Goal: Task Accomplishment & Management: Manage account settings

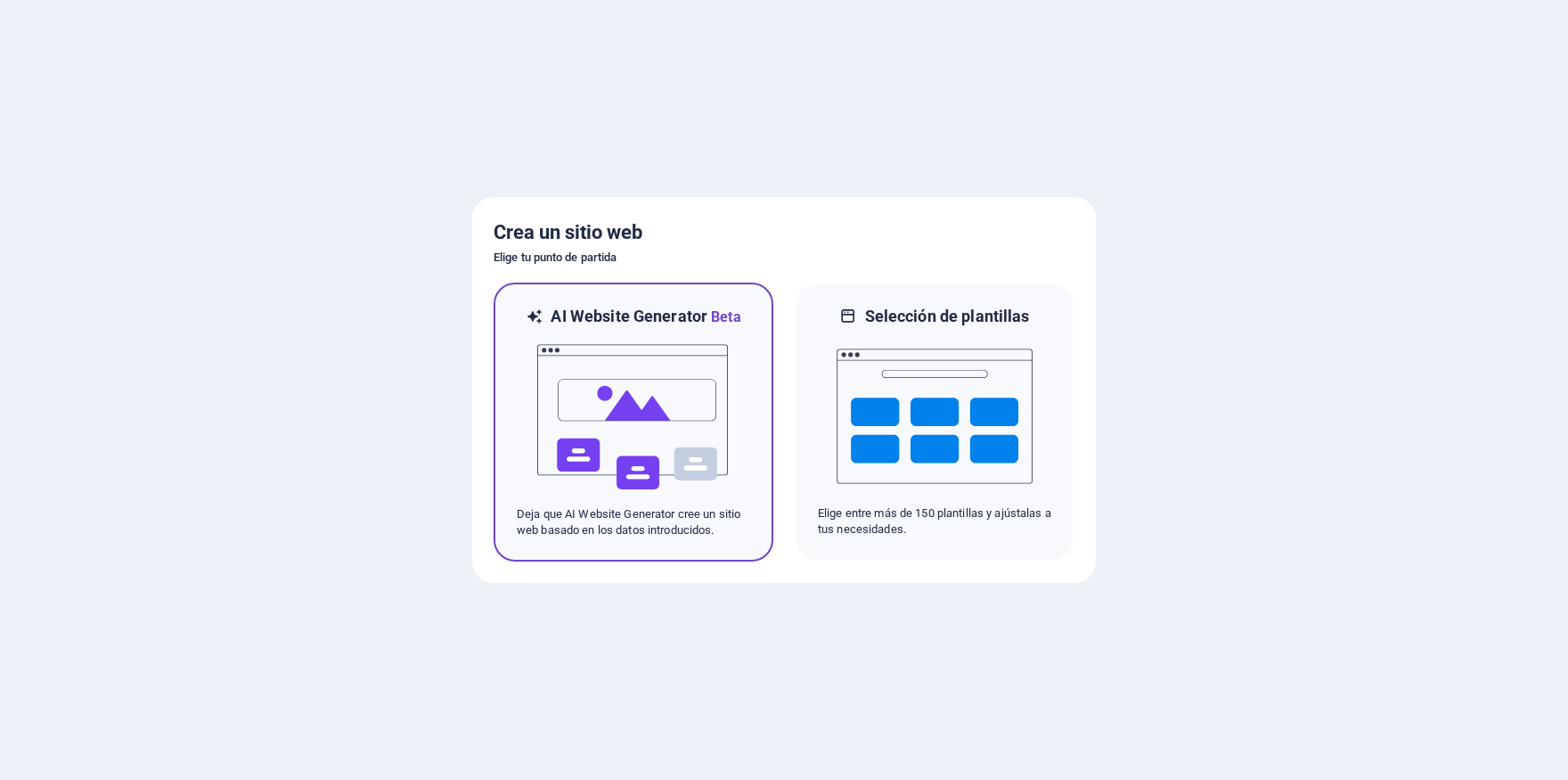
click at [603, 407] on img at bounding box center [634, 417] width 196 height 178
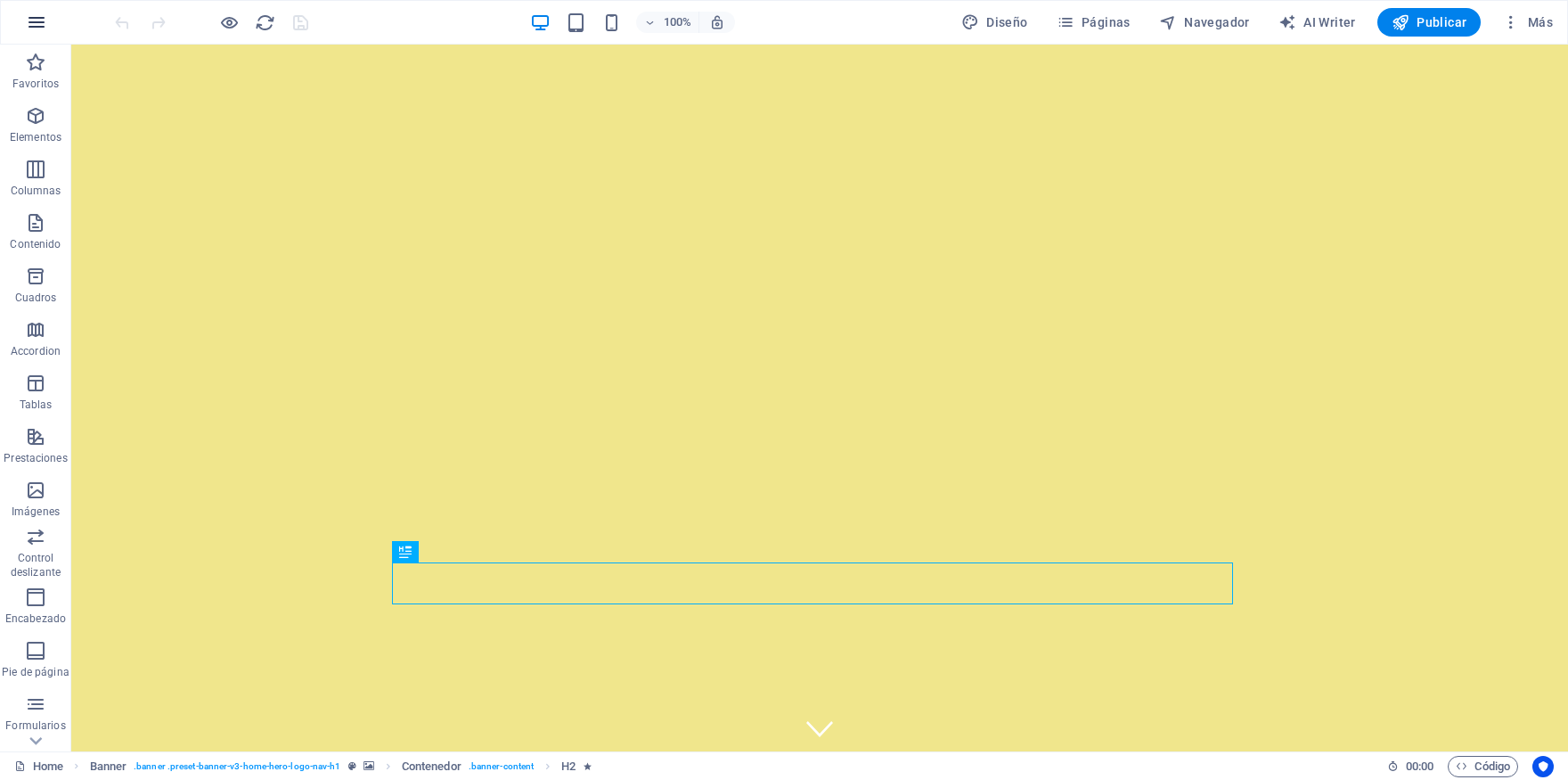
click at [37, 28] on icon "button" at bounding box center [36, 22] width 22 height 22
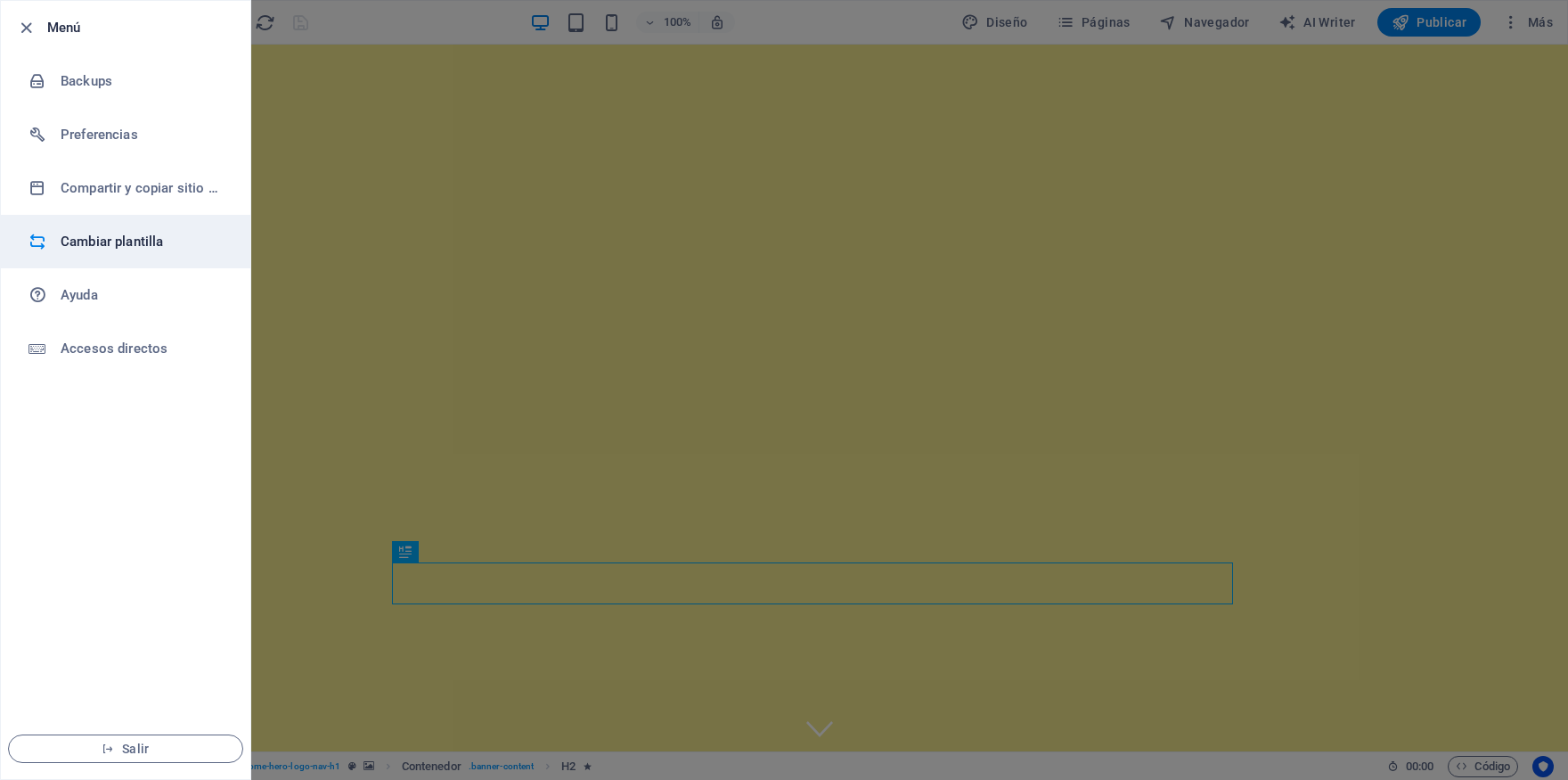
click at [124, 246] on h6 "Cambiar plantilla" at bounding box center [142, 241] width 165 height 22
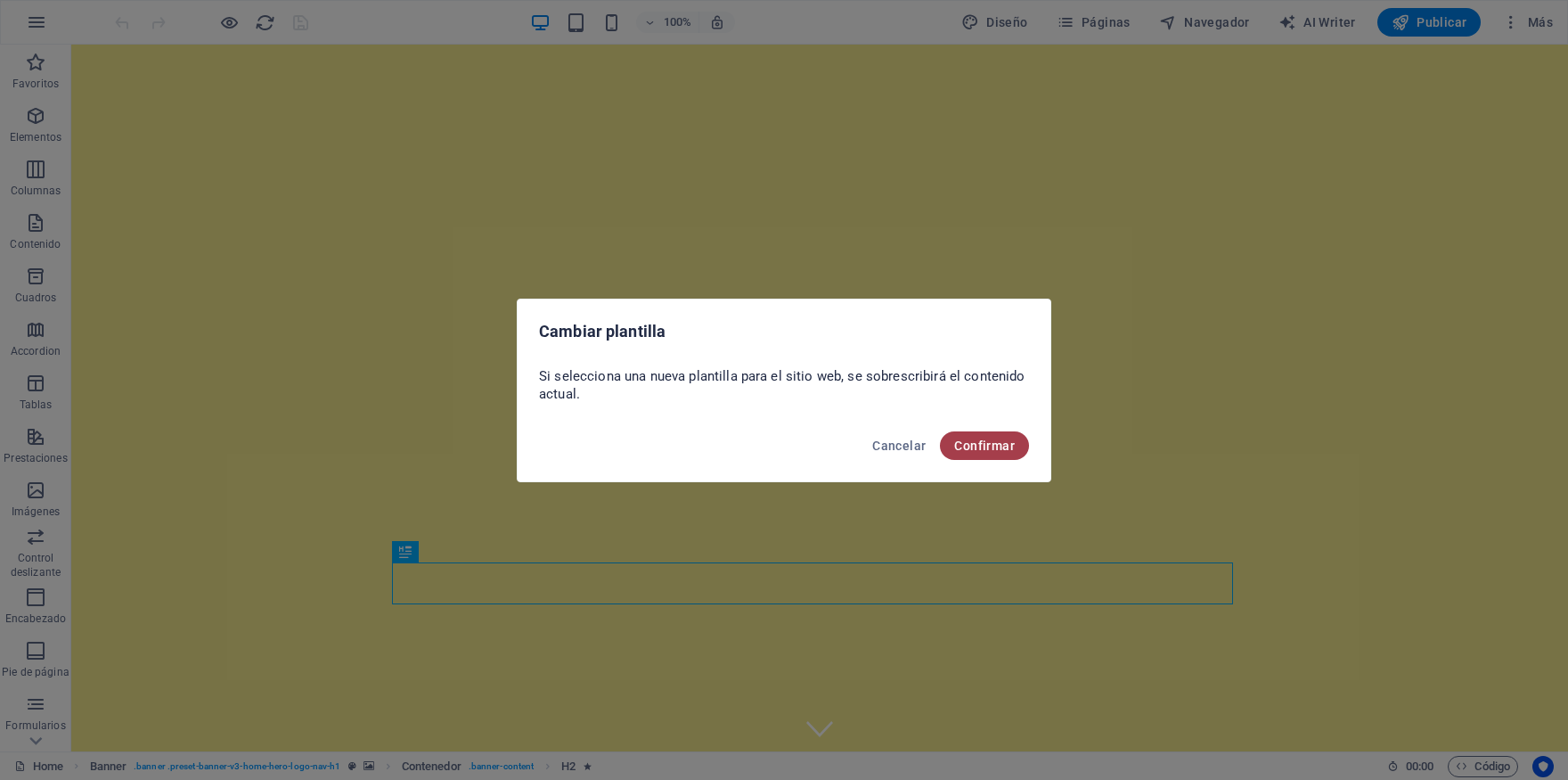
click at [985, 446] on span "Confirmar" at bounding box center [984, 445] width 60 height 14
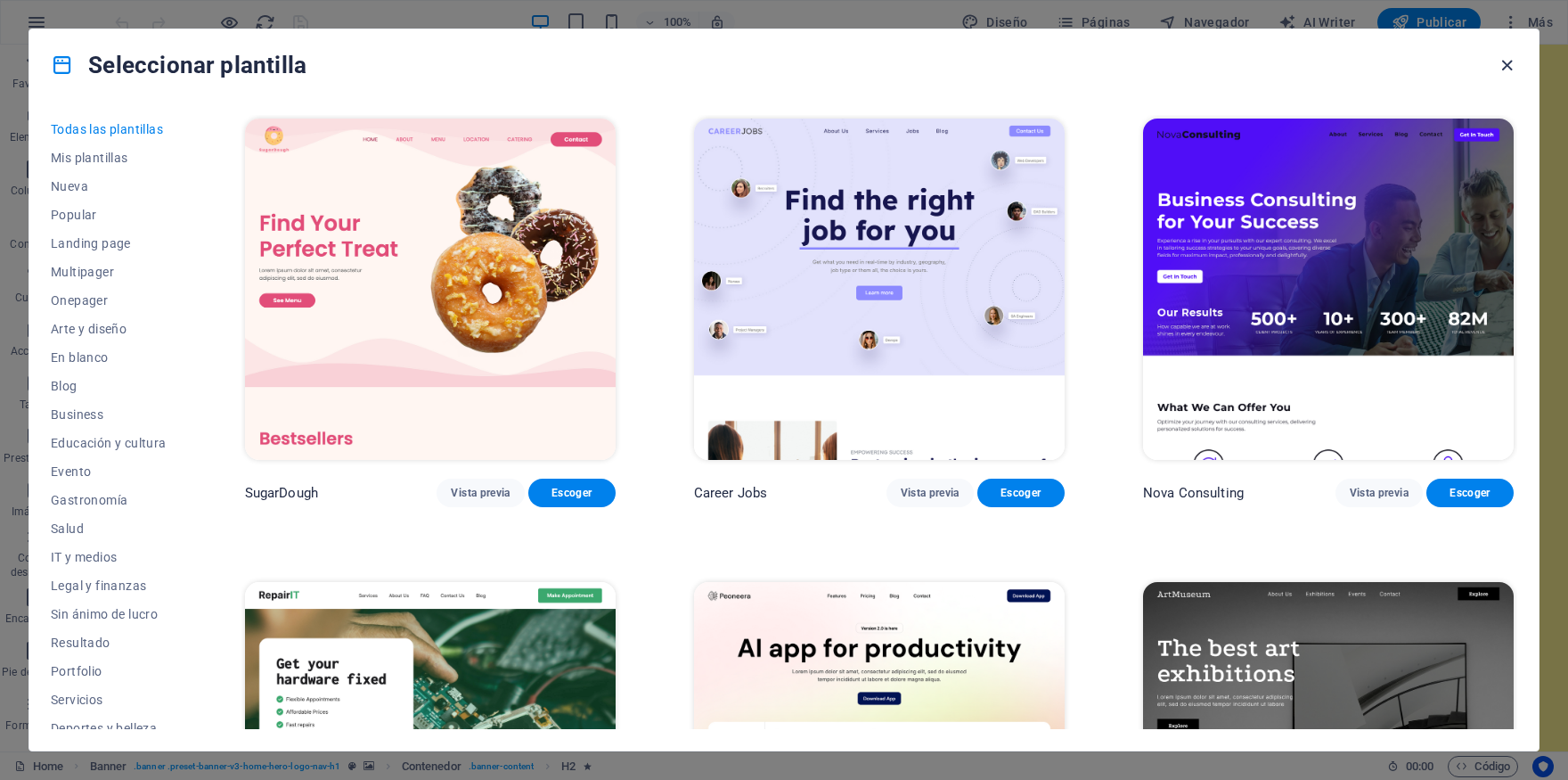
click at [1513, 69] on icon "button" at bounding box center [1508, 66] width 21 height 21
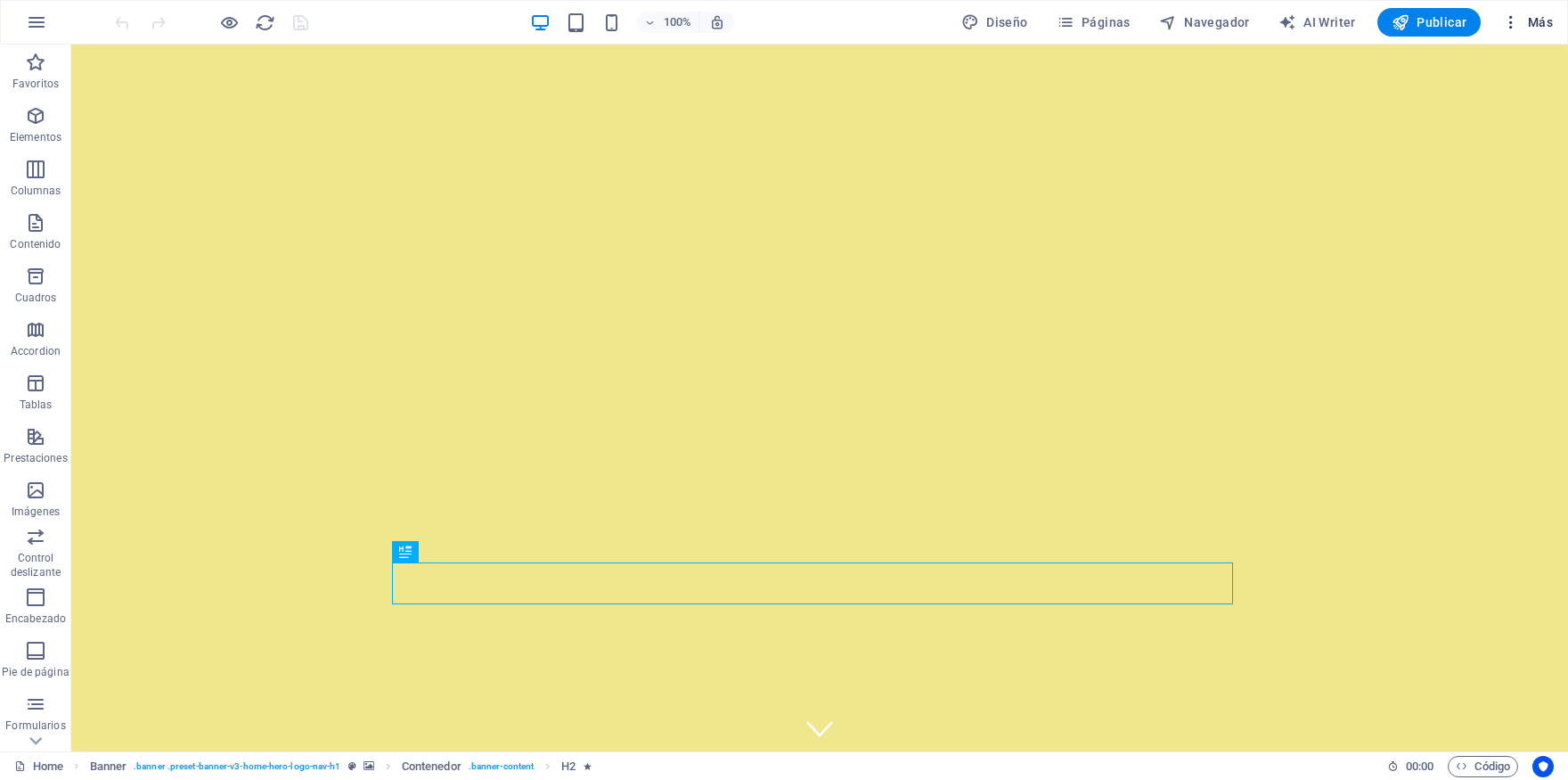
click at [1530, 25] on span "Más" at bounding box center [1527, 22] width 51 height 18
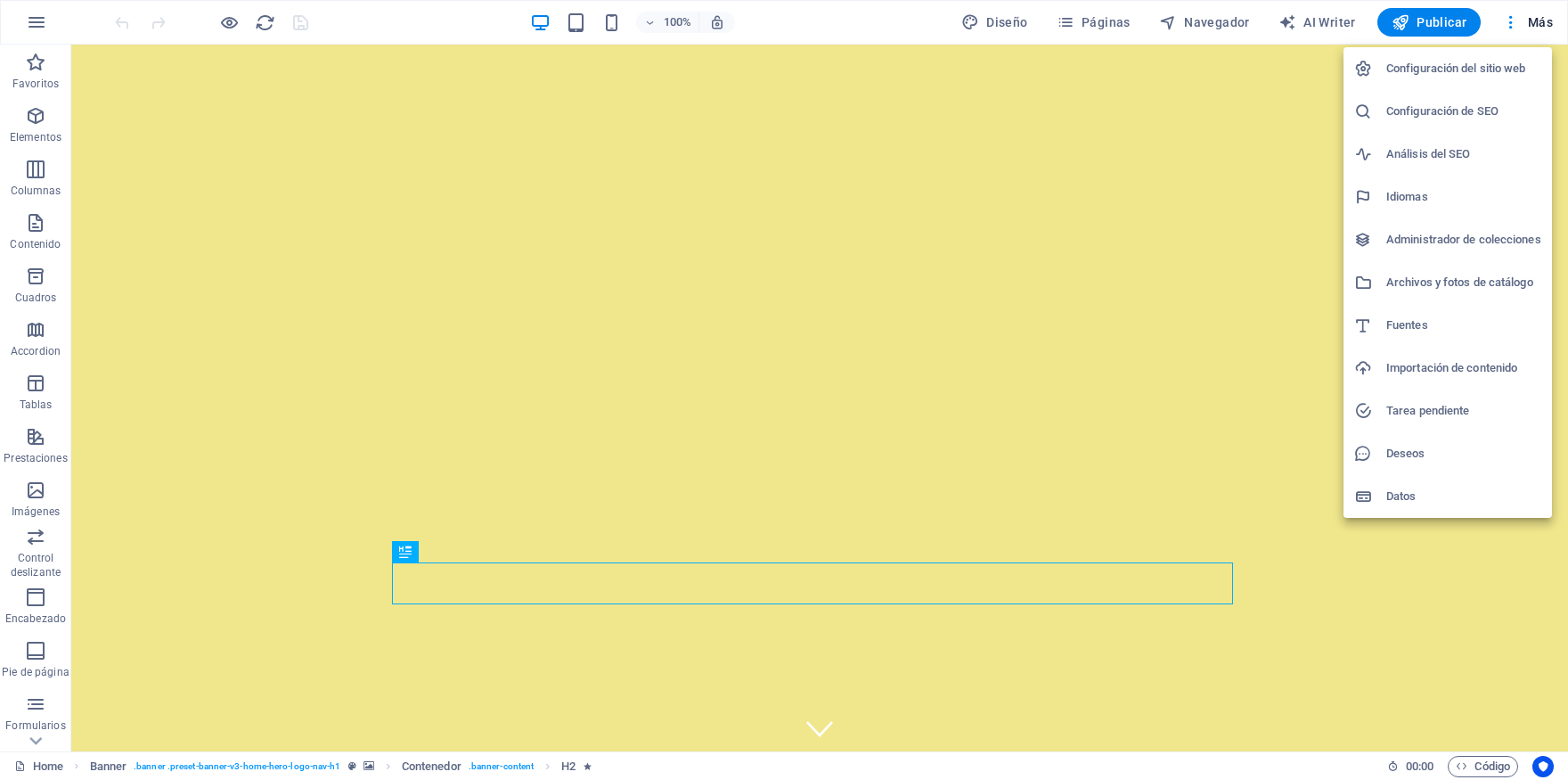
click at [1533, 24] on div at bounding box center [784, 390] width 1568 height 780
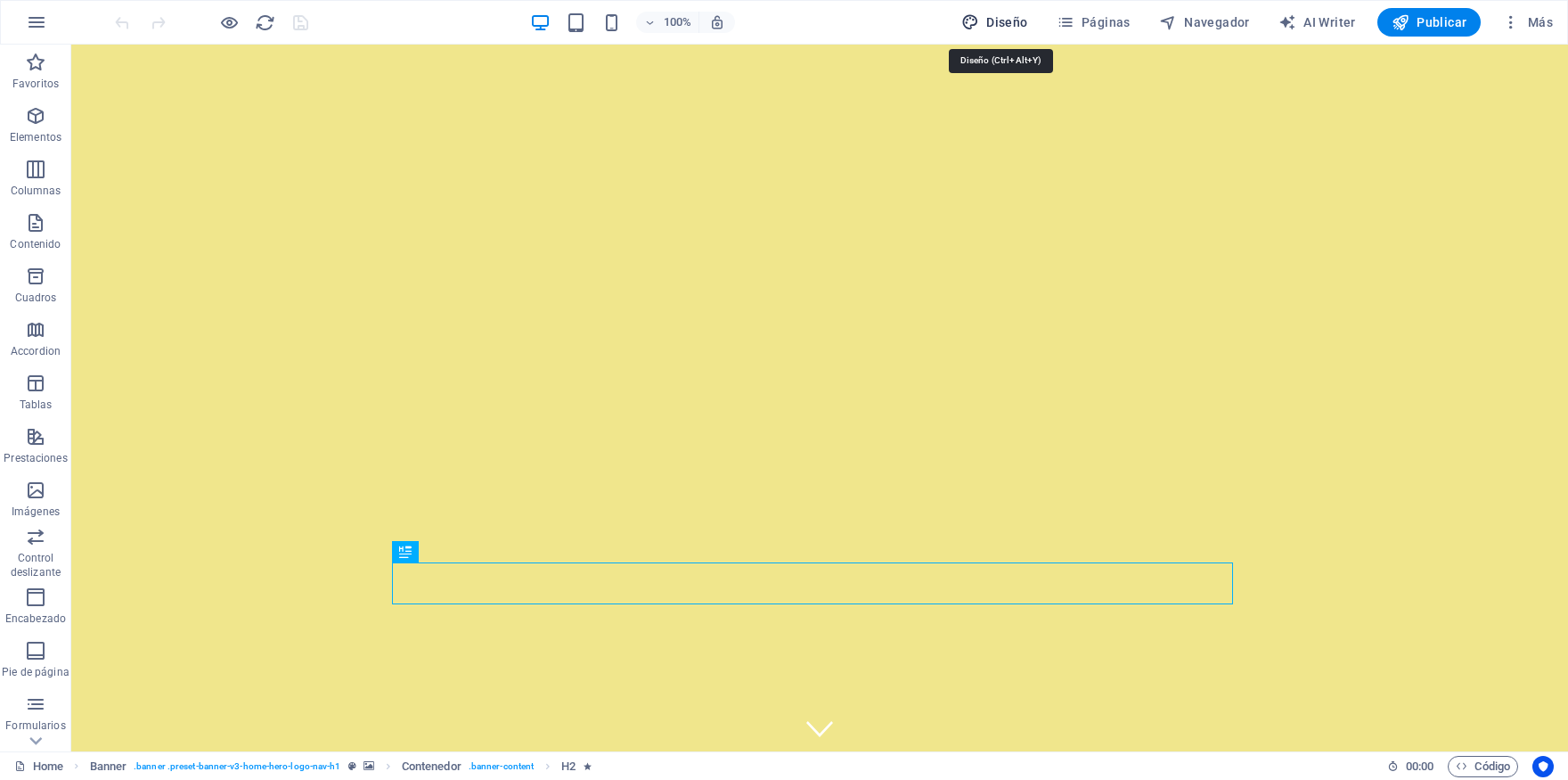
click at [1015, 22] on span "Diseño" at bounding box center [995, 22] width 67 height 18
select select "px"
select select "200"
select select "px"
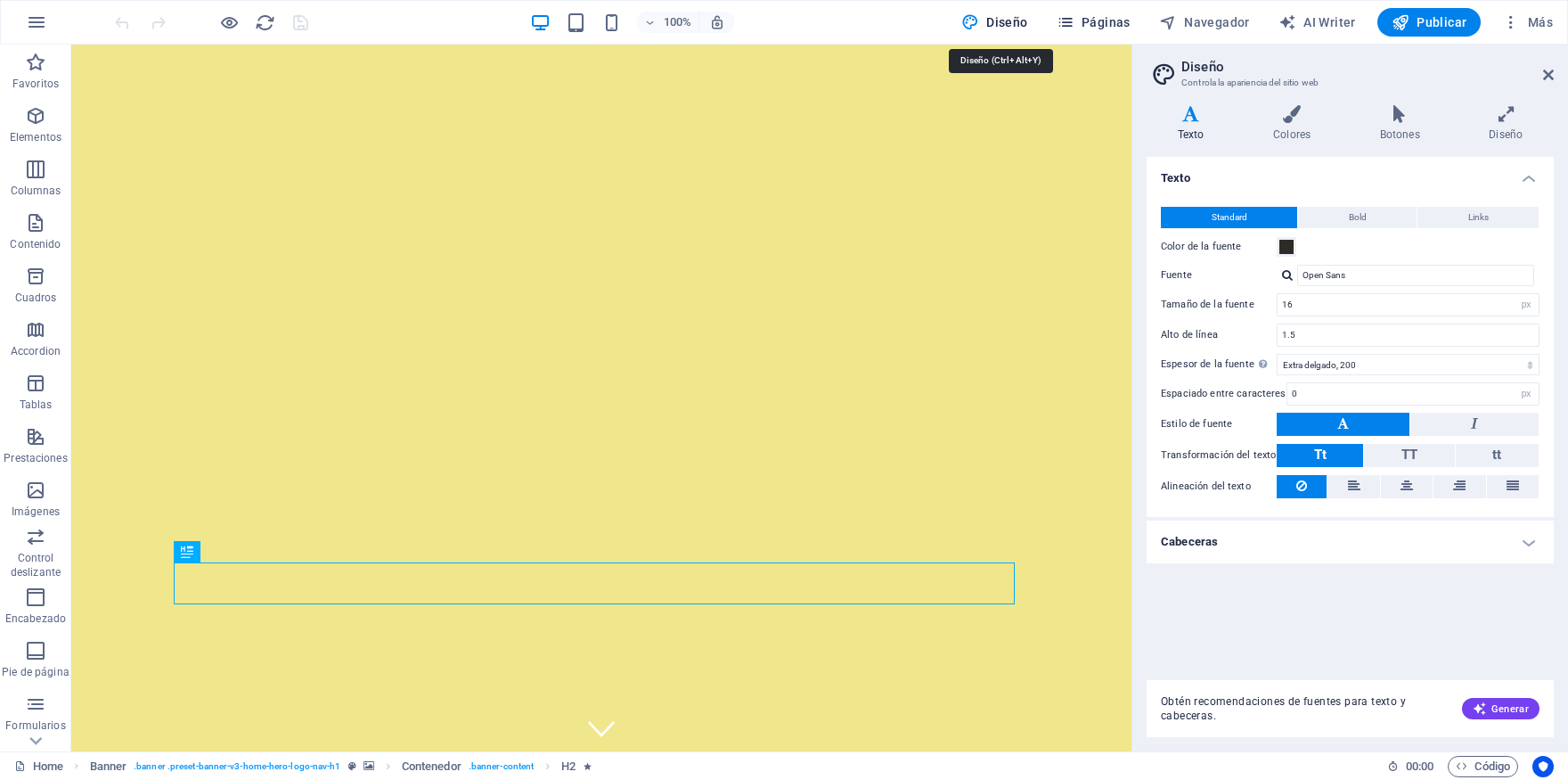
click at [1103, 25] on span "Páginas" at bounding box center [1094, 22] width 74 height 18
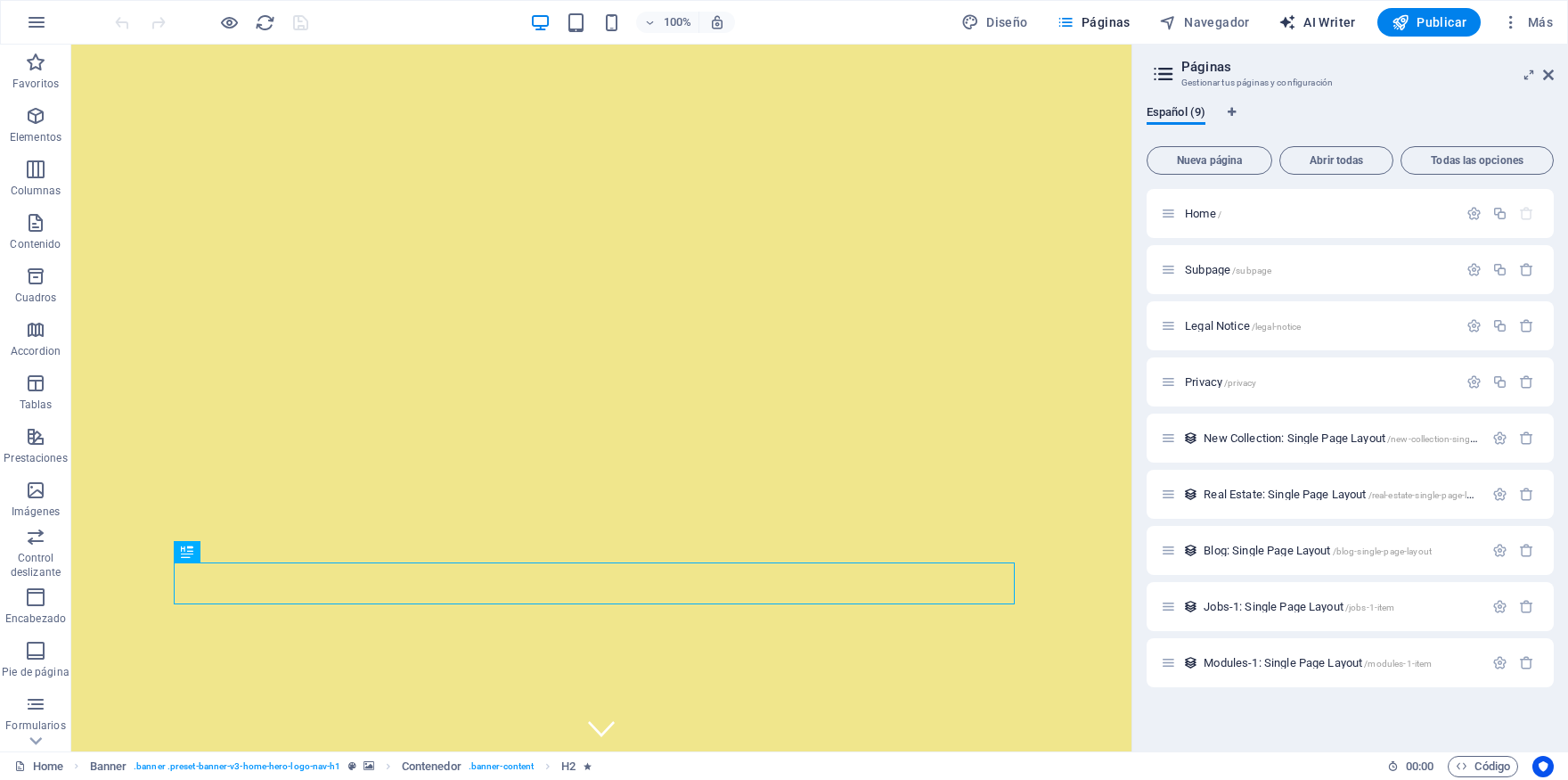
click at [1345, 25] on span "AI Writer" at bounding box center [1317, 22] width 77 height 18
select select "English"
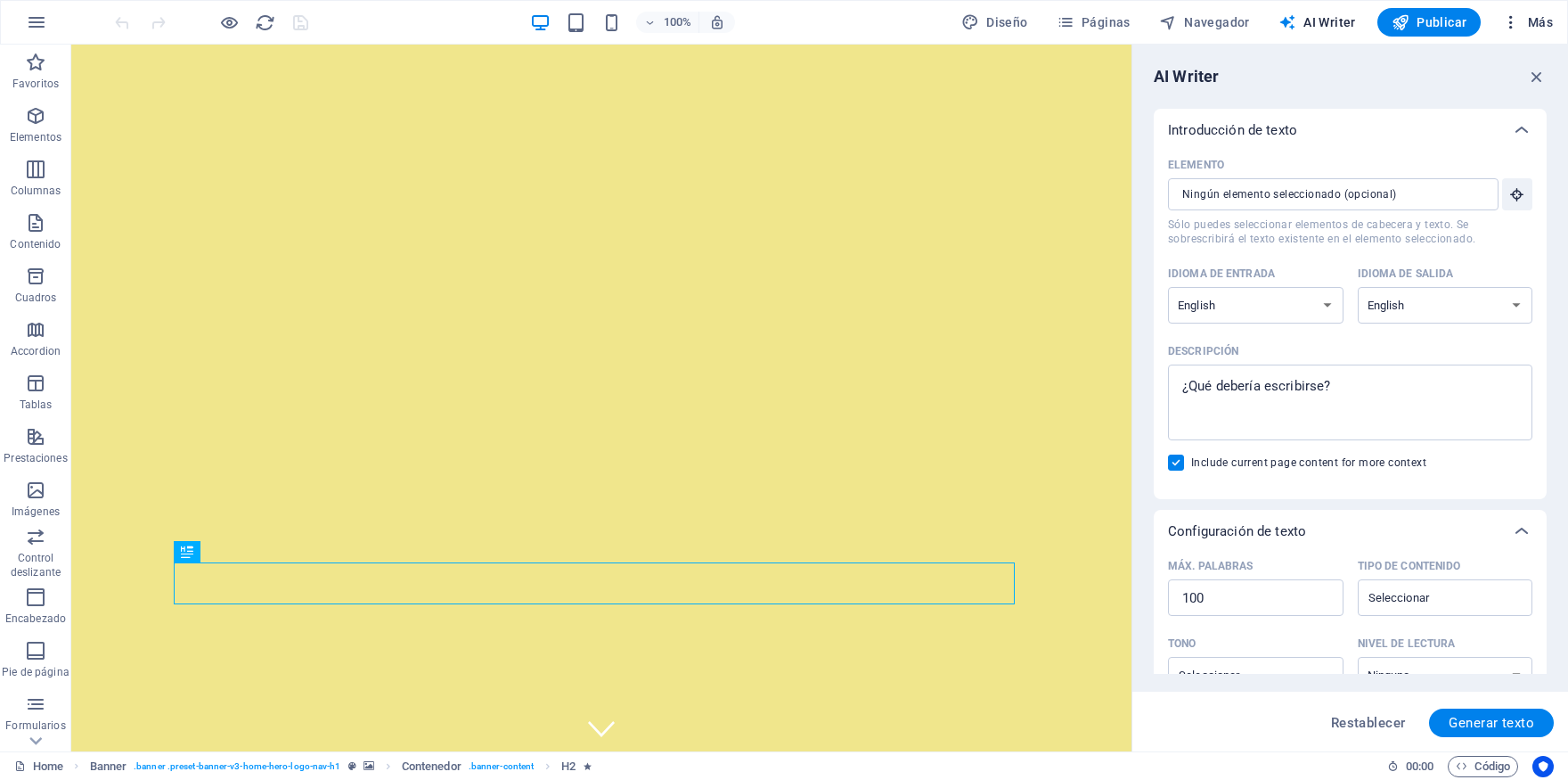
click at [1515, 22] on icon "button" at bounding box center [1510, 22] width 18 height 18
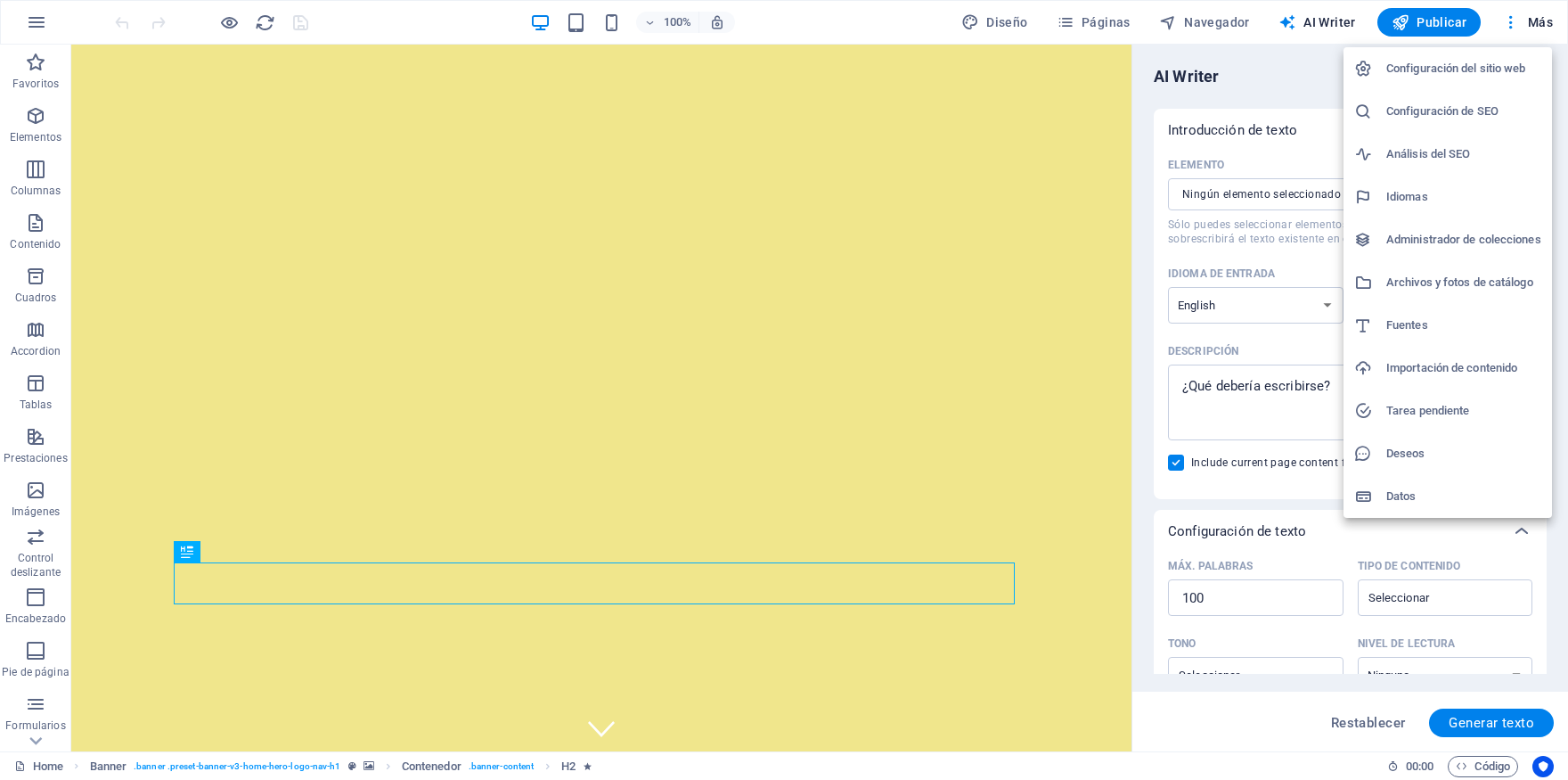
click at [1458, 88] on li "Configuración del sitio web" at bounding box center [1447, 68] width 208 height 42
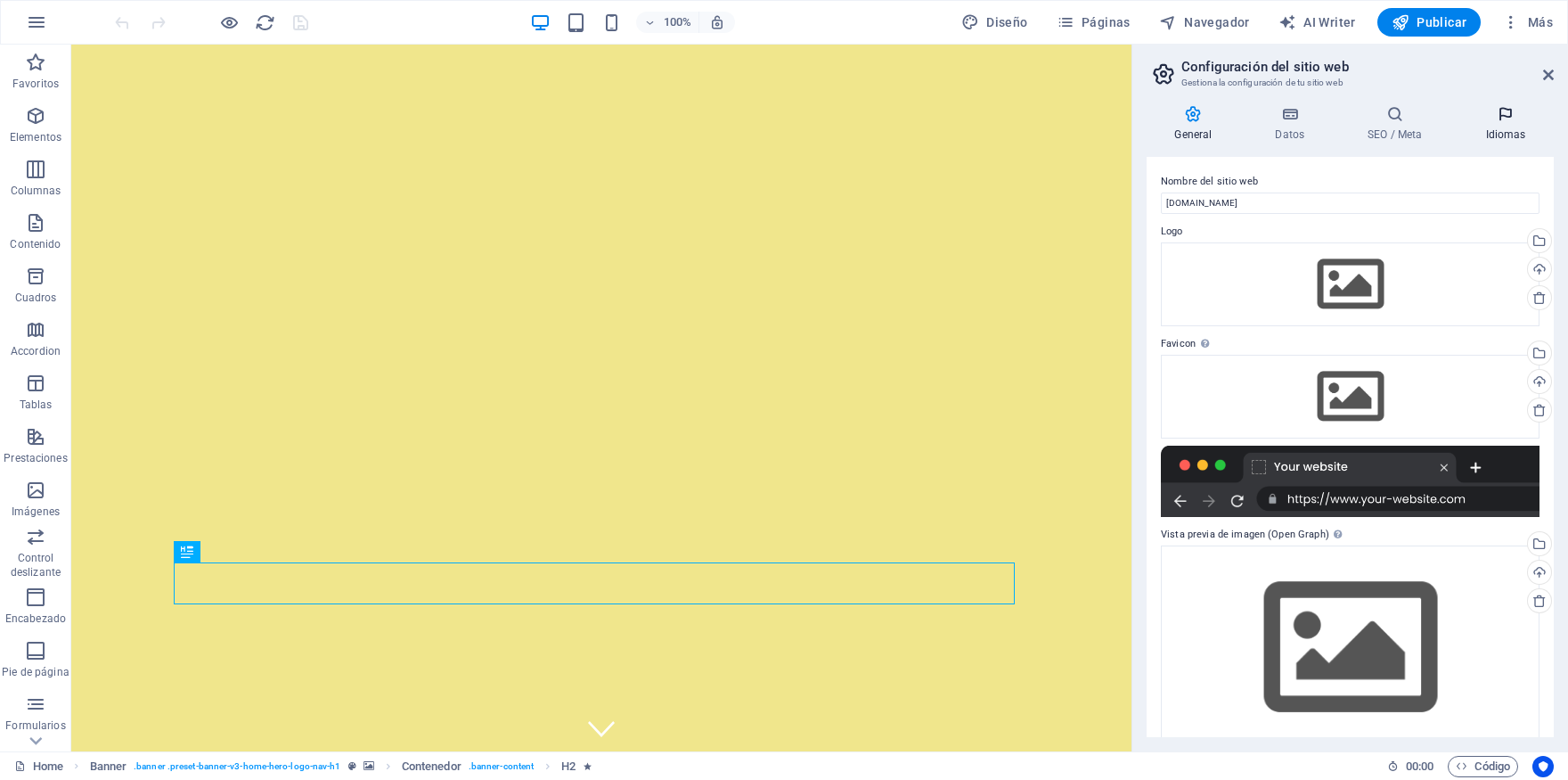
click at [1530, 116] on icon at bounding box center [1506, 114] width 96 height 18
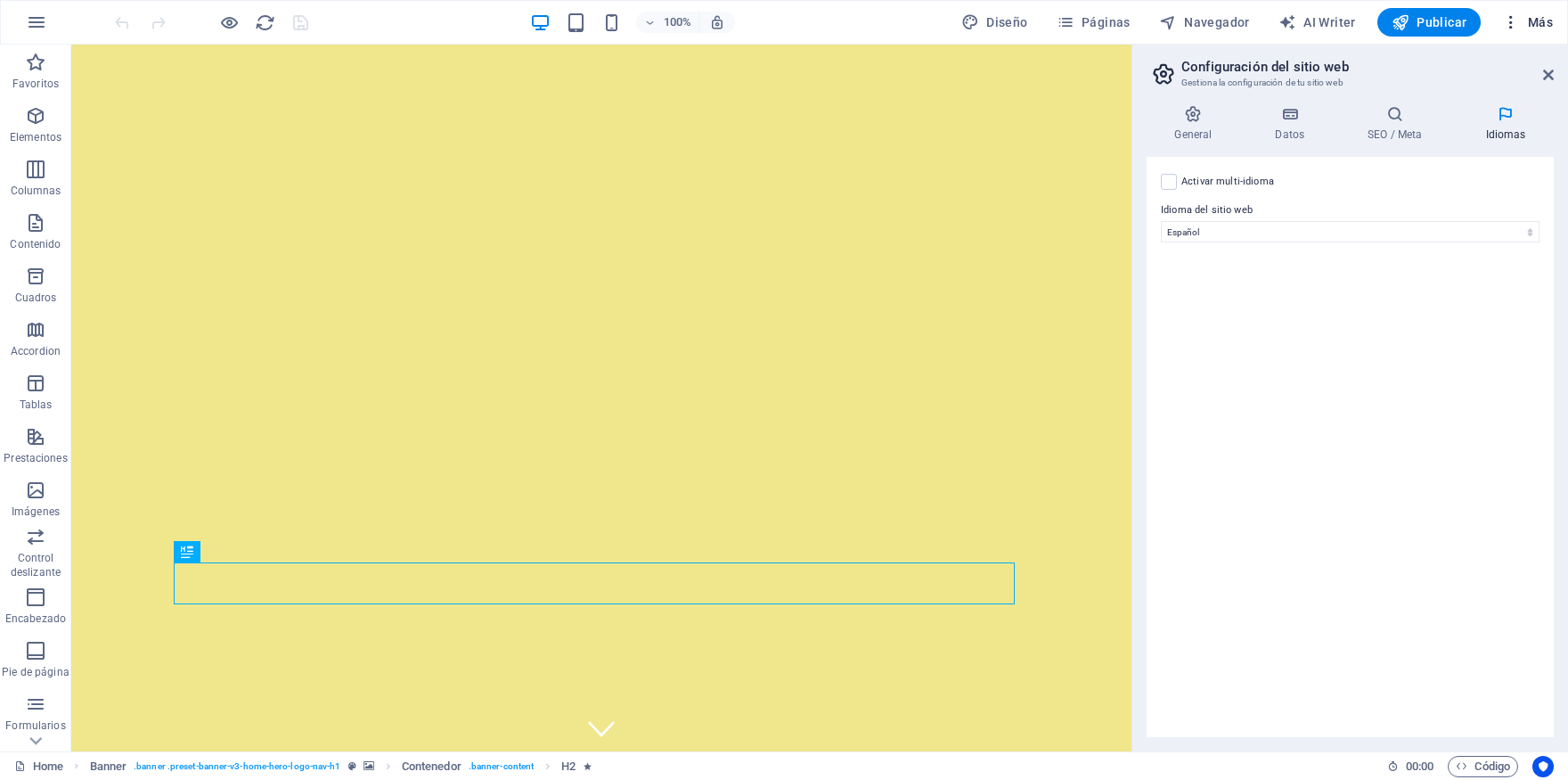
click at [1544, 15] on span "Más" at bounding box center [1527, 22] width 51 height 18
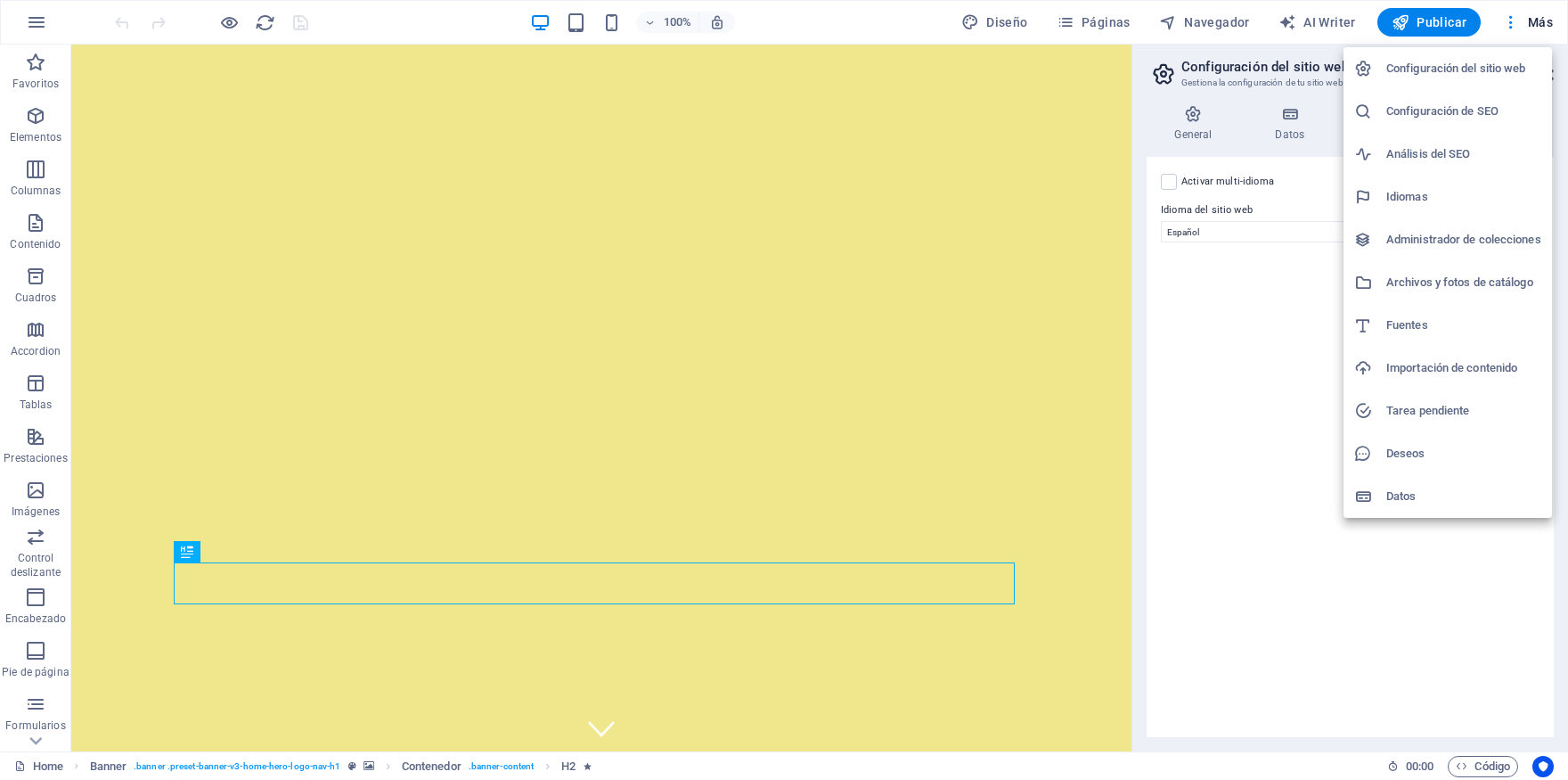
click at [232, 25] on div at bounding box center [784, 390] width 1568 height 780
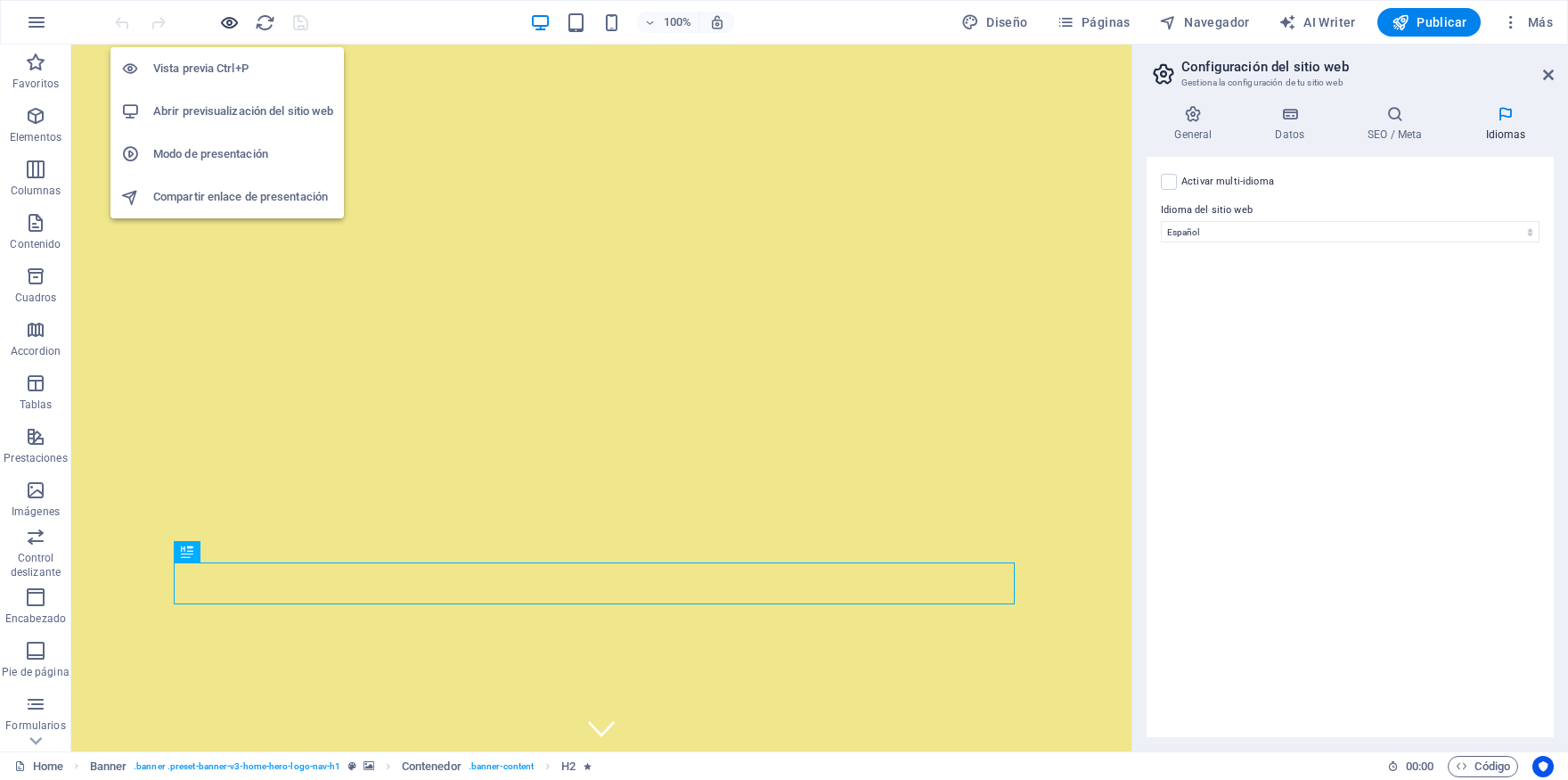
click at [220, 28] on icon "button" at bounding box center [229, 23] width 21 height 21
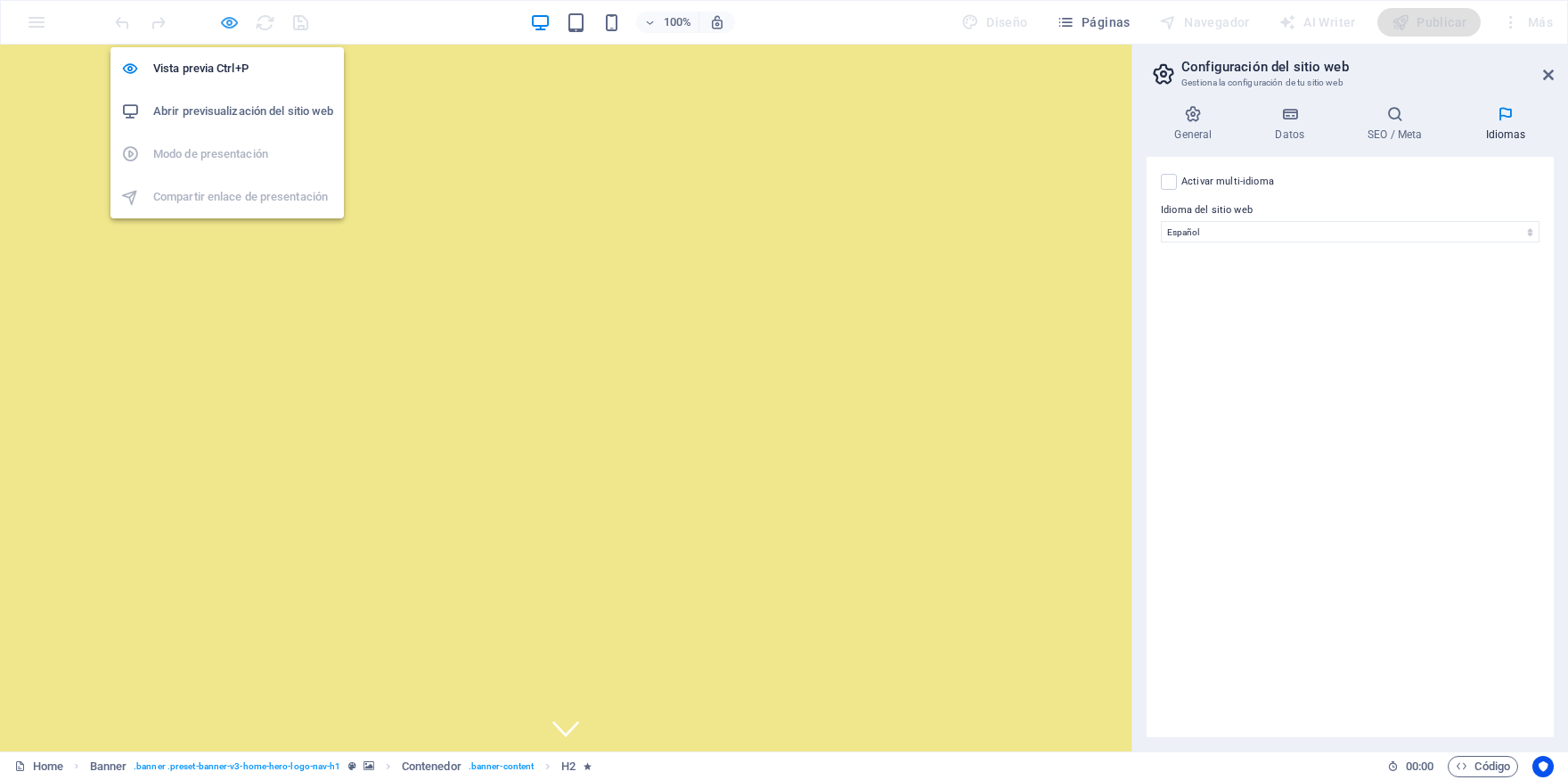
click at [223, 28] on icon "button" at bounding box center [229, 23] width 21 height 21
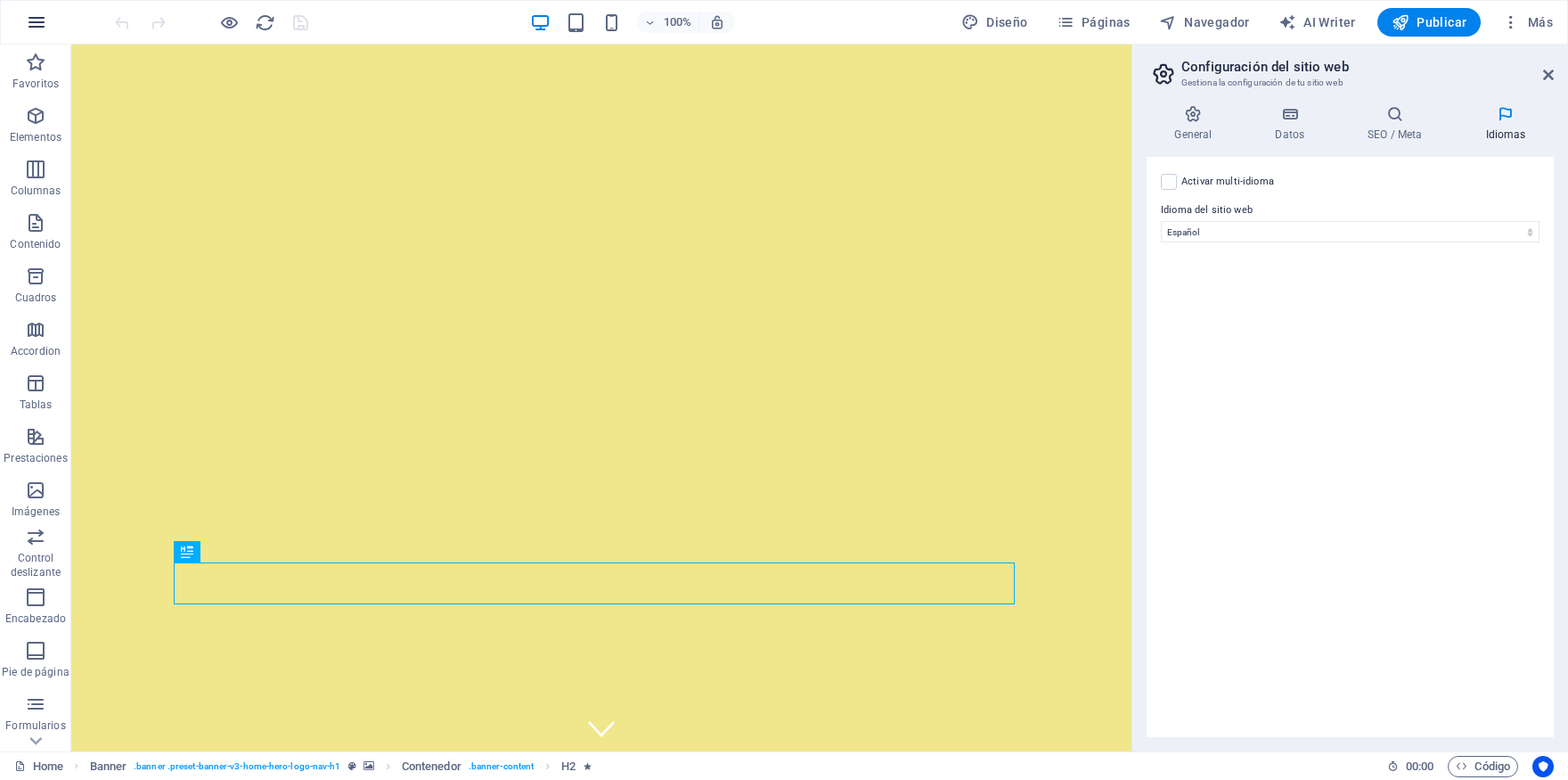
click at [44, 25] on icon "button" at bounding box center [36, 22] width 22 height 22
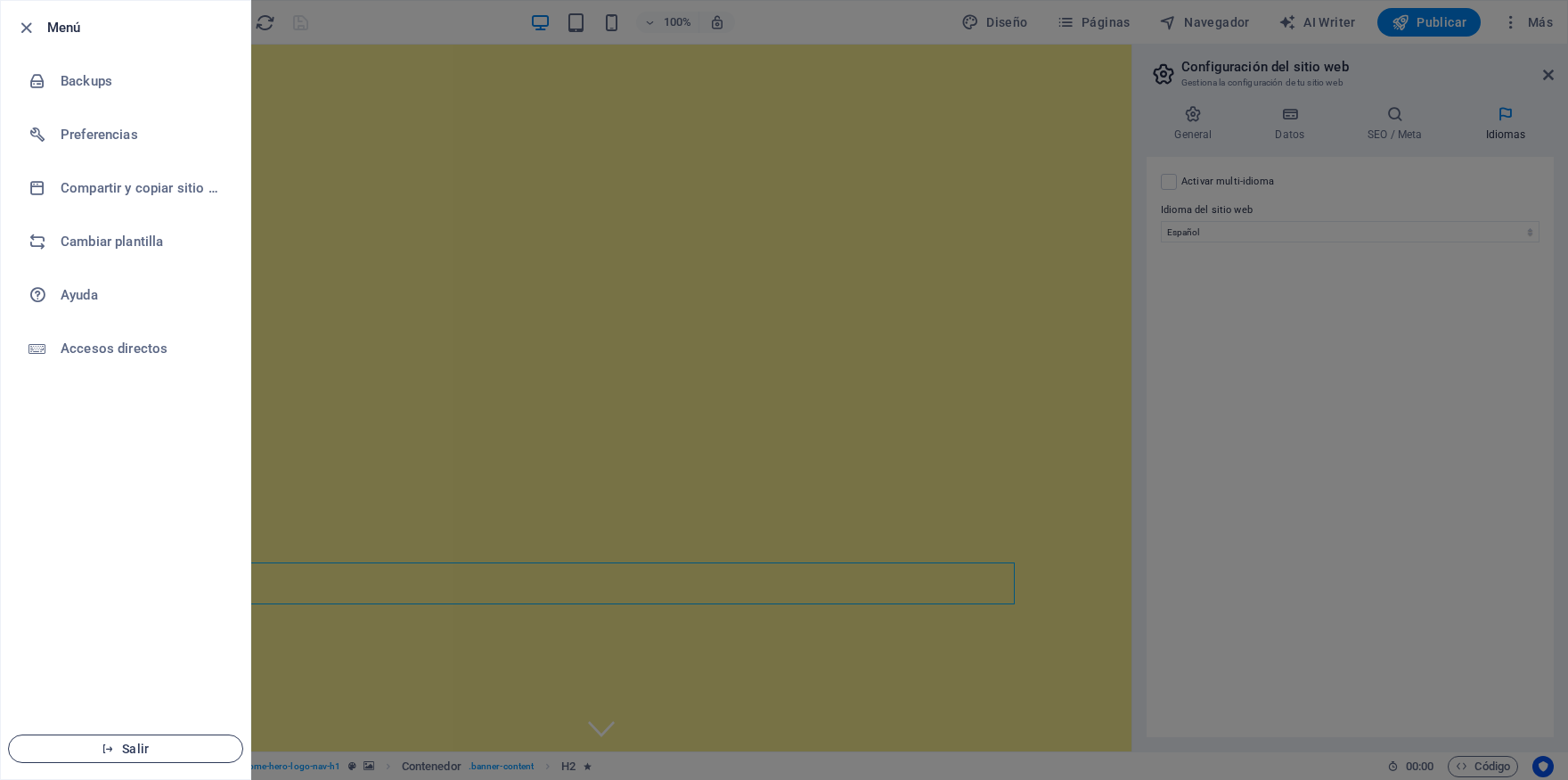
click at [149, 759] on button "Salir" at bounding box center [125, 749] width 235 height 28
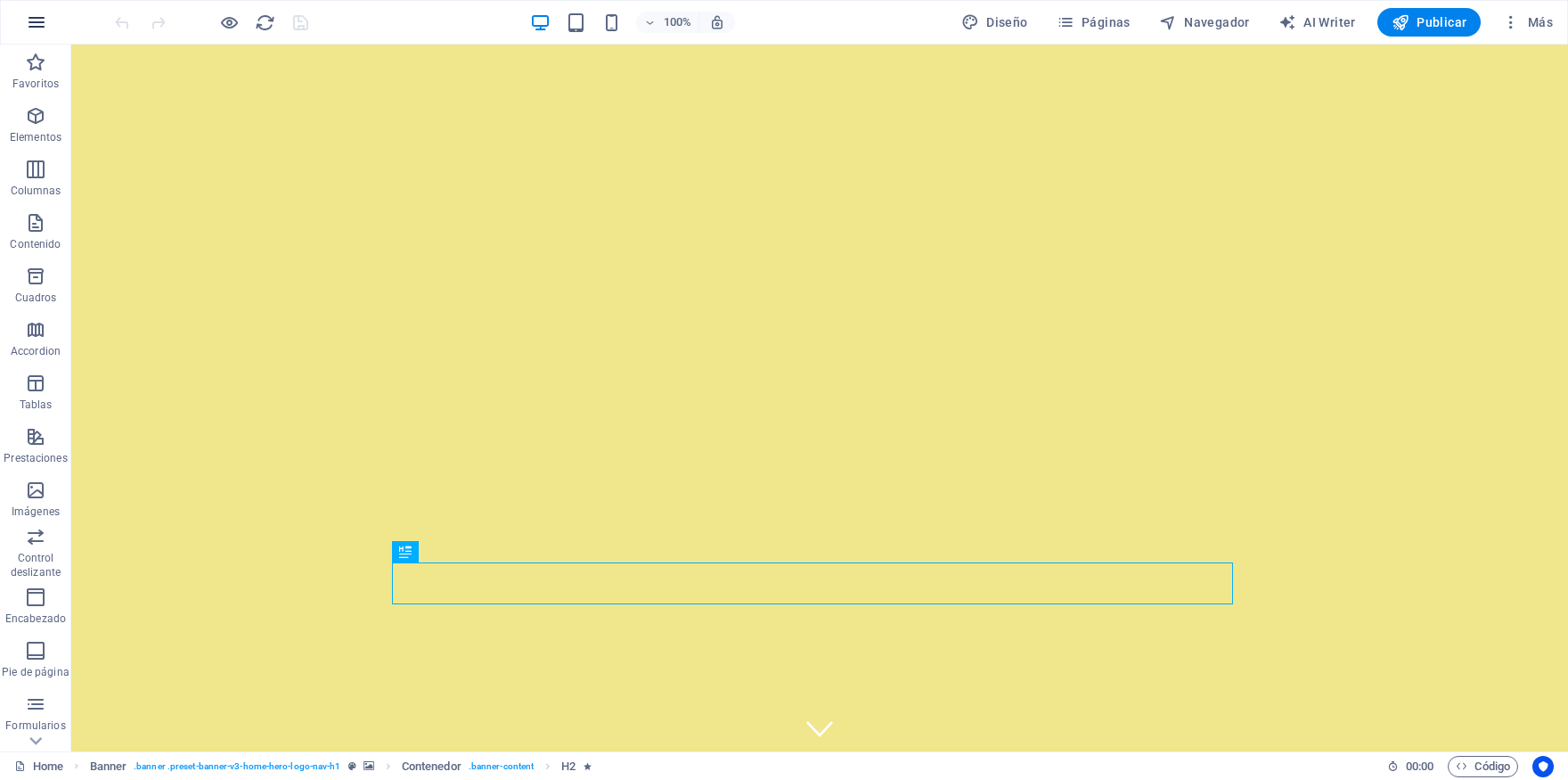
click at [30, 25] on icon "button" at bounding box center [36, 22] width 22 height 22
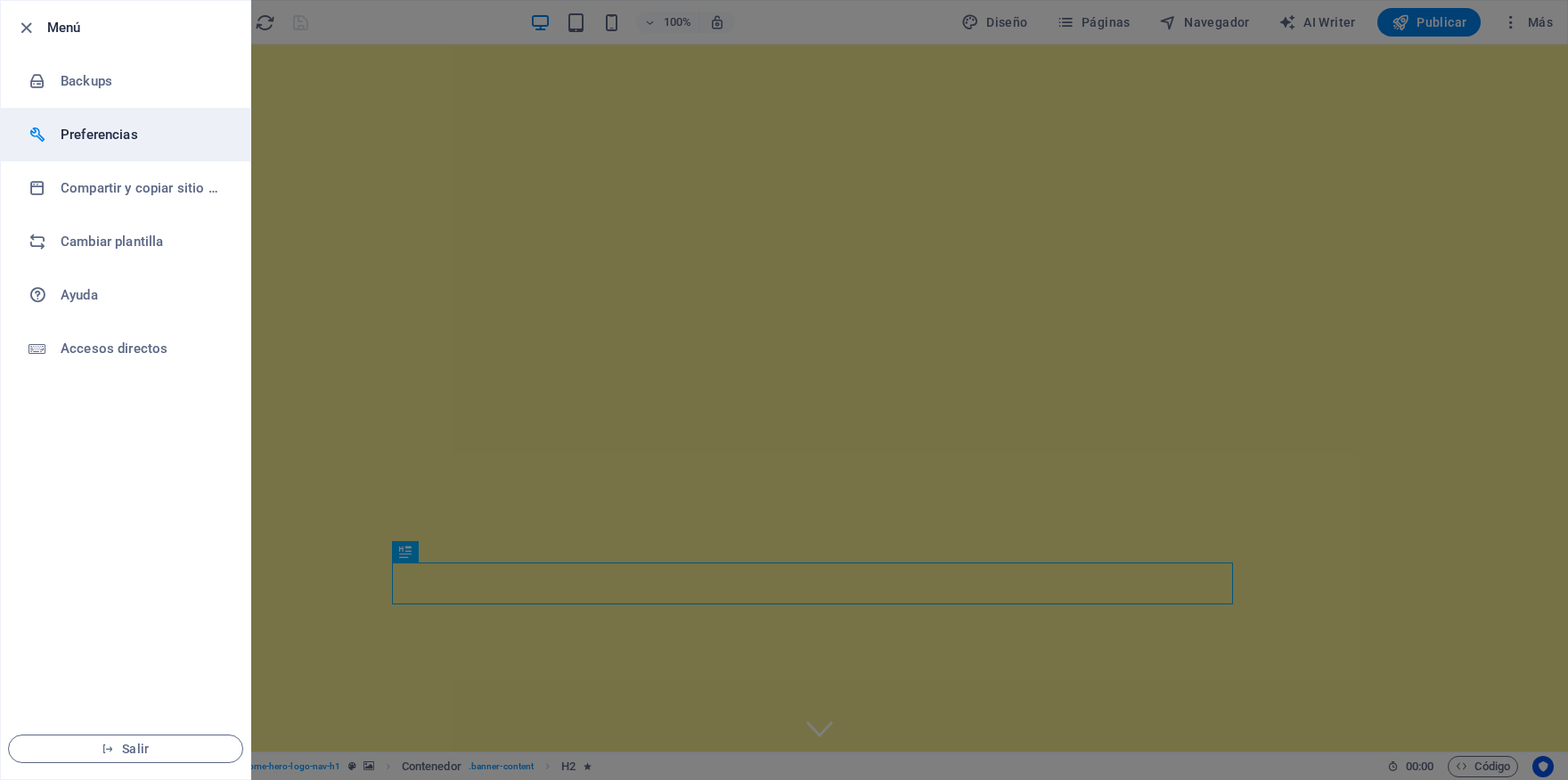
click at [124, 142] on h6 "Preferencias" at bounding box center [142, 134] width 165 height 22
select select "es"
select select "light"
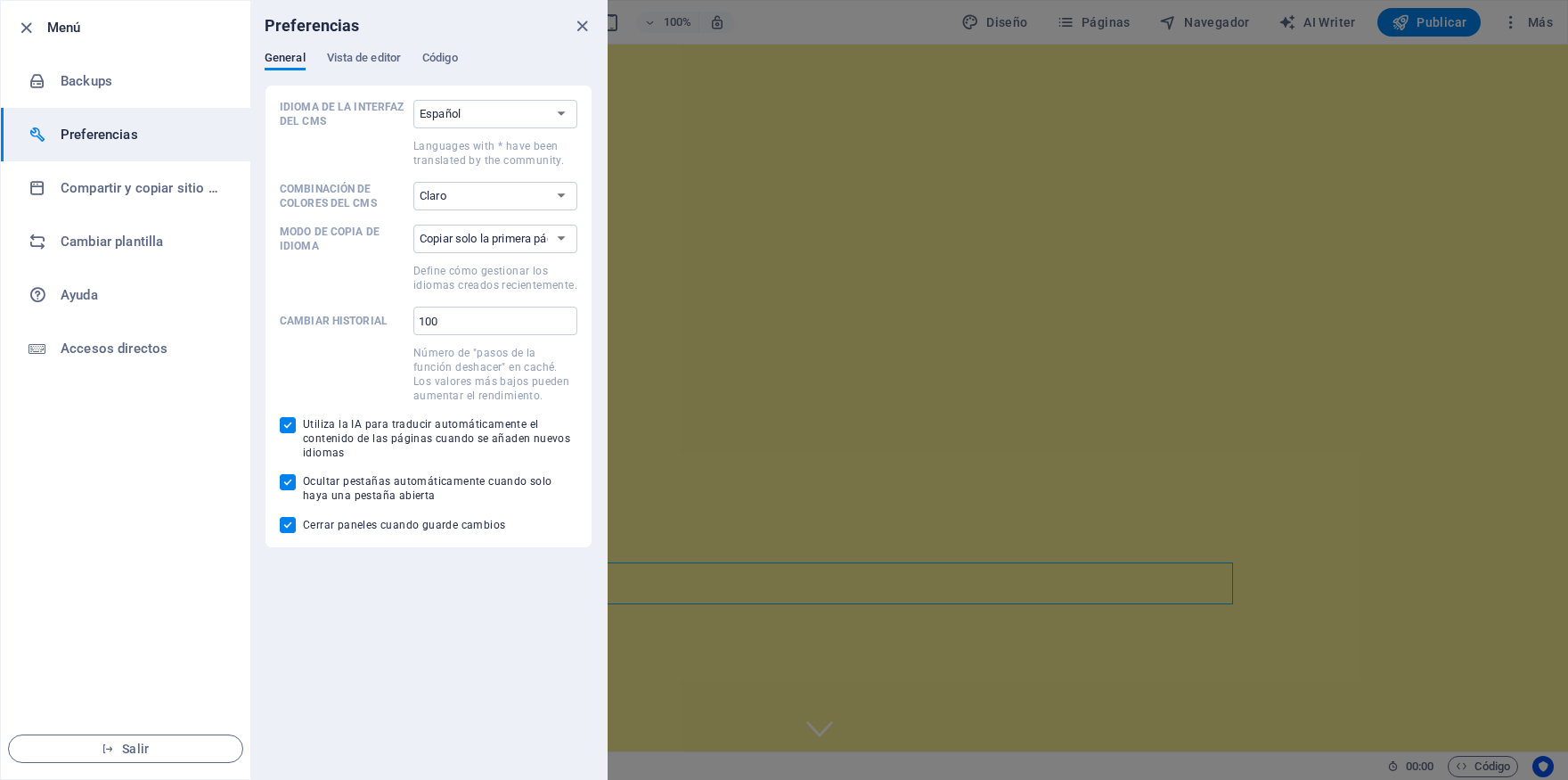
click at [404, 29] on div "Preferencias" at bounding box center [429, 25] width 356 height 50
click at [388, 58] on span "Vista de editor" at bounding box center [364, 59] width 74 height 25
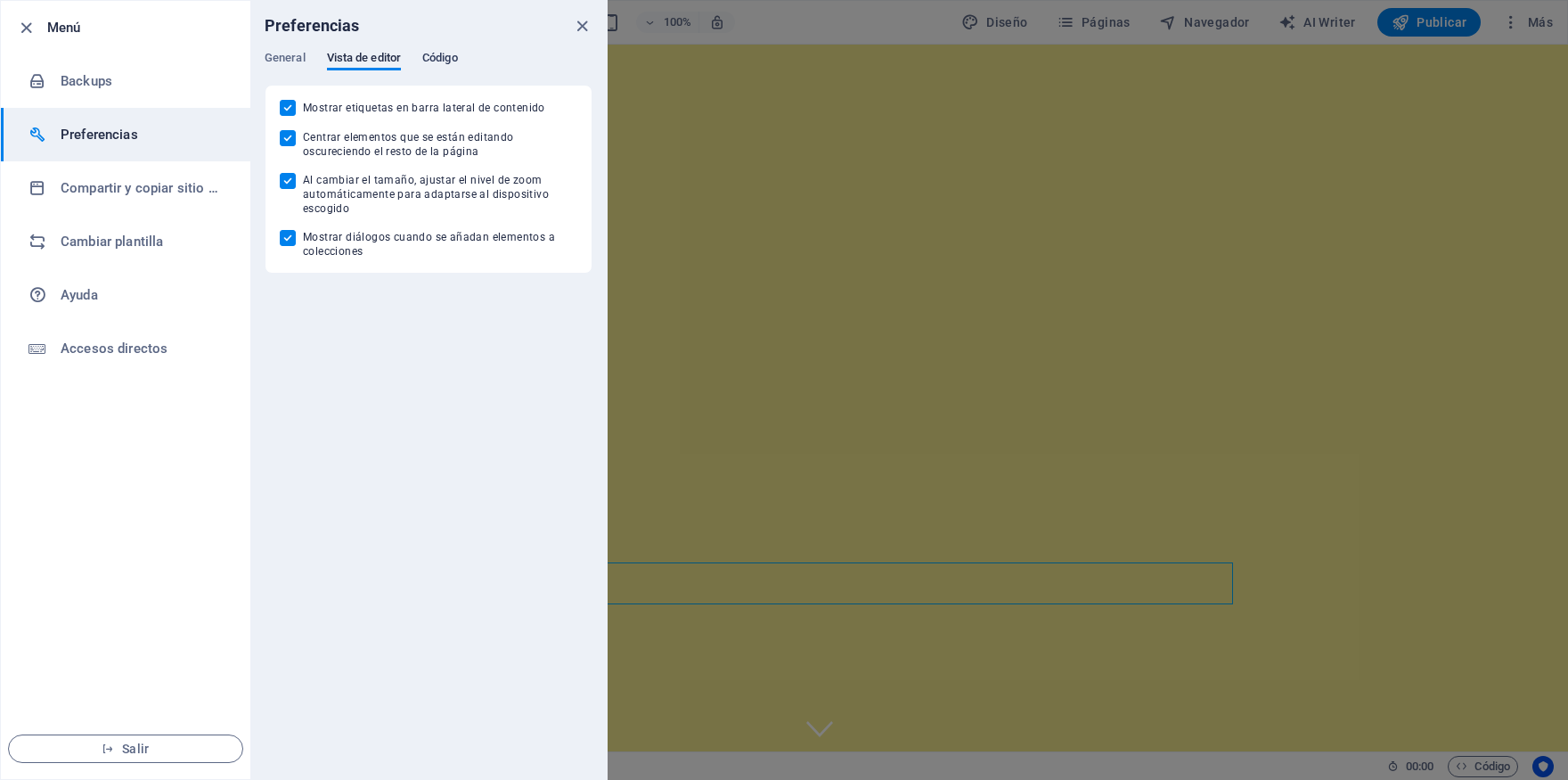
click at [432, 57] on span "Código" at bounding box center [440, 59] width 36 height 25
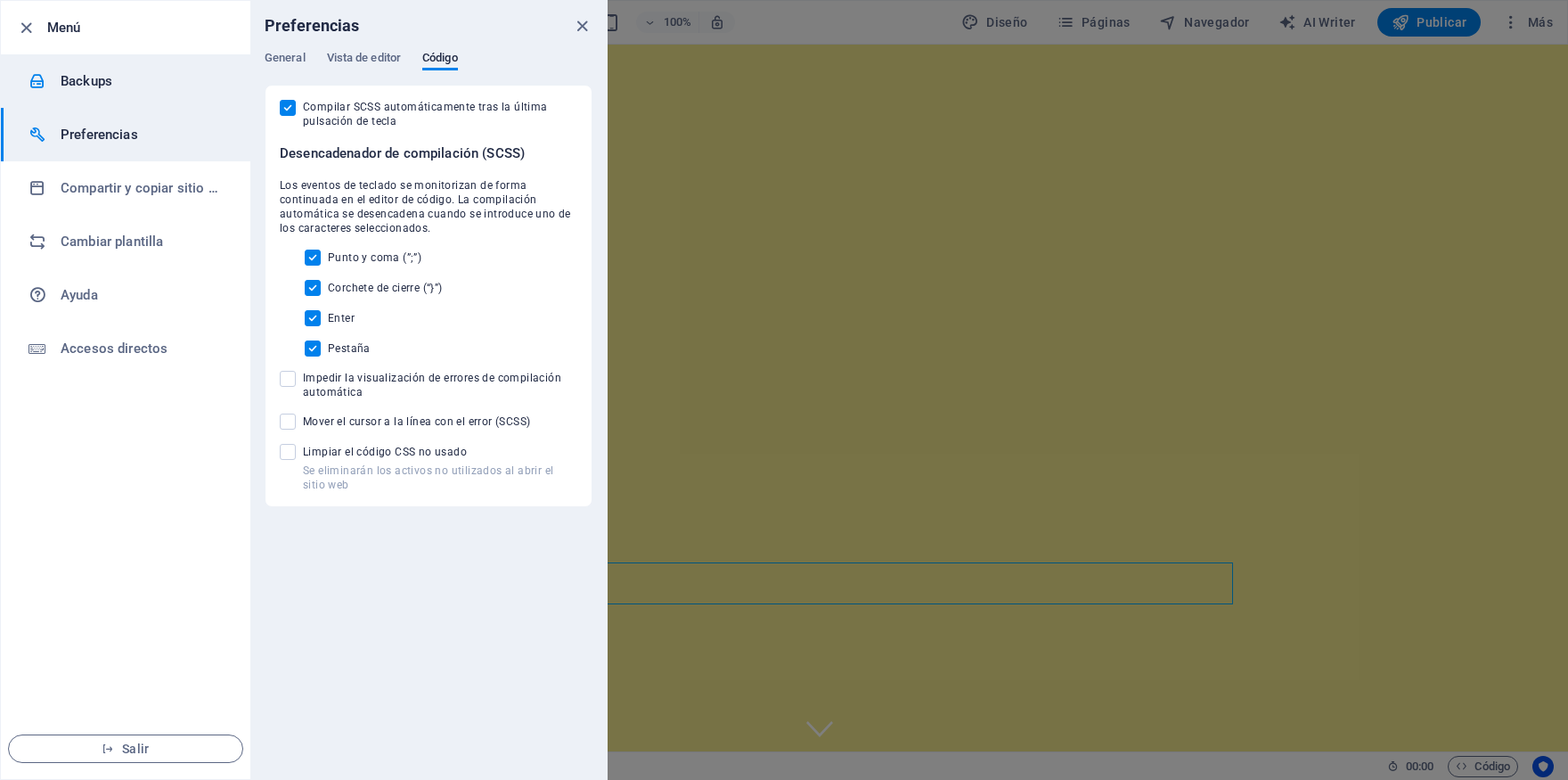
click at [97, 73] on h6 "Backups" at bounding box center [142, 81] width 165 height 22
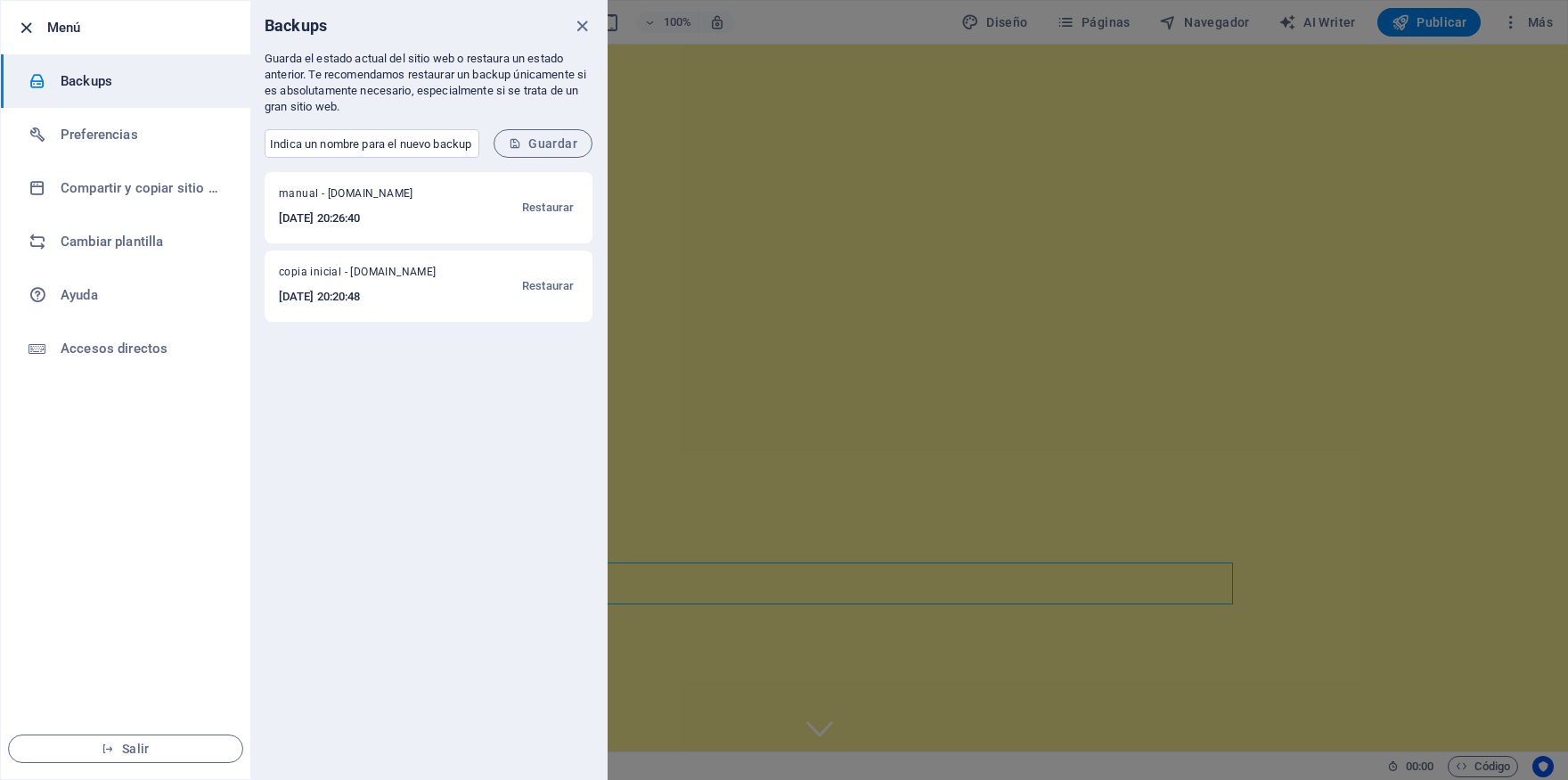
click at [25, 25] on icon "button" at bounding box center [26, 28] width 21 height 21
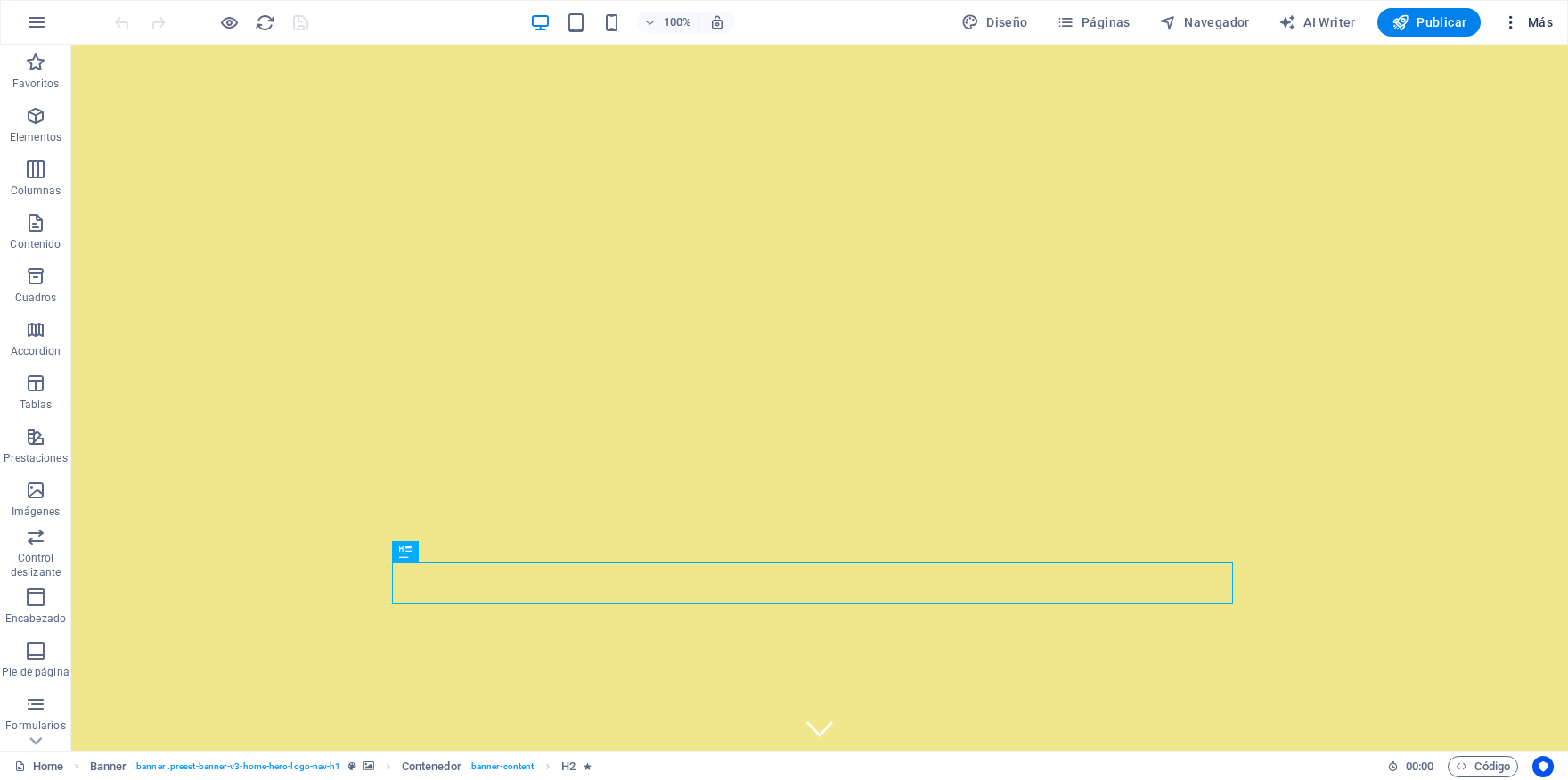
click at [1534, 23] on span "Más" at bounding box center [1527, 22] width 51 height 18
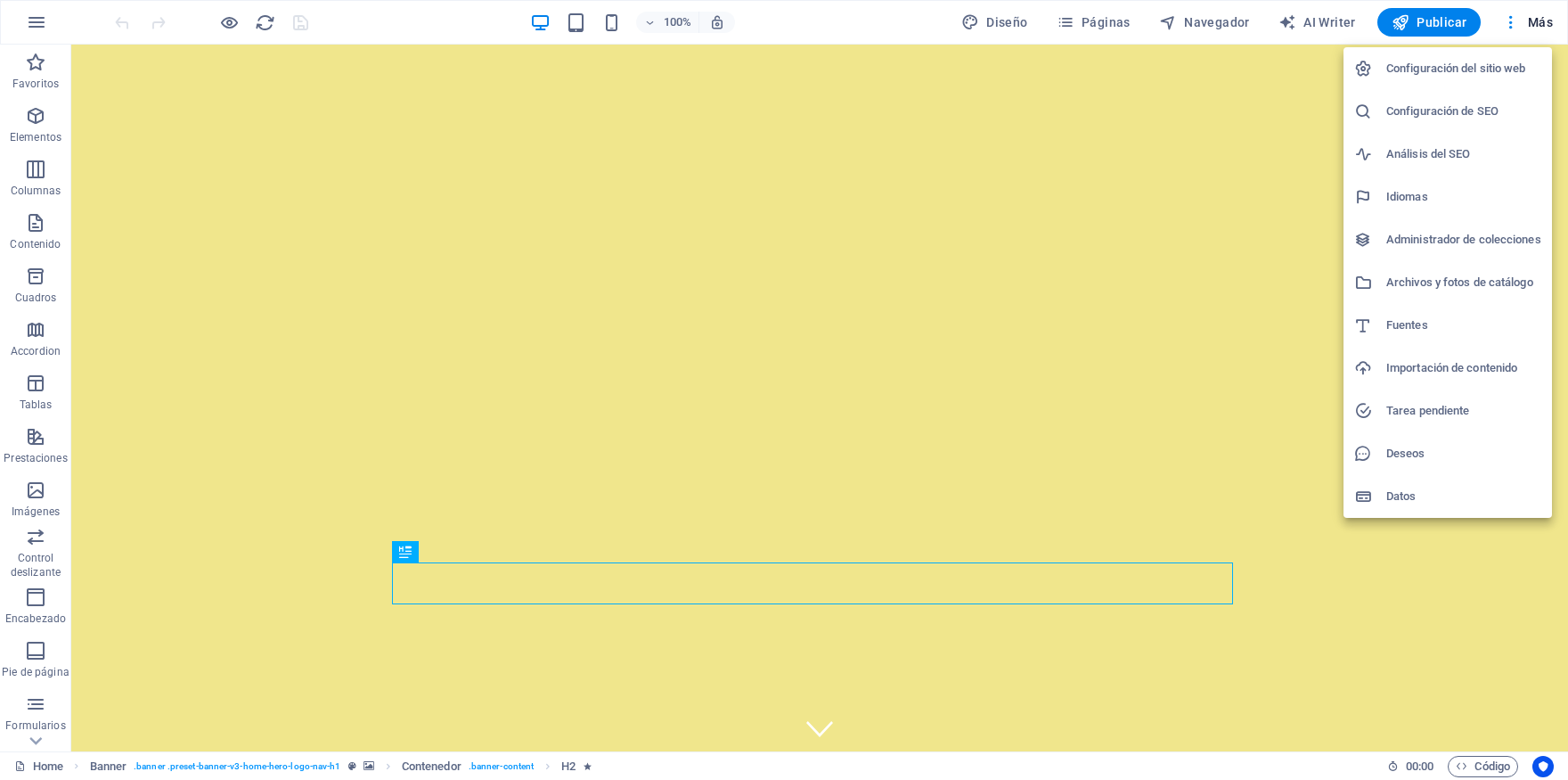
click at [40, 25] on div at bounding box center [784, 390] width 1568 height 780
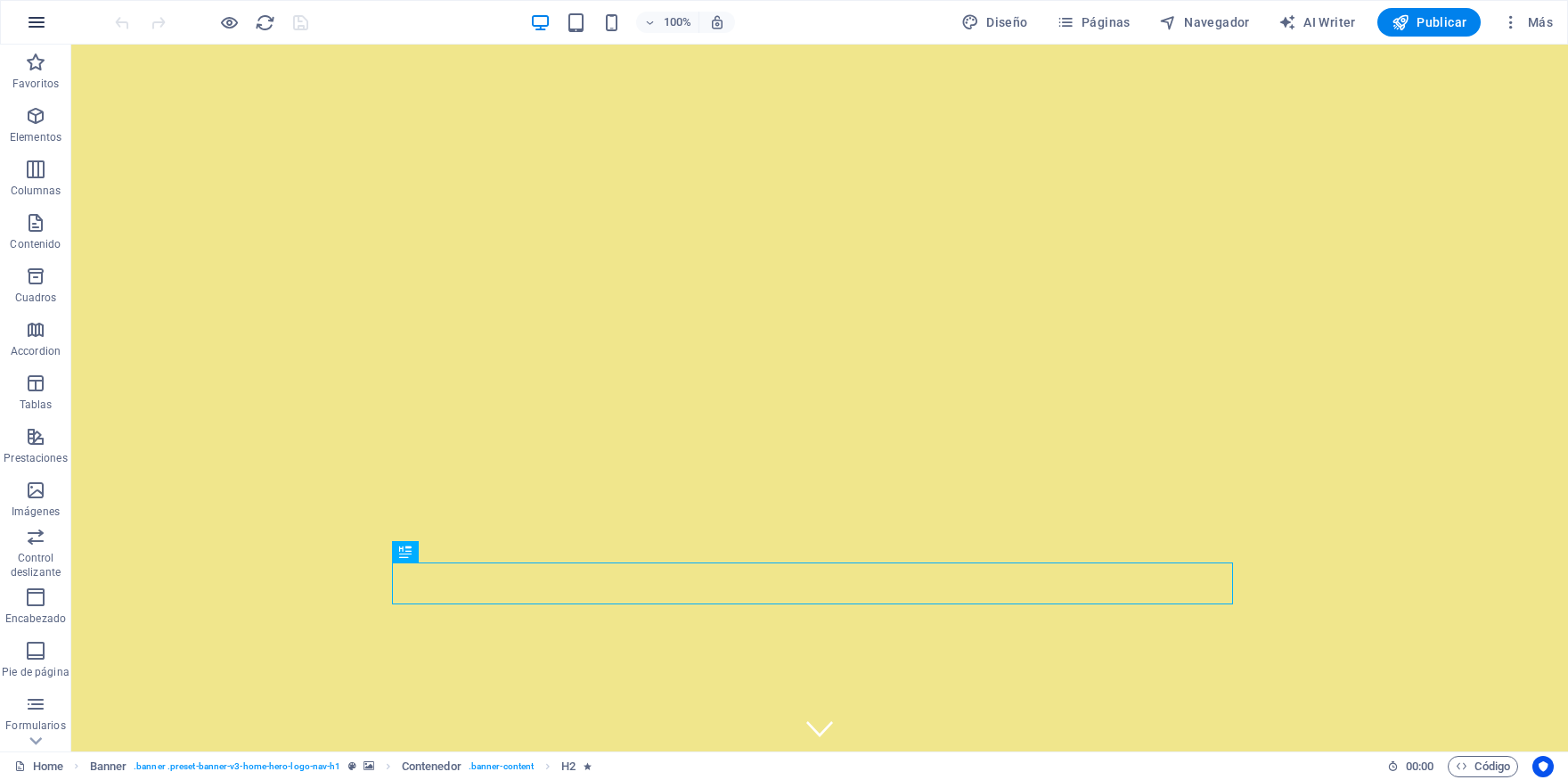
click at [39, 25] on icon "button" at bounding box center [36, 22] width 22 height 22
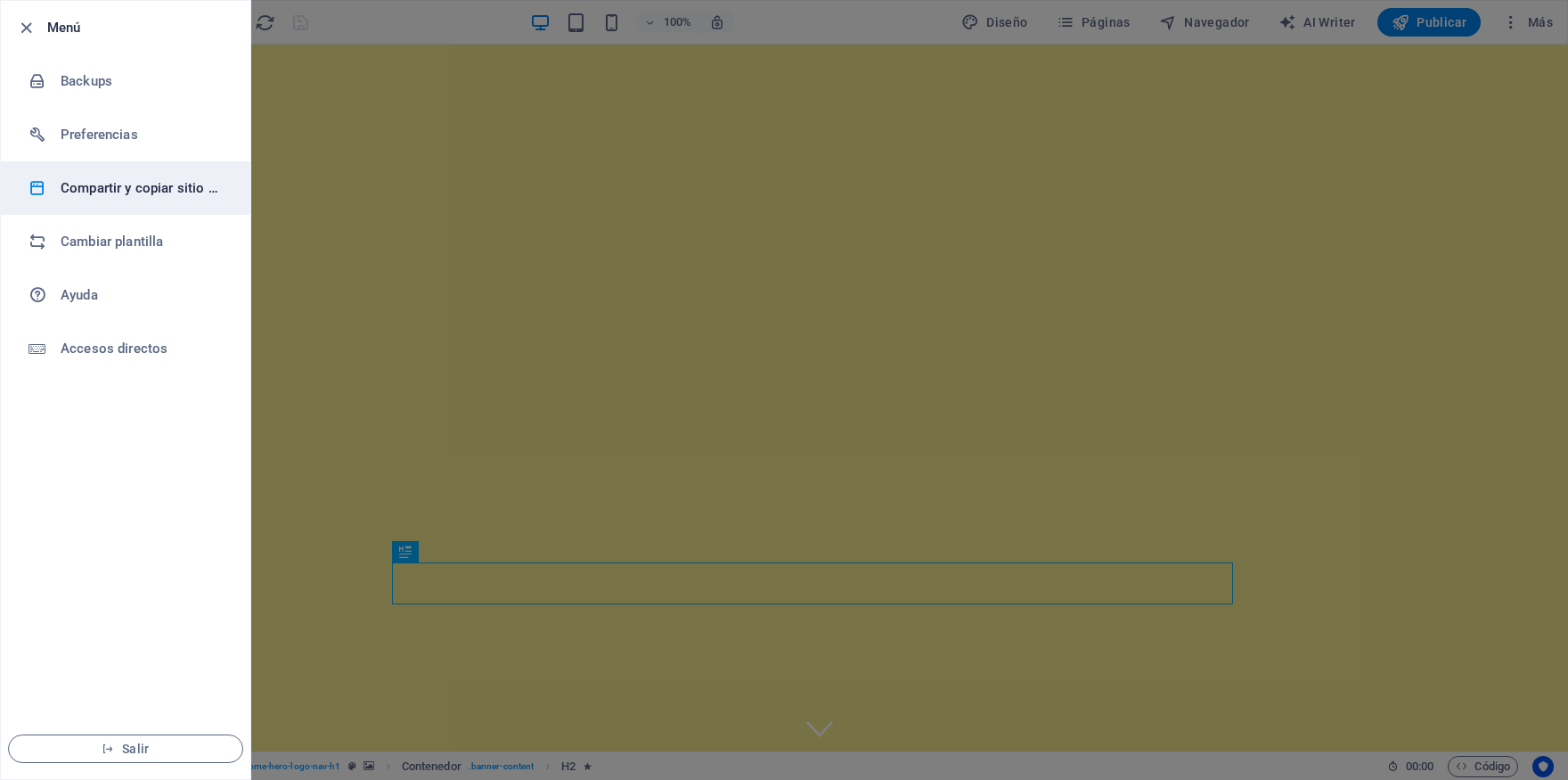
click at [104, 187] on h6 "Compartir y copiar sitio web" at bounding box center [142, 188] width 165 height 22
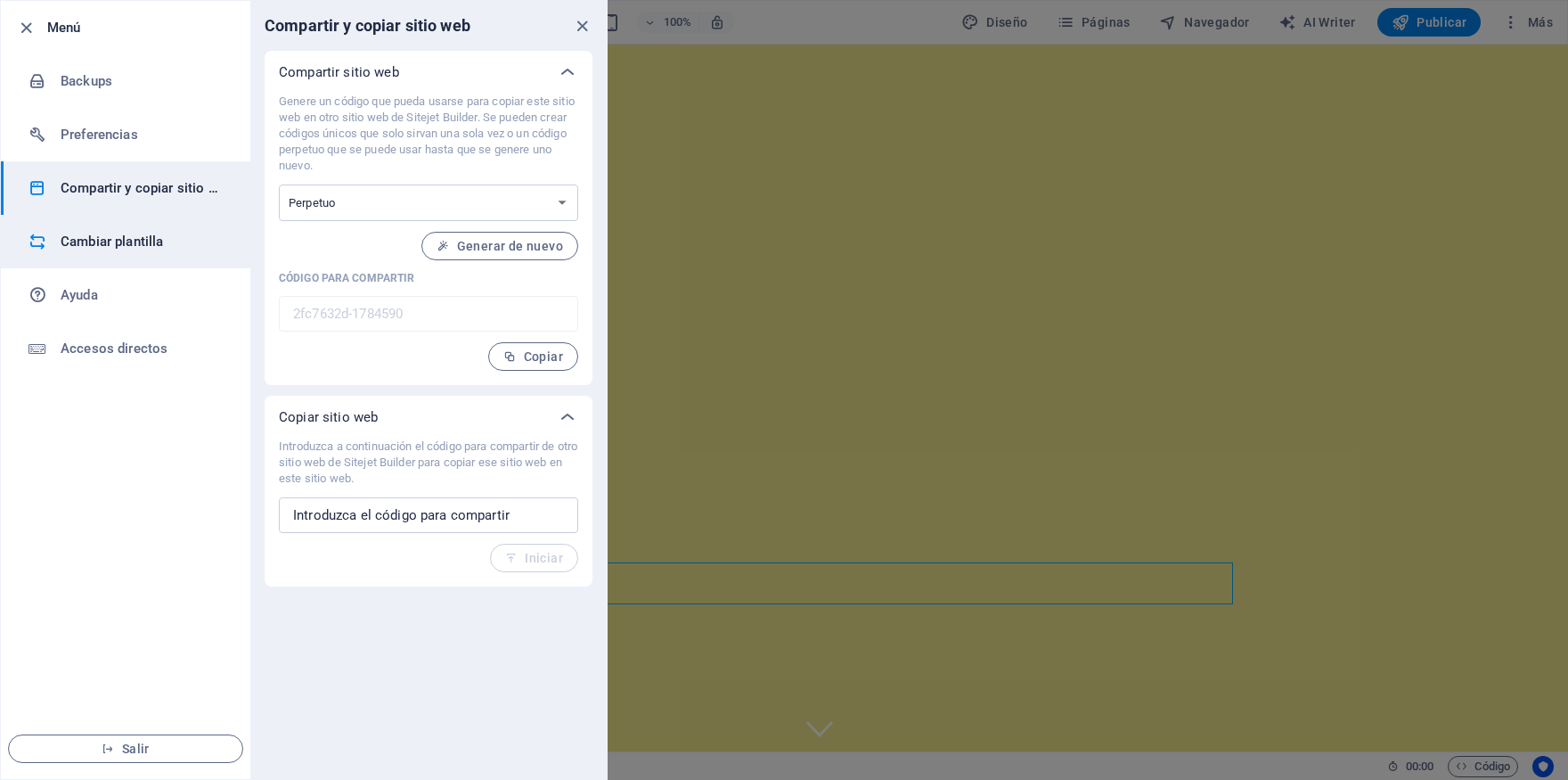
click at [104, 252] on h6 "Cambiar plantilla" at bounding box center [142, 241] width 165 height 22
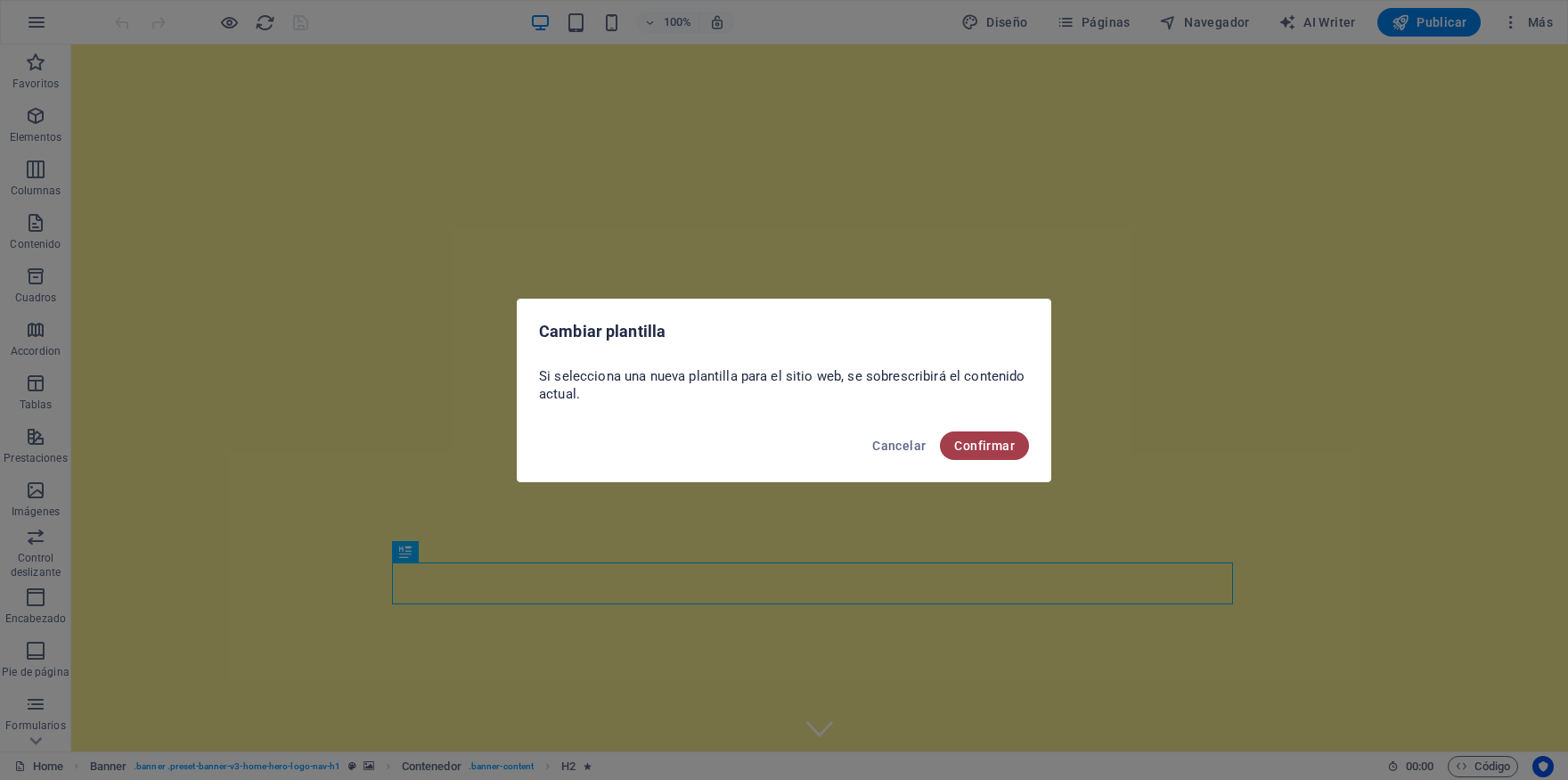
click at [990, 455] on button "Confirmar" at bounding box center [984, 445] width 90 height 28
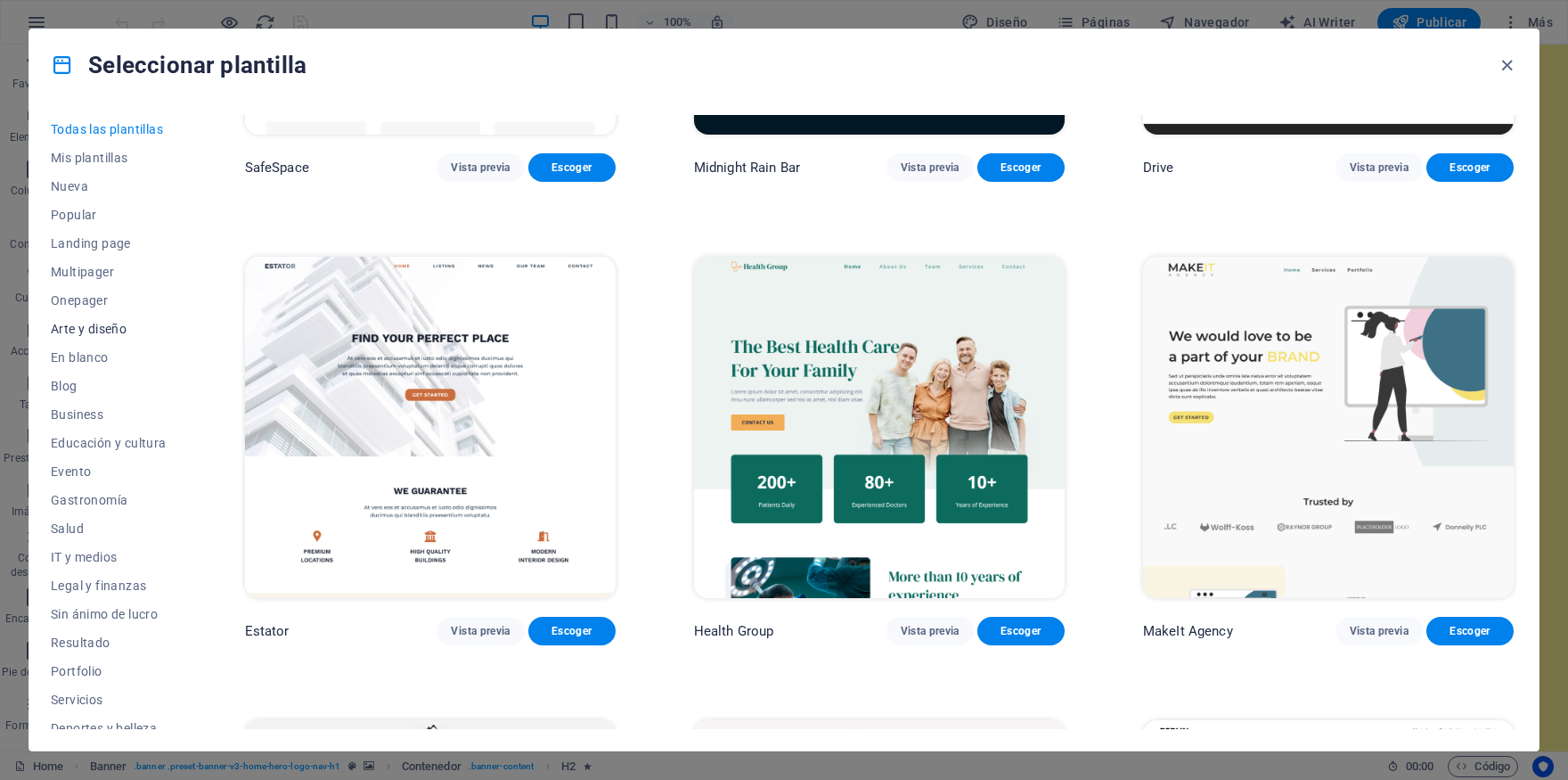
click at [128, 321] on button "Arte y diseño" at bounding box center [108, 329] width 116 height 28
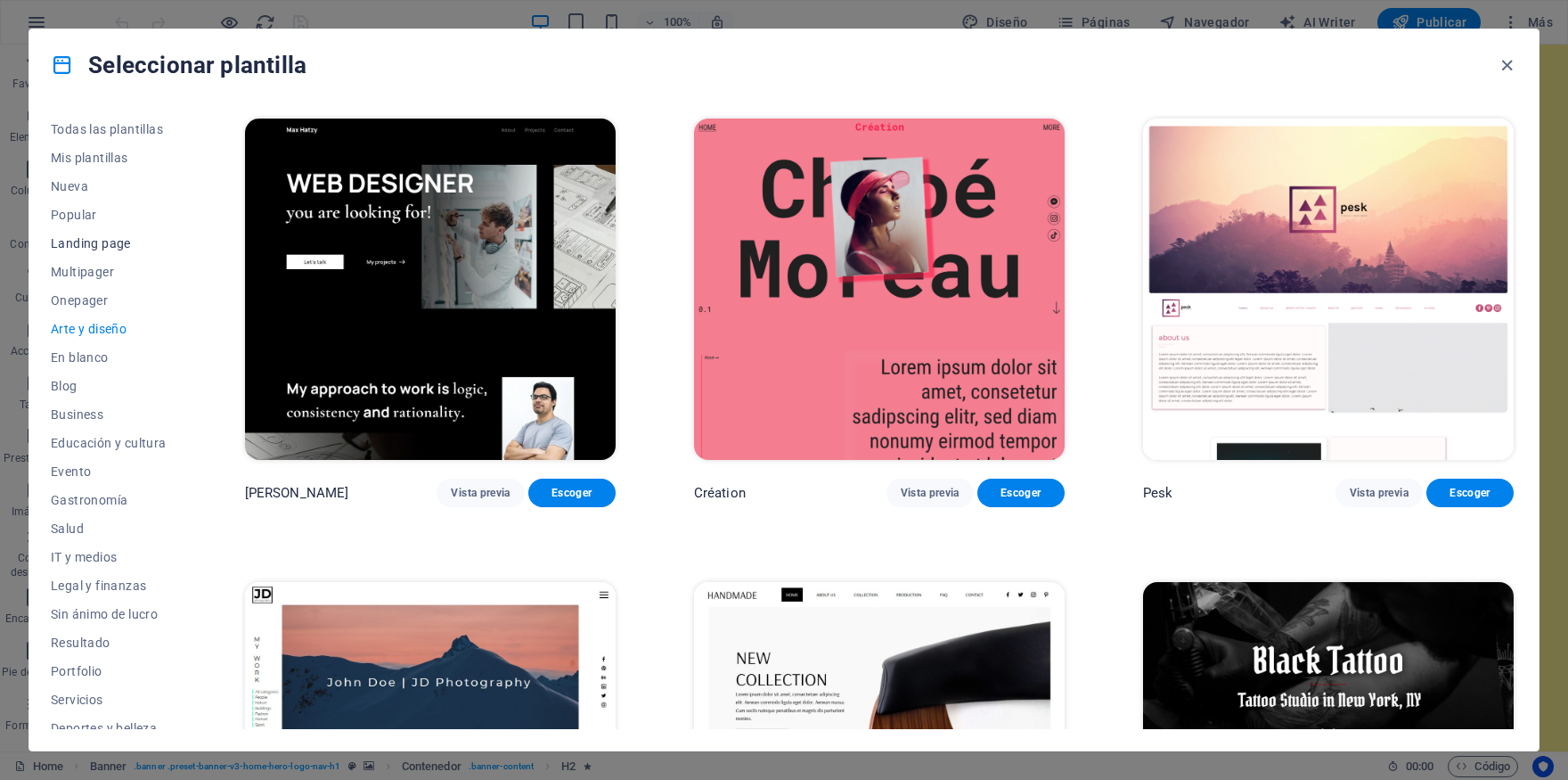
click at [73, 241] on span "Landing page" at bounding box center [108, 242] width 116 height 14
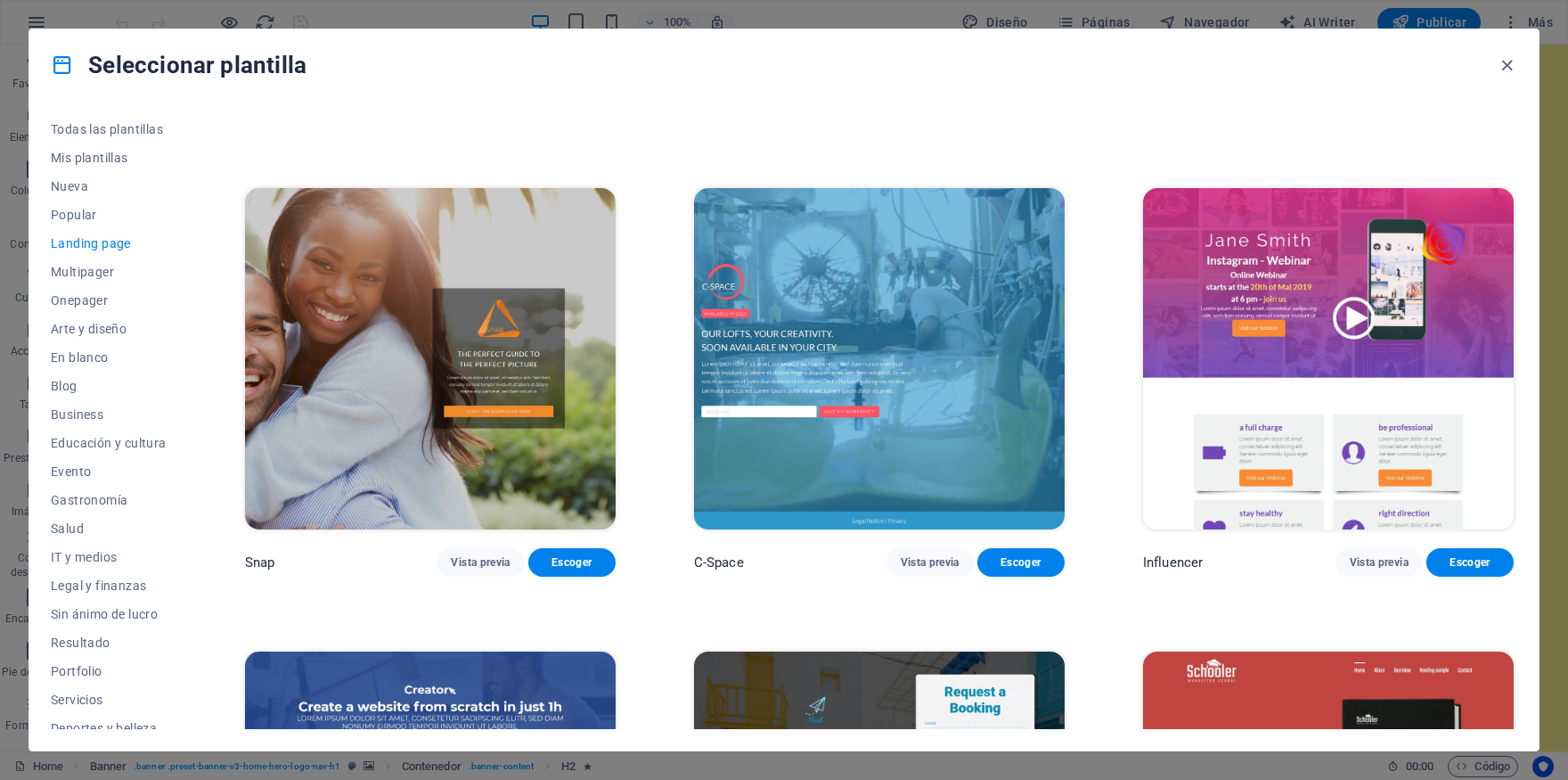
scroll to position [1834, 0]
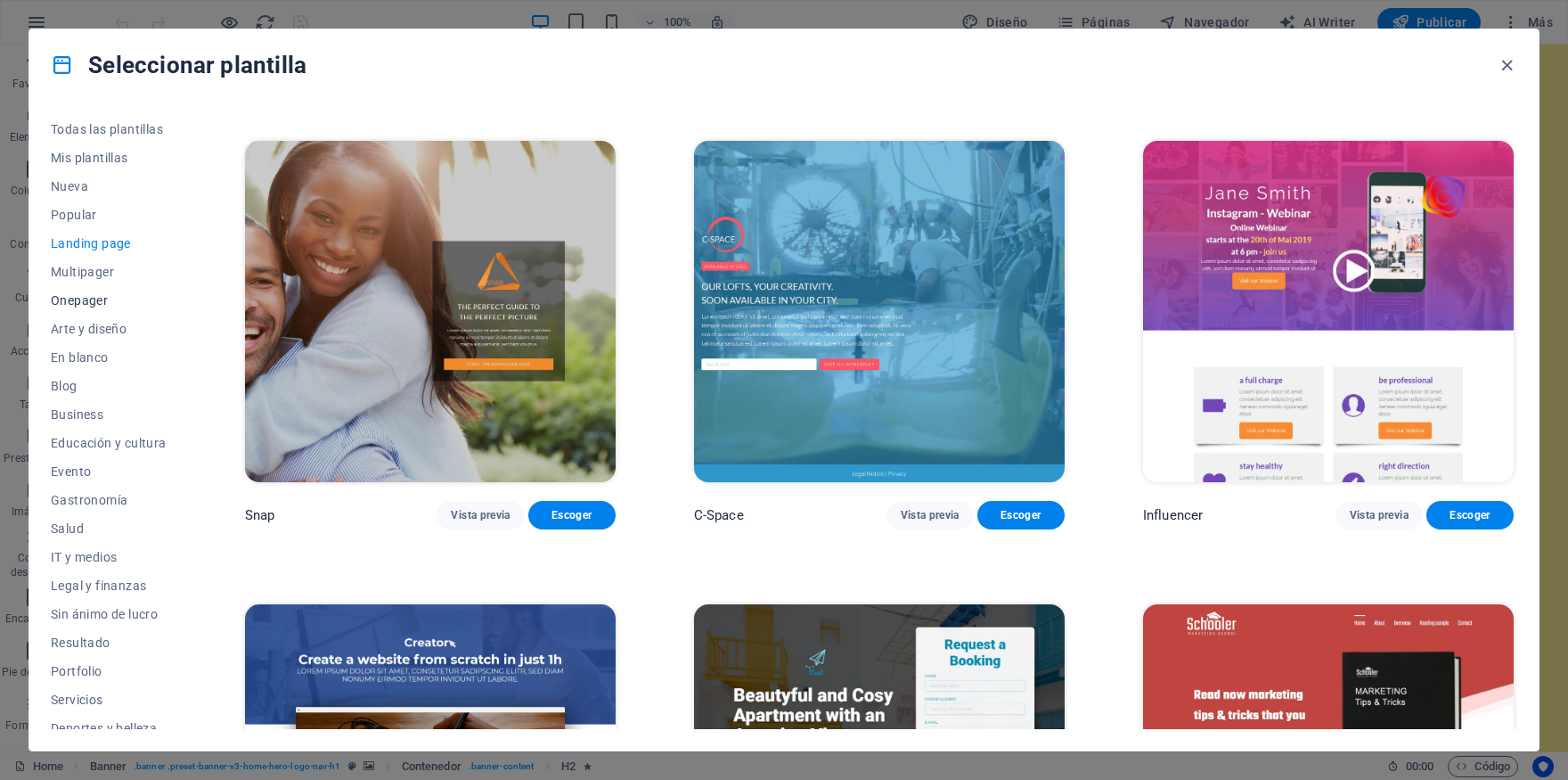
click at [52, 301] on span "Onepager" at bounding box center [108, 300] width 116 height 14
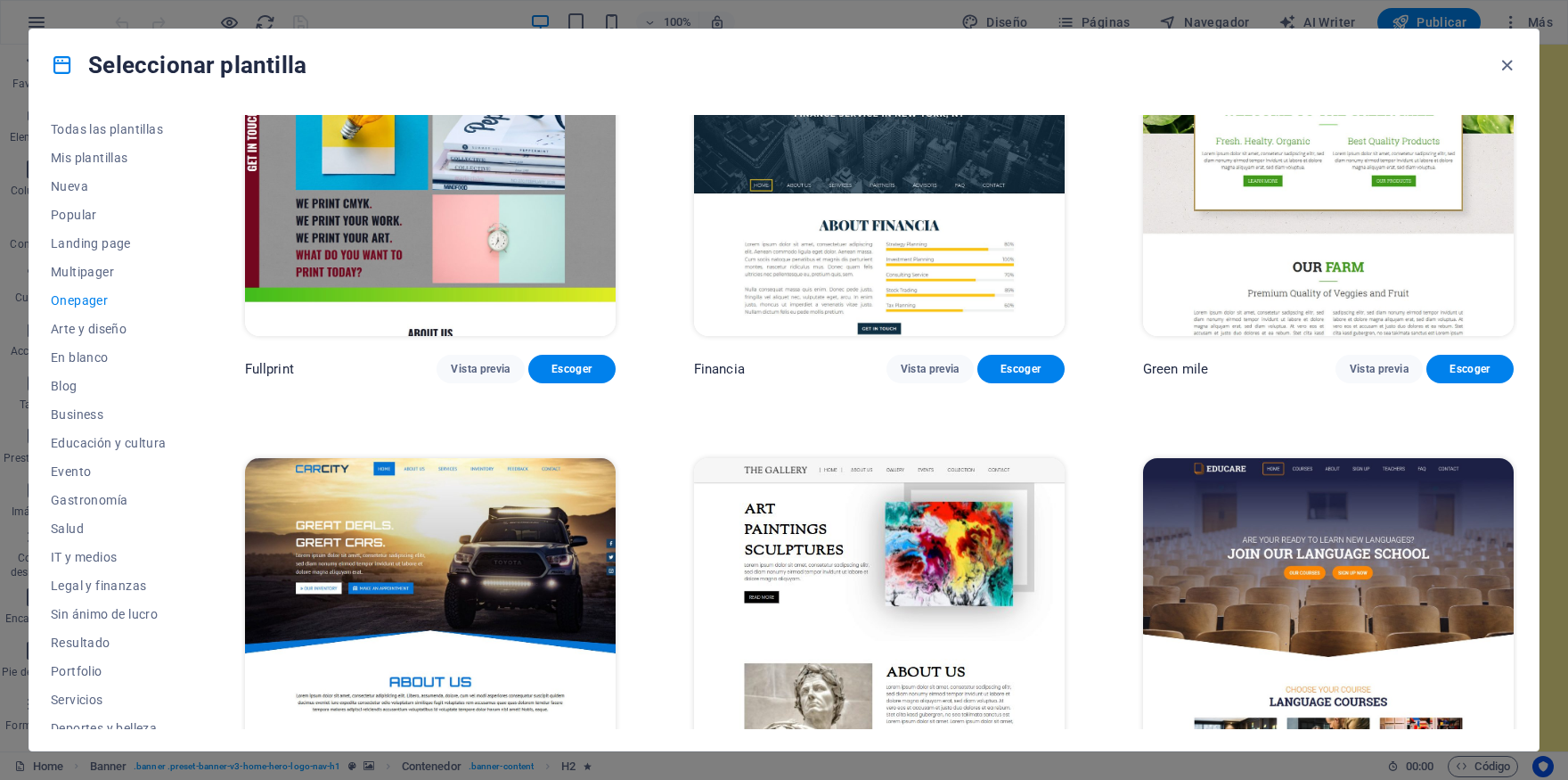
scroll to position [5250, 0]
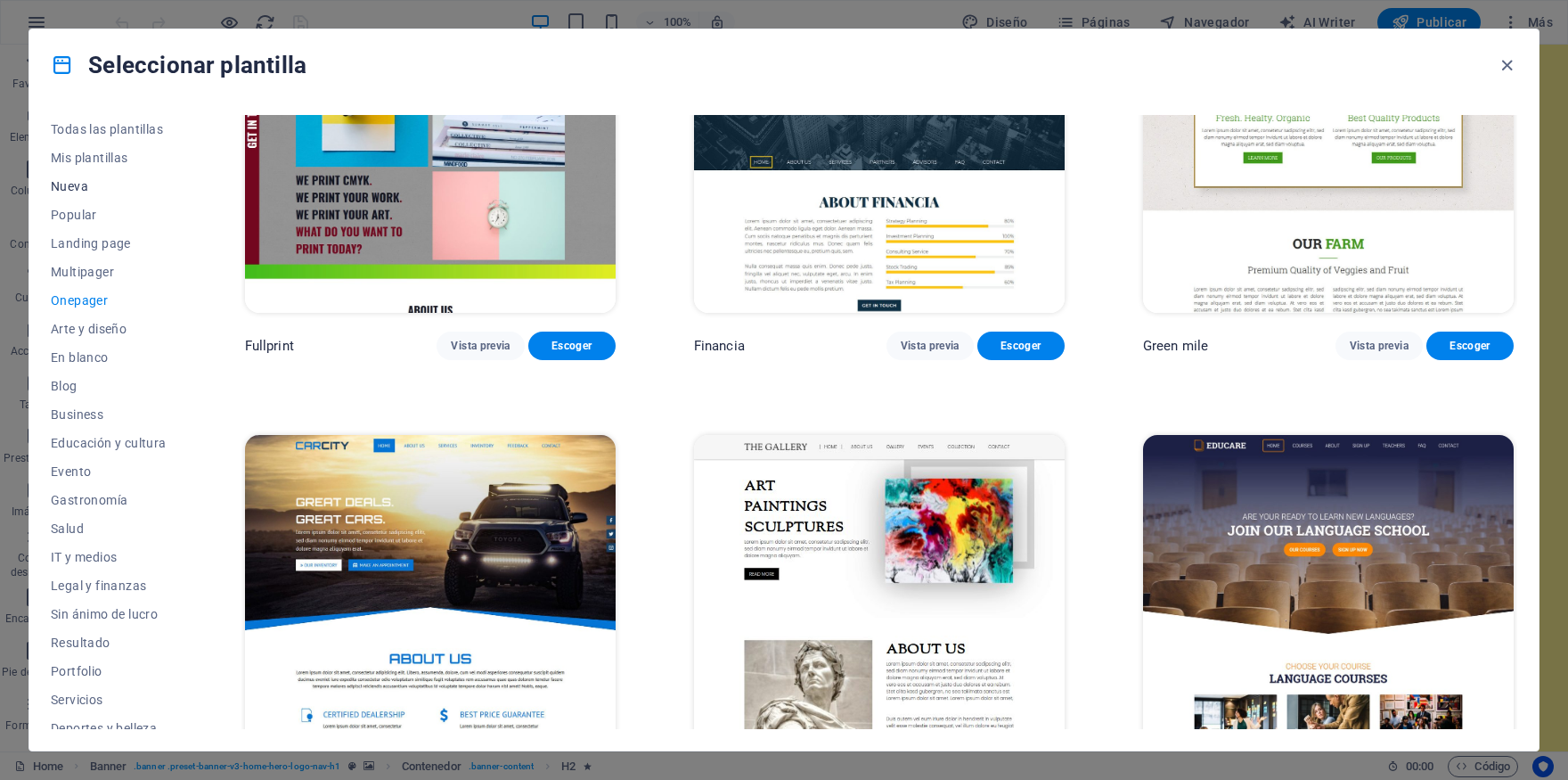
click at [74, 184] on span "Nueva" at bounding box center [108, 186] width 116 height 14
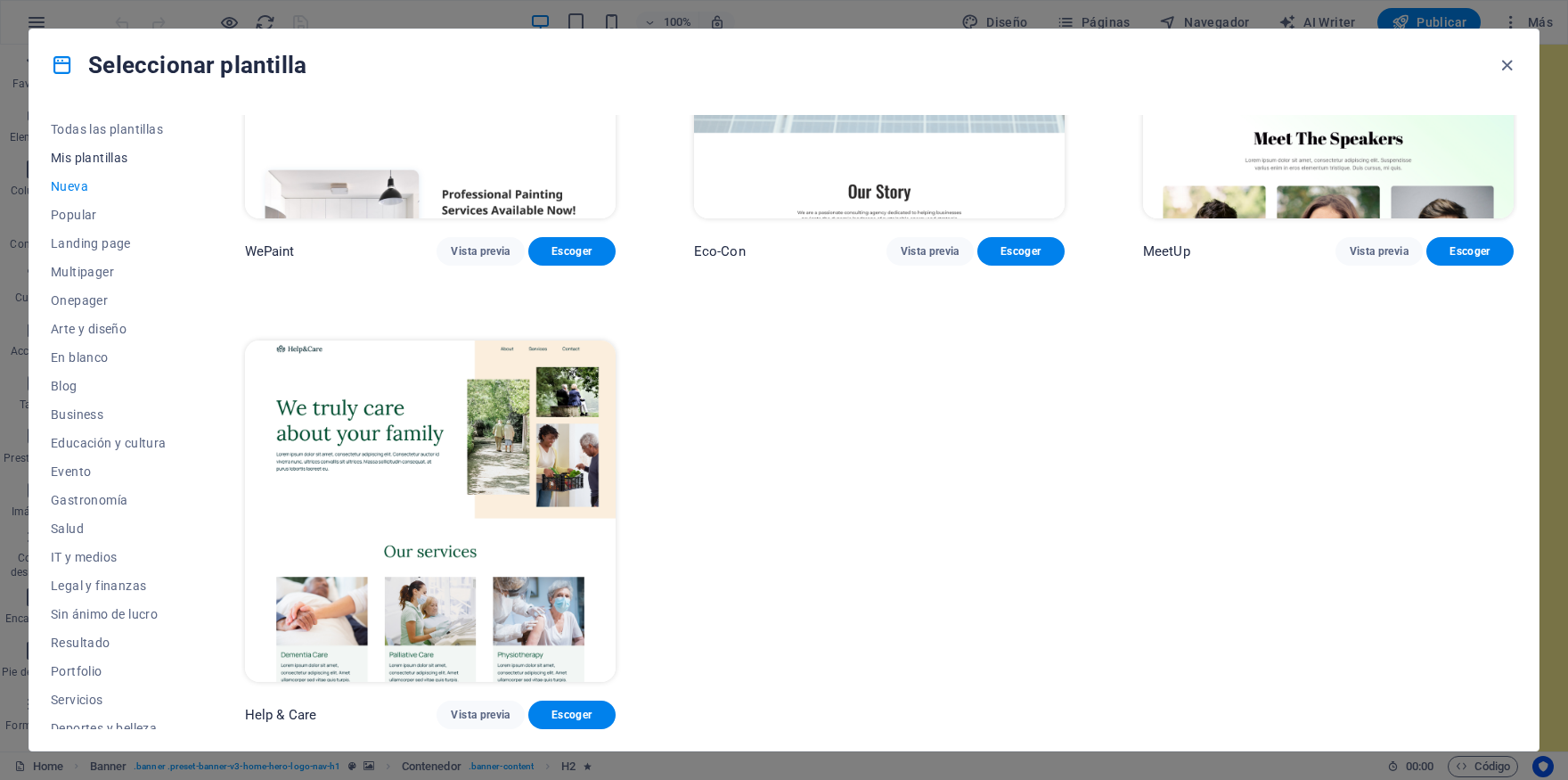
scroll to position [1596, 0]
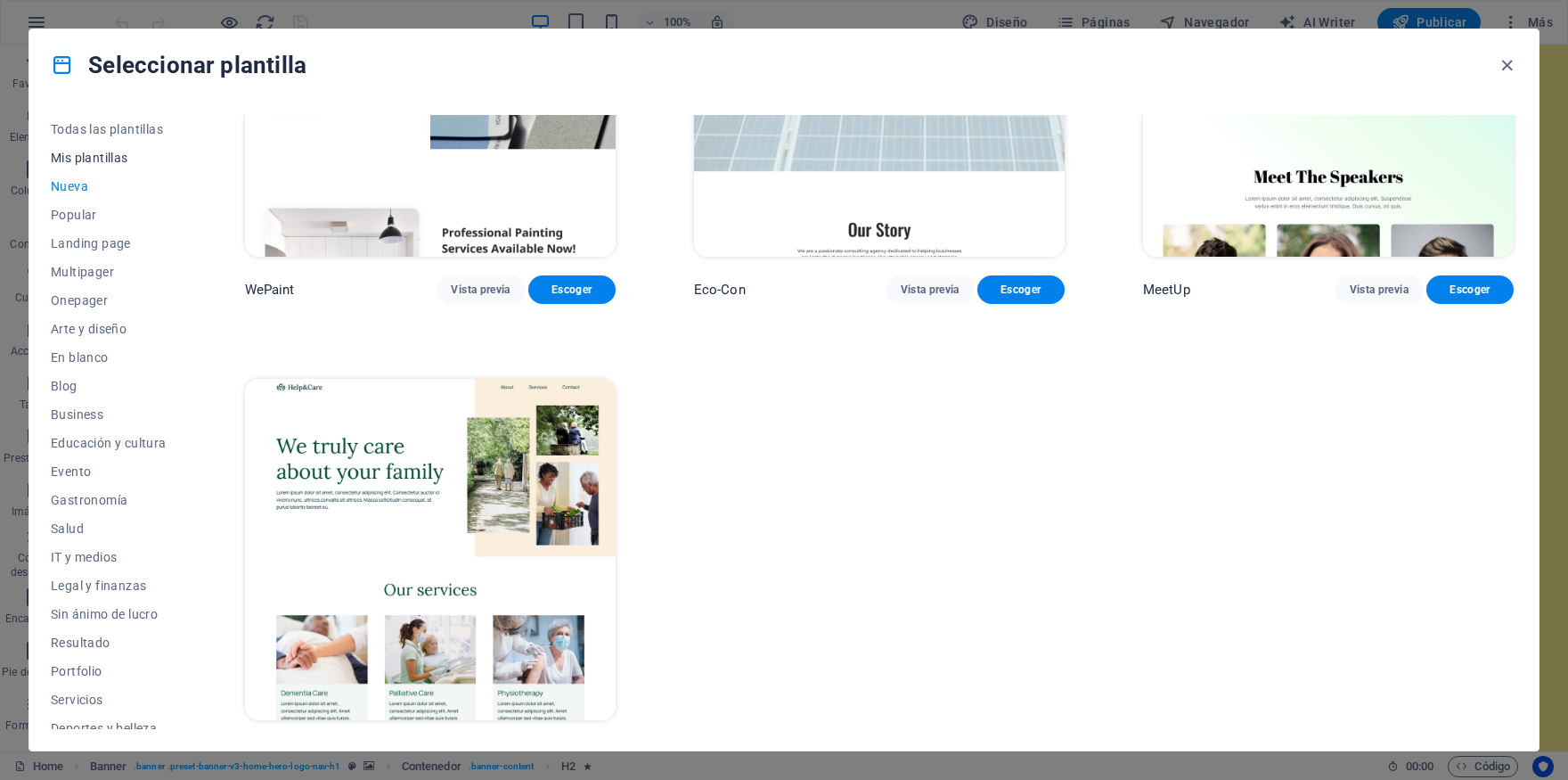
click at [74, 161] on span "Mis plantillas" at bounding box center [108, 158] width 116 height 14
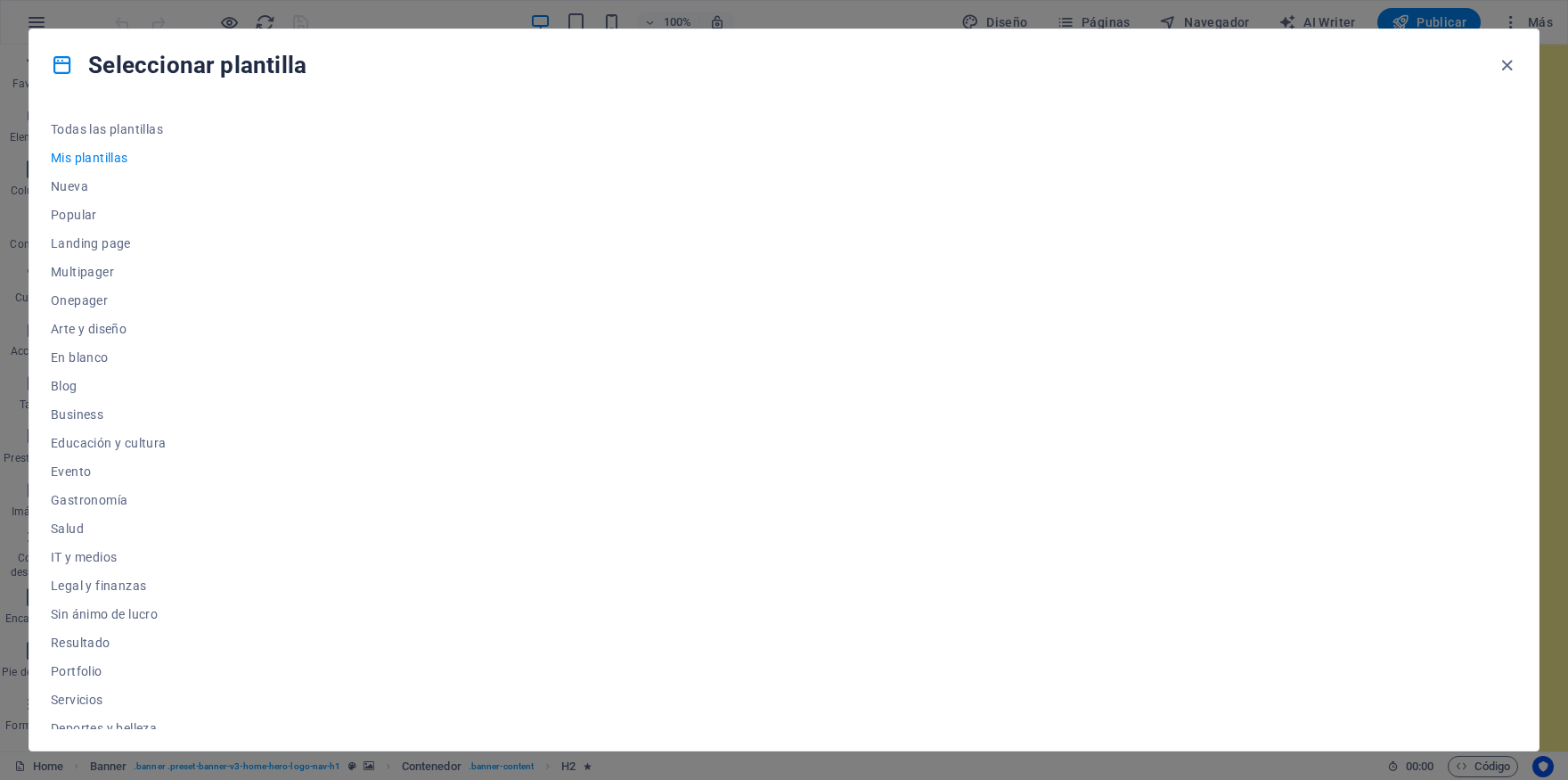
scroll to position [0, 0]
click at [91, 141] on button "Todas las plantillas" at bounding box center [108, 129] width 116 height 28
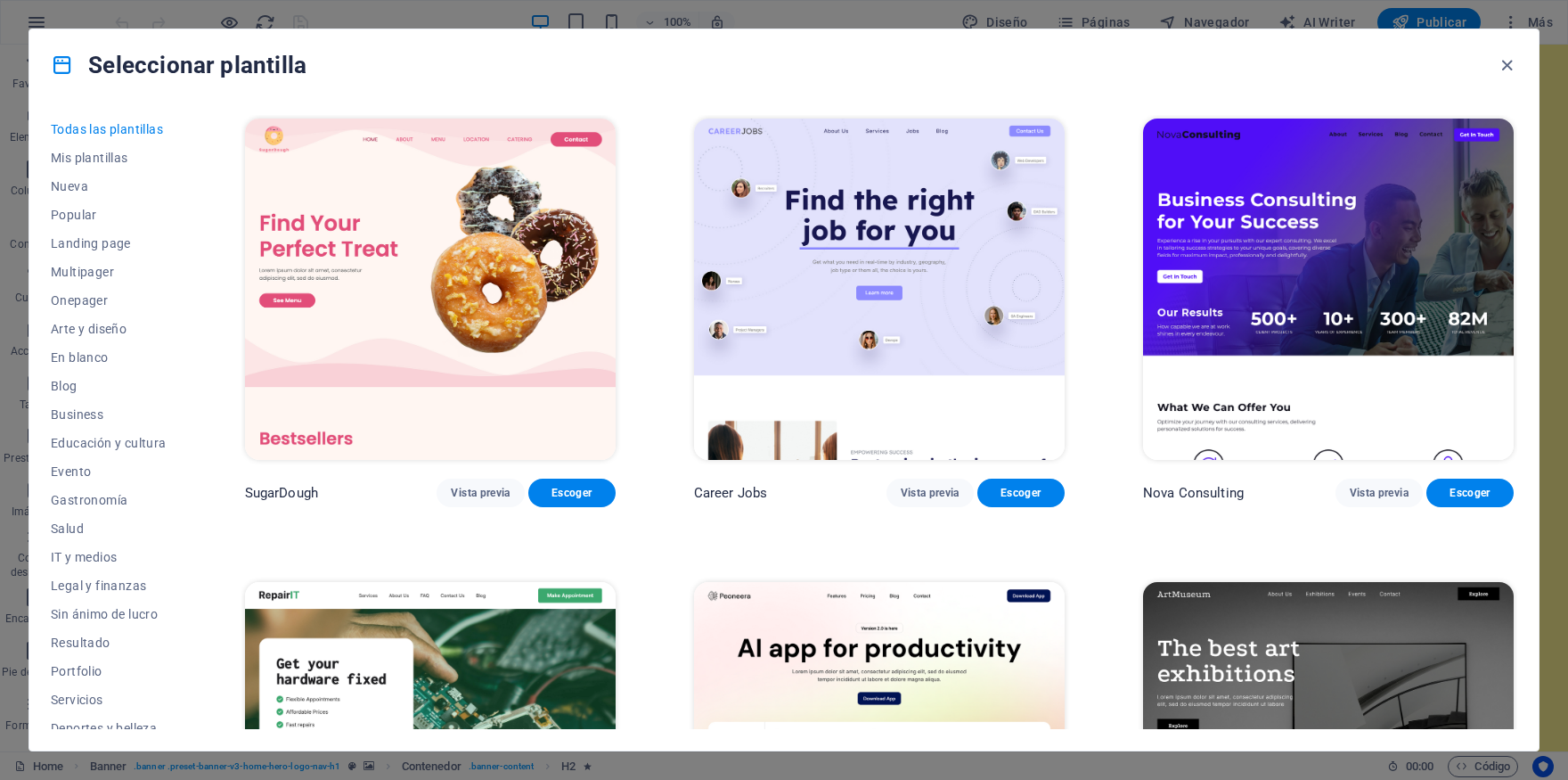
click at [109, 124] on span "Todas las plantillas" at bounding box center [108, 128] width 116 height 14
click at [104, 153] on span "Mis plantillas" at bounding box center [108, 158] width 116 height 14
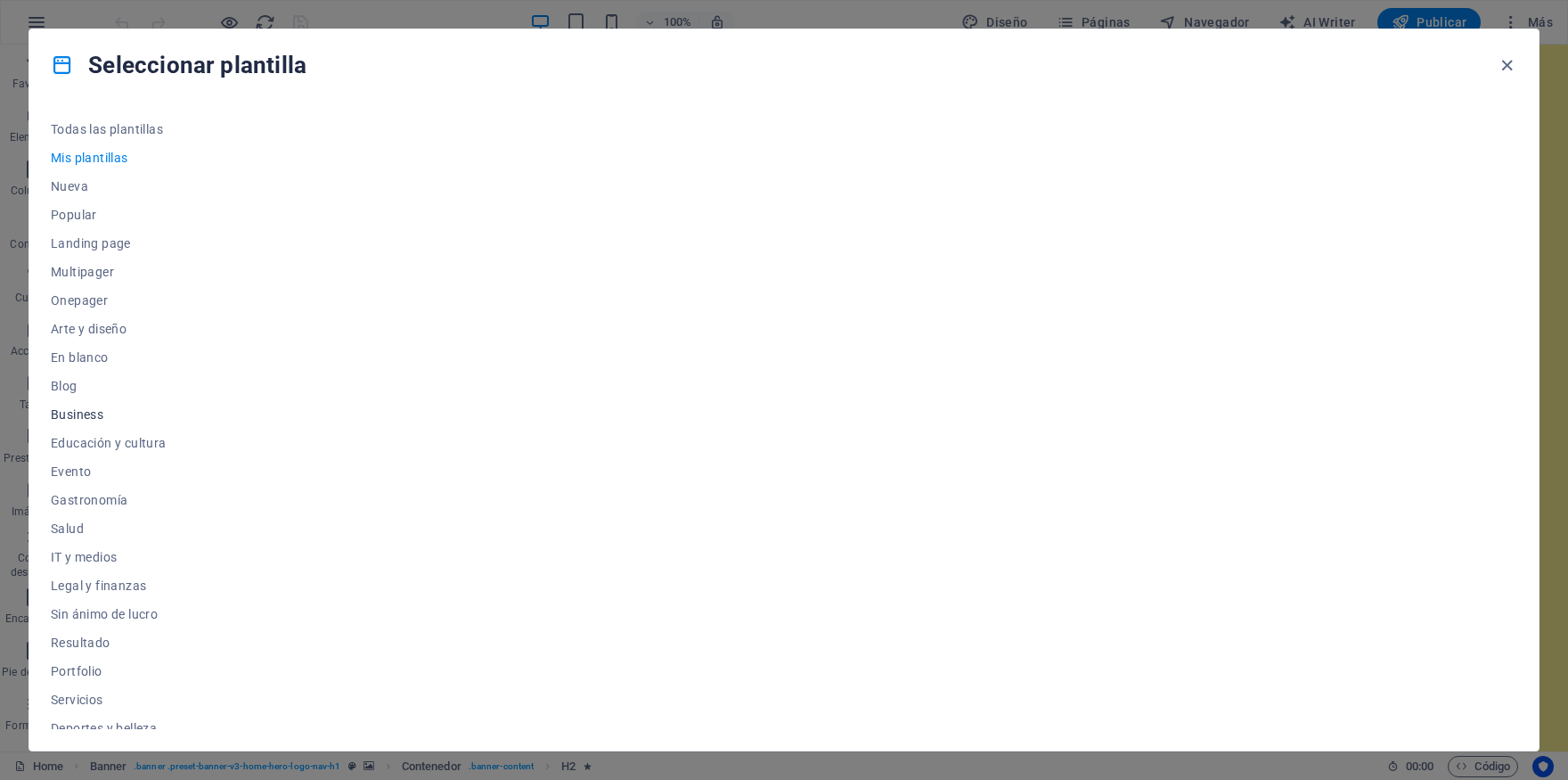
scroll to position [98, 0]
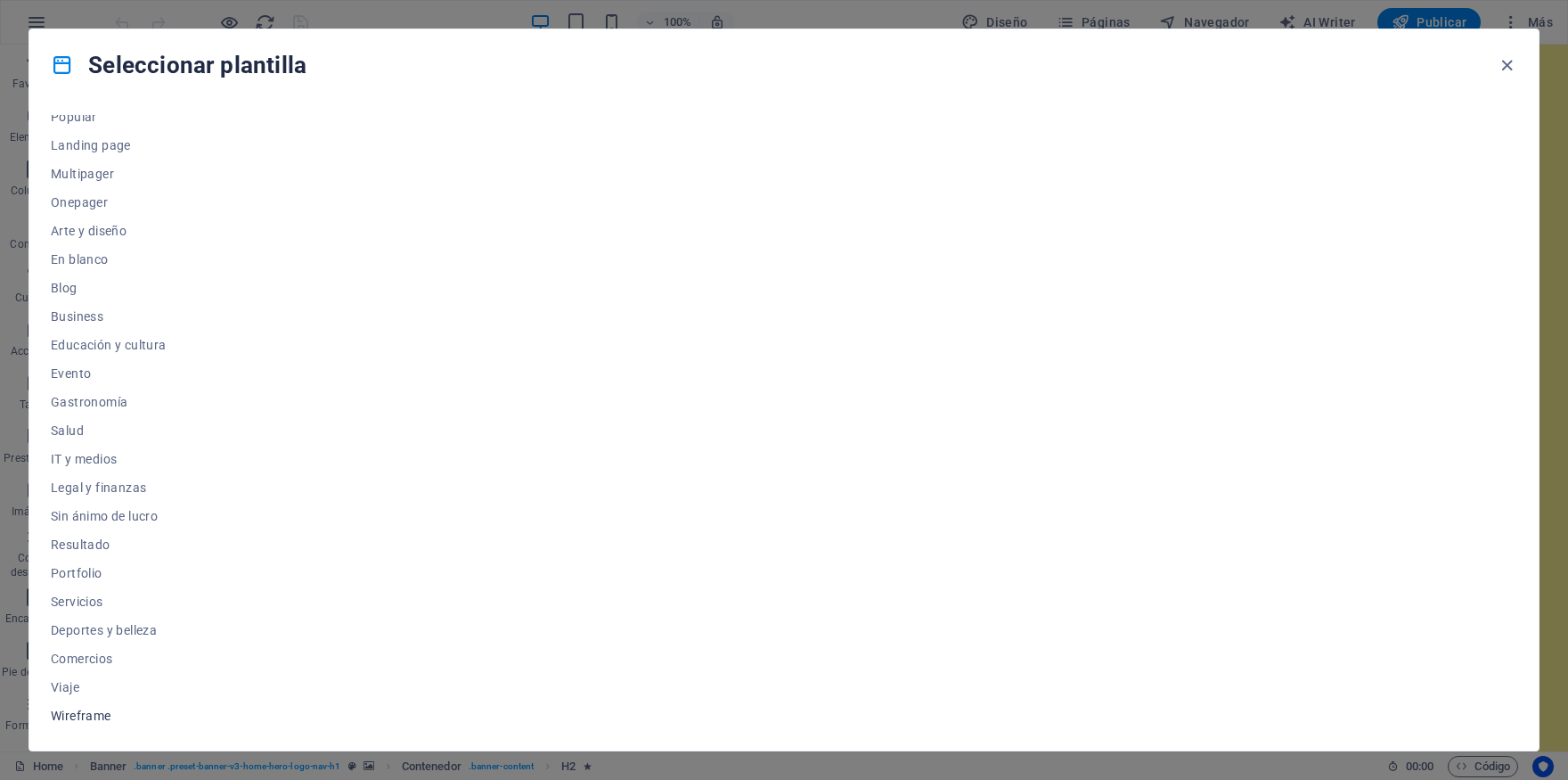
click at [102, 711] on span "Wireframe" at bounding box center [108, 715] width 116 height 14
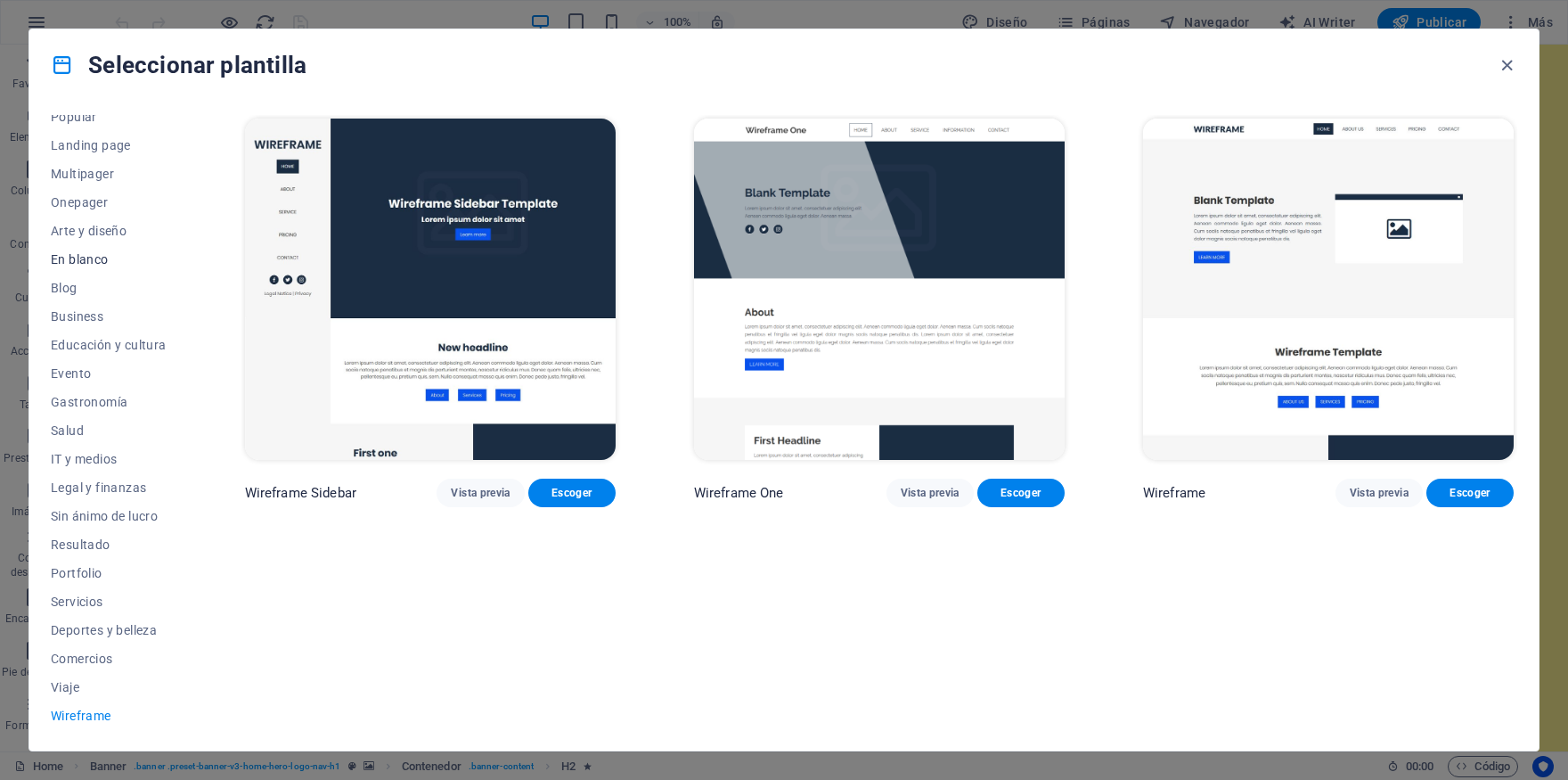
click at [71, 255] on span "En blanco" at bounding box center [108, 258] width 116 height 14
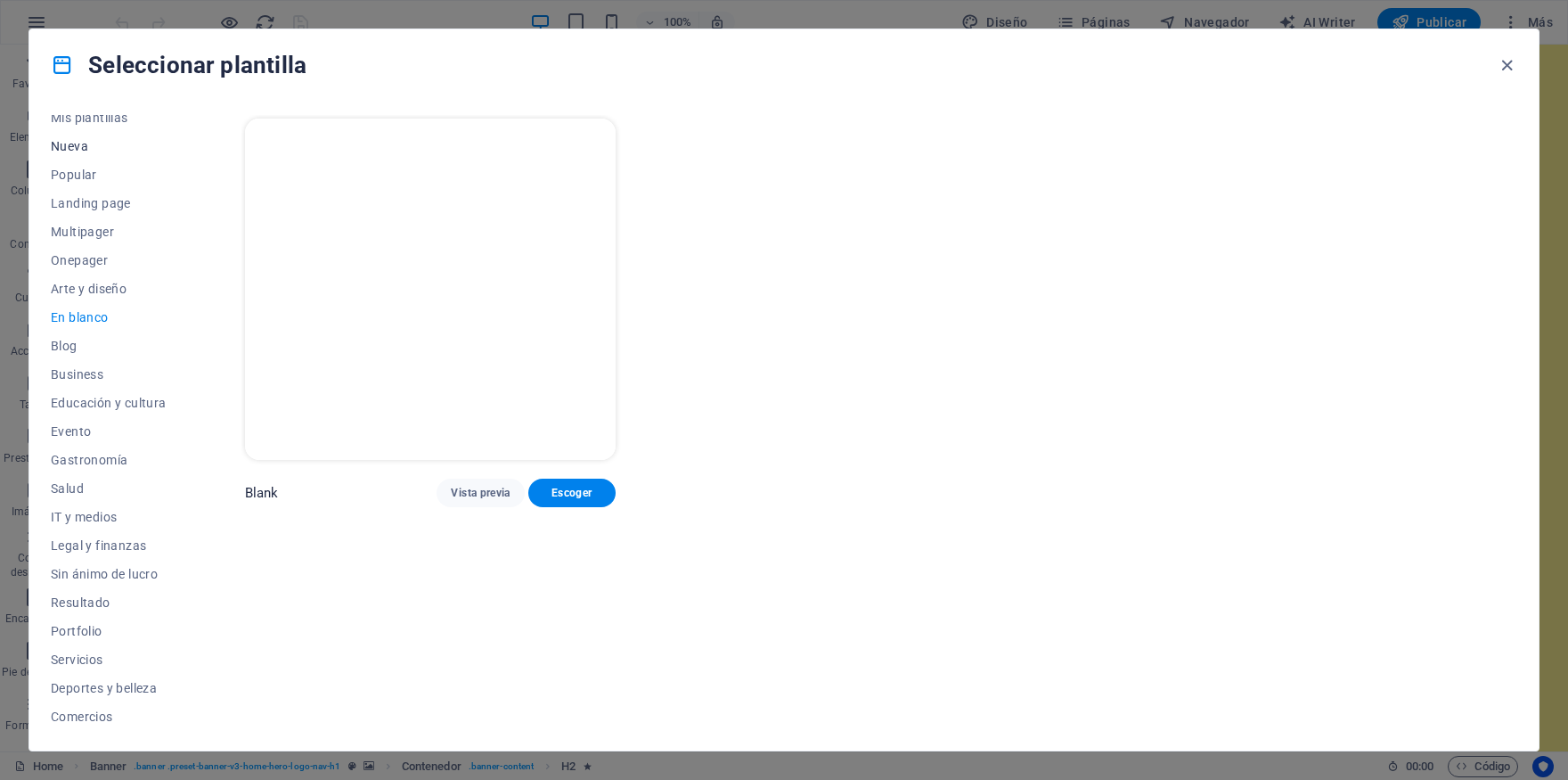
scroll to position [0, 0]
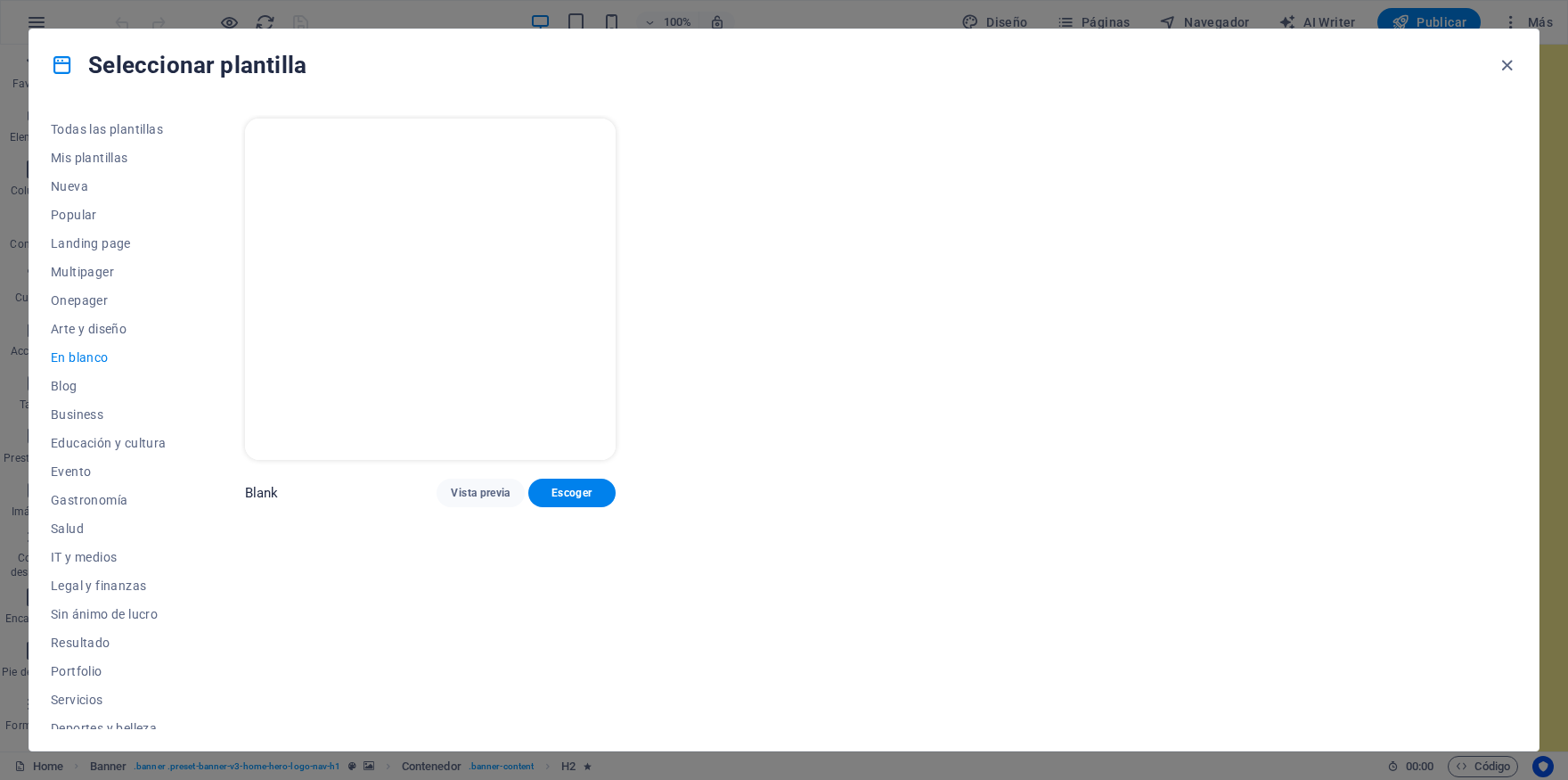
click at [1517, 62] on div "Seleccionar plantilla" at bounding box center [784, 65] width 1510 height 72
drag, startPoint x: 1511, startPoint y: 61, endPoint x: 1184, endPoint y: 12, distance: 330.7
click at [1511, 61] on icon "button" at bounding box center [1508, 66] width 21 height 21
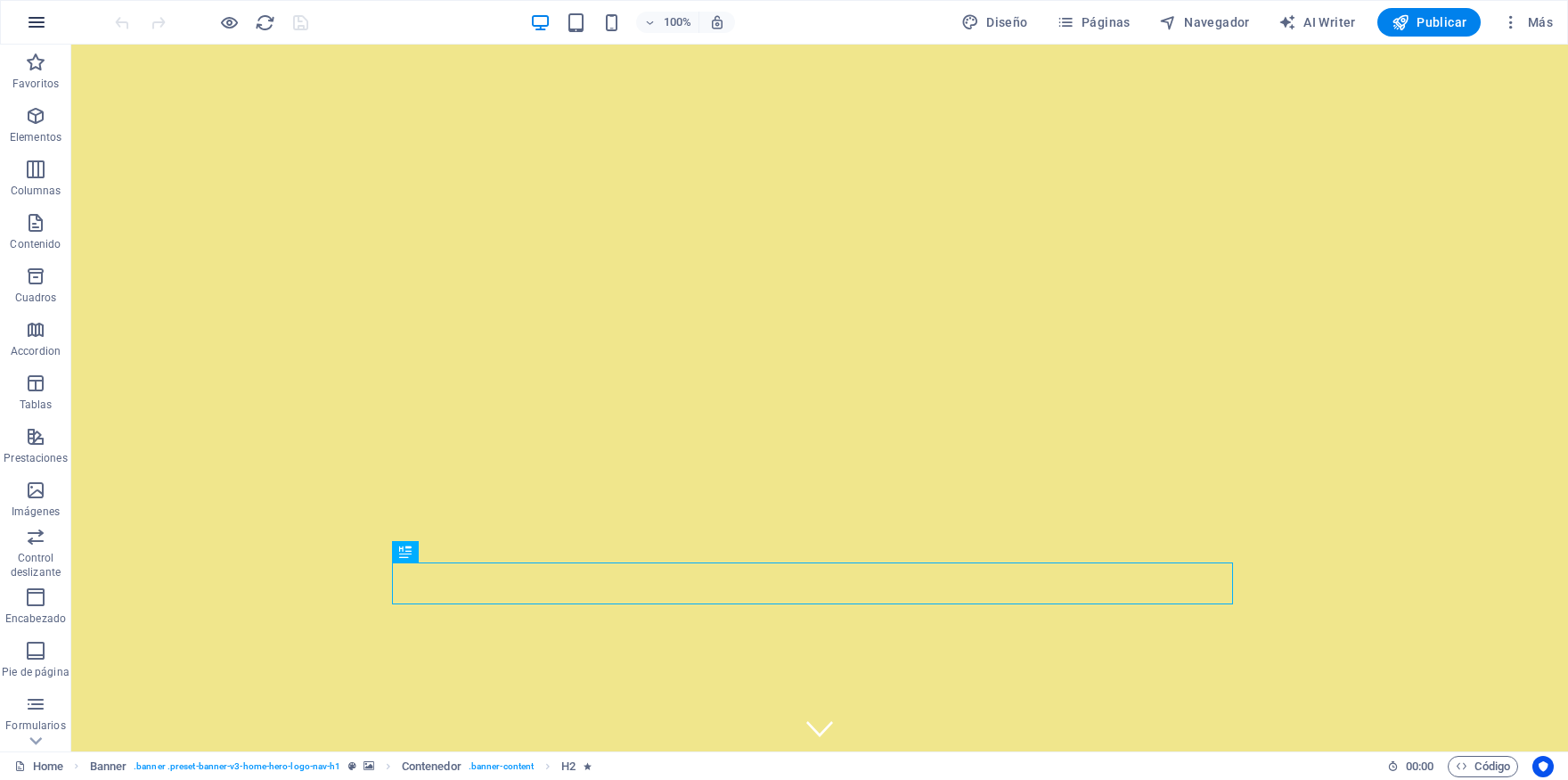
click at [44, 17] on icon "button" at bounding box center [36, 22] width 22 height 22
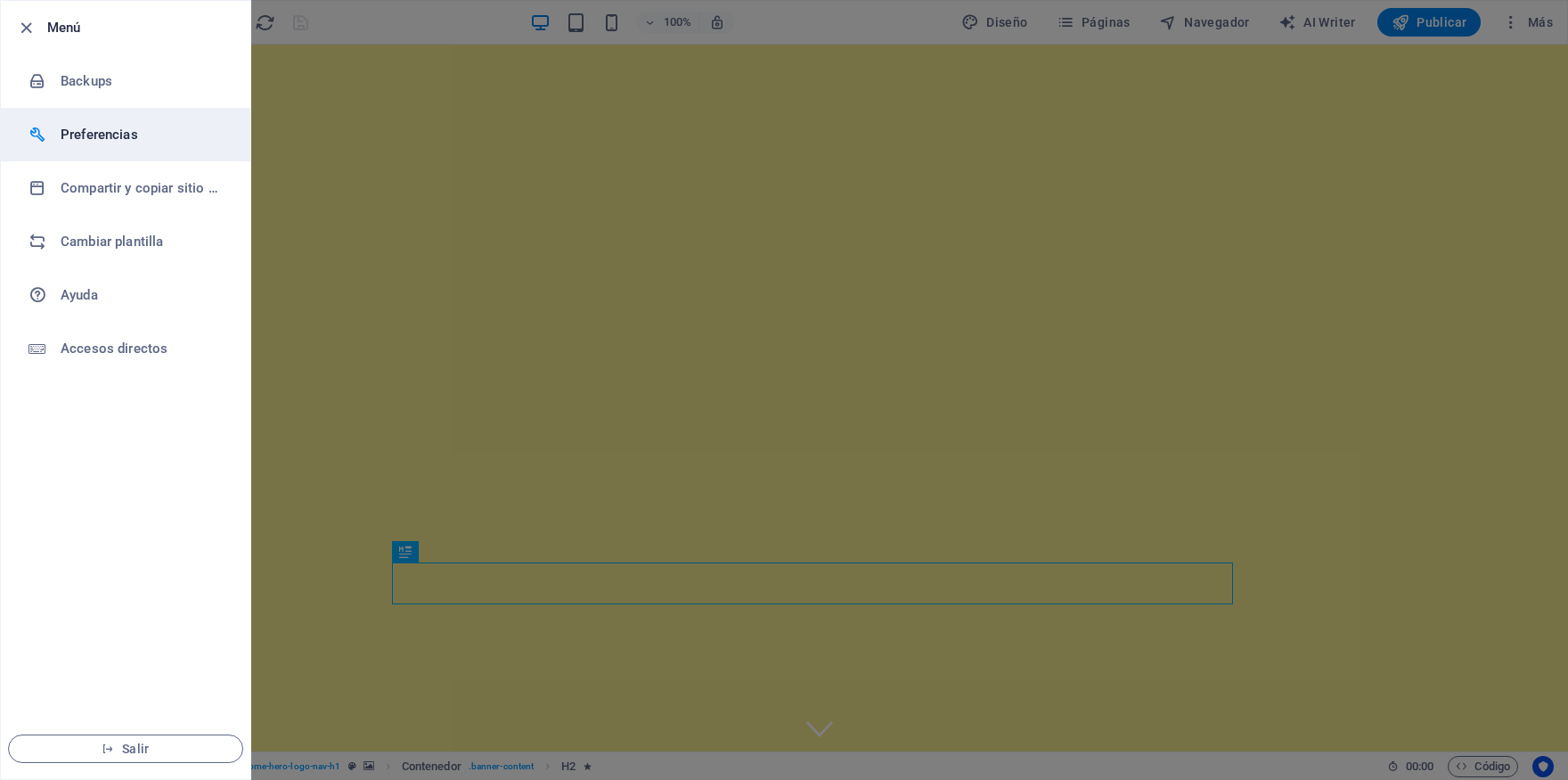
click at [74, 131] on h6 "Preferencias" at bounding box center [142, 134] width 165 height 22
select select "es"
select select "light"
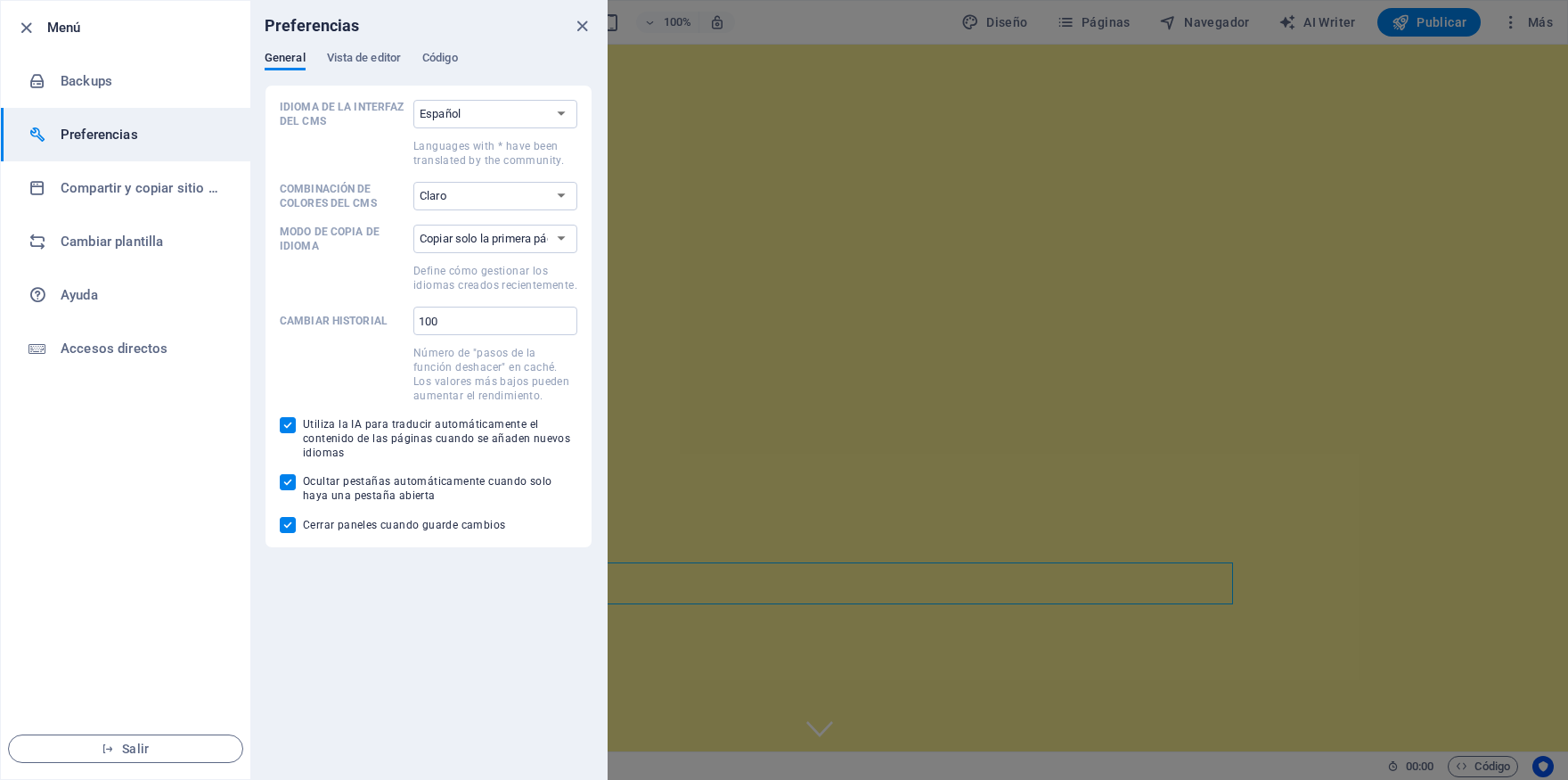
click at [74, 131] on h6 "Preferencias" at bounding box center [142, 134] width 165 height 22
click at [95, 324] on li "Accesos directos" at bounding box center [125, 348] width 250 height 54
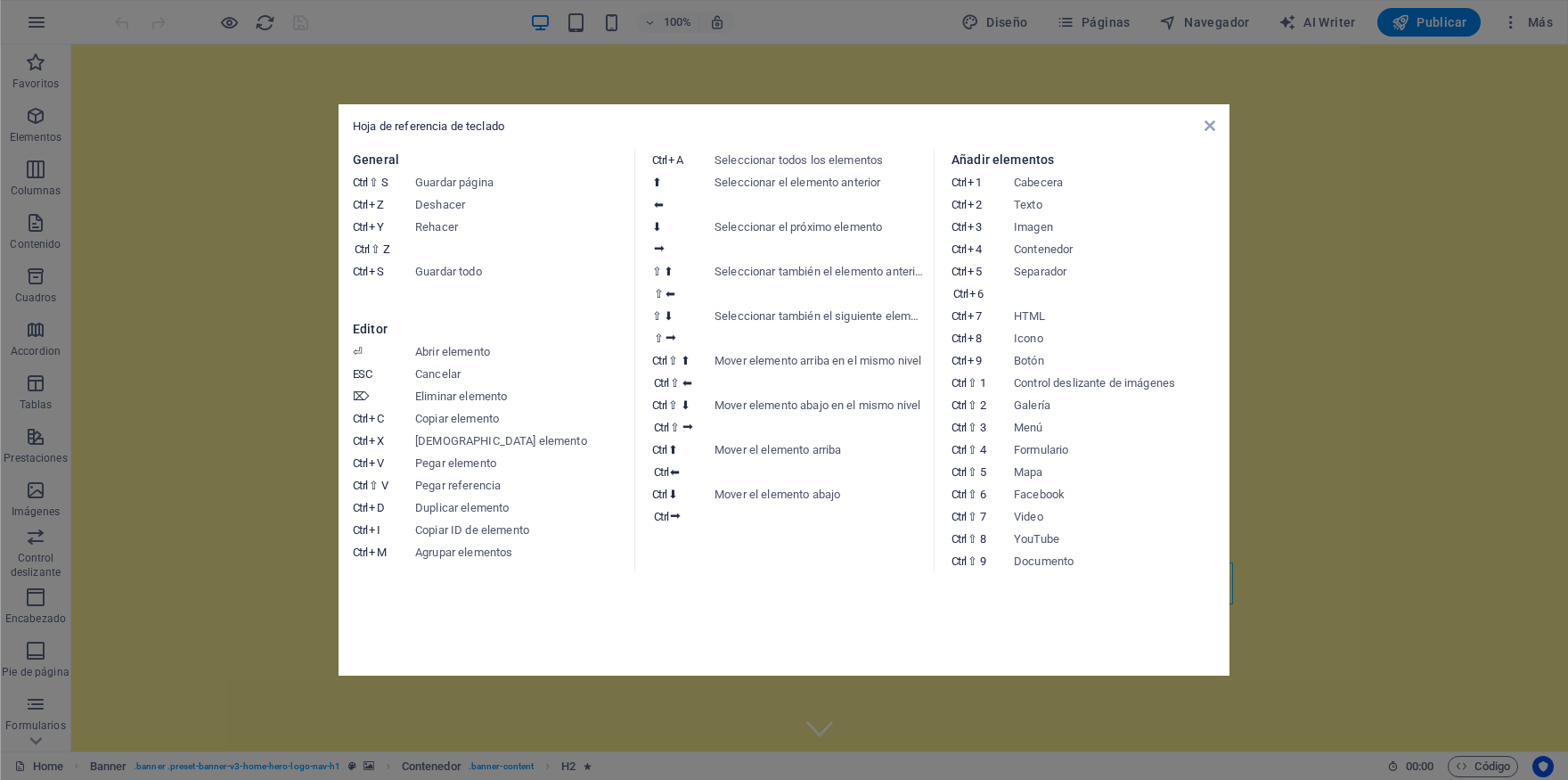
click at [97, 299] on aside "Hoja de referencia de teclado General Ctrl ⇧ S Guardar página Ctrl Z Deshacer C…" at bounding box center [784, 390] width 1568 height 780
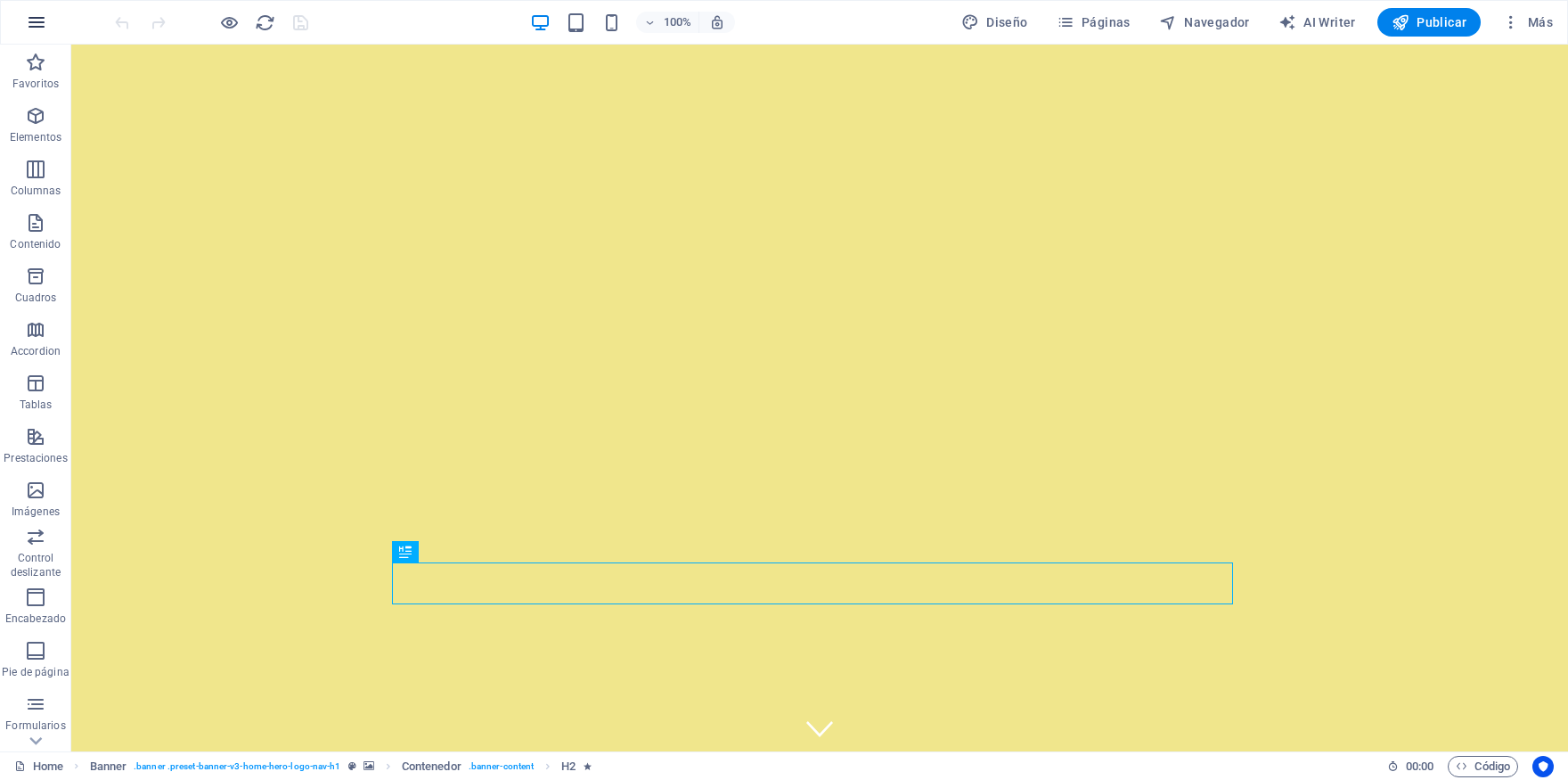
click at [47, 17] on button "button" at bounding box center [36, 22] width 42 height 42
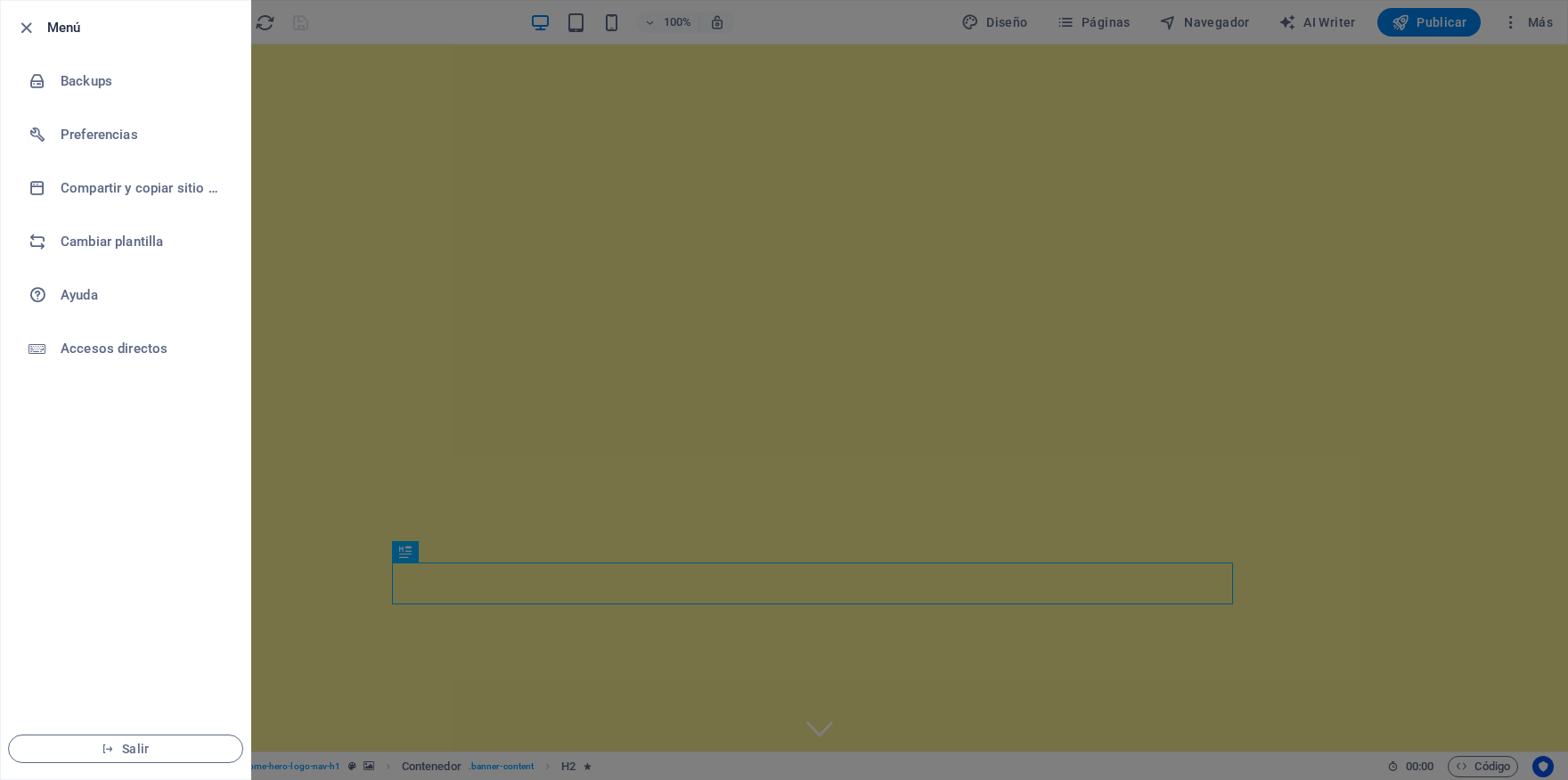
click at [47, 17] on h6 "Menú" at bounding box center [141, 27] width 189 height 22
click at [35, 25] on icon "button" at bounding box center [26, 28] width 21 height 21
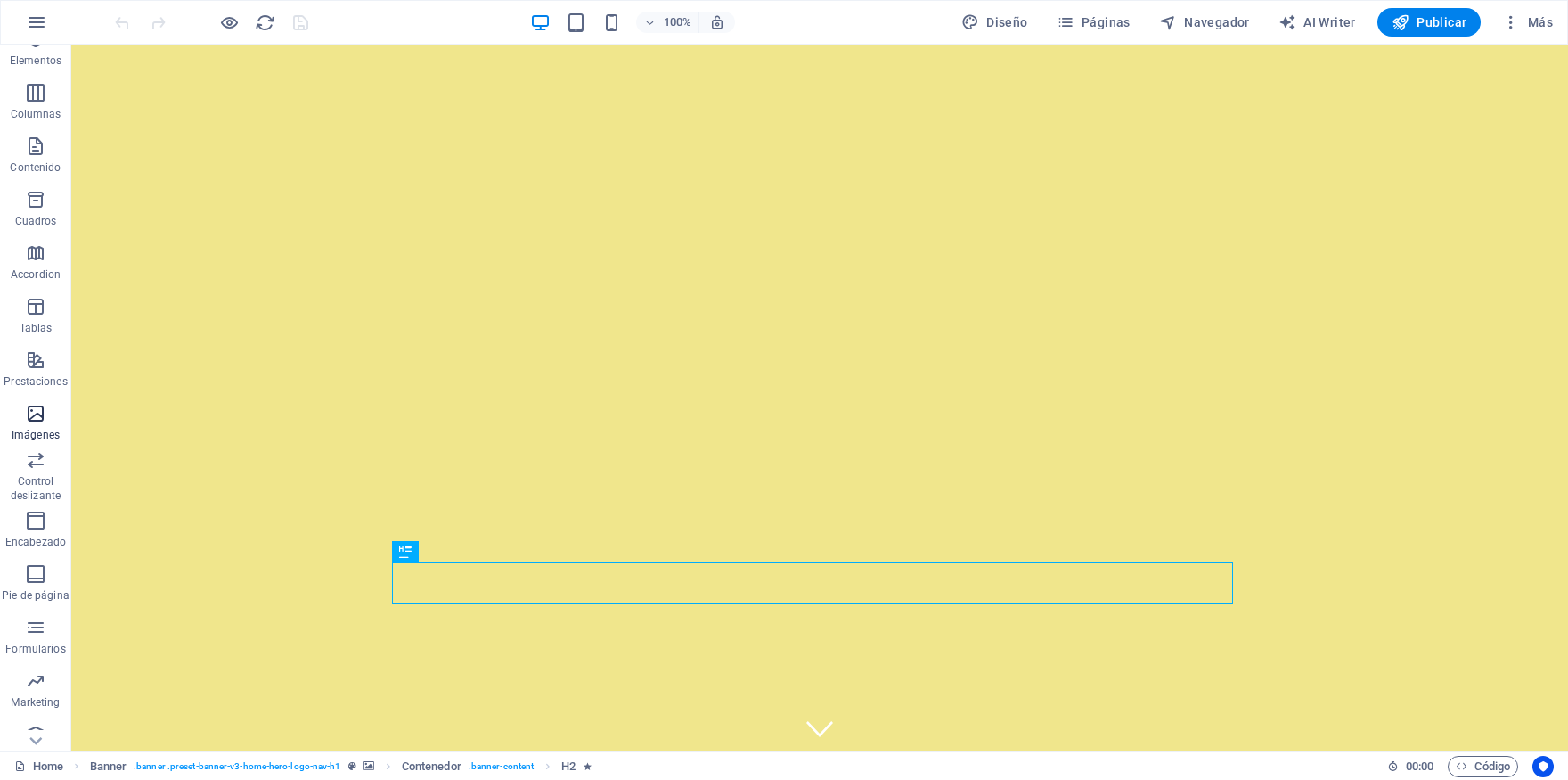
scroll to position [94, 0]
click at [30, 728] on span "Colecciones" at bounding box center [36, 726] width 72 height 42
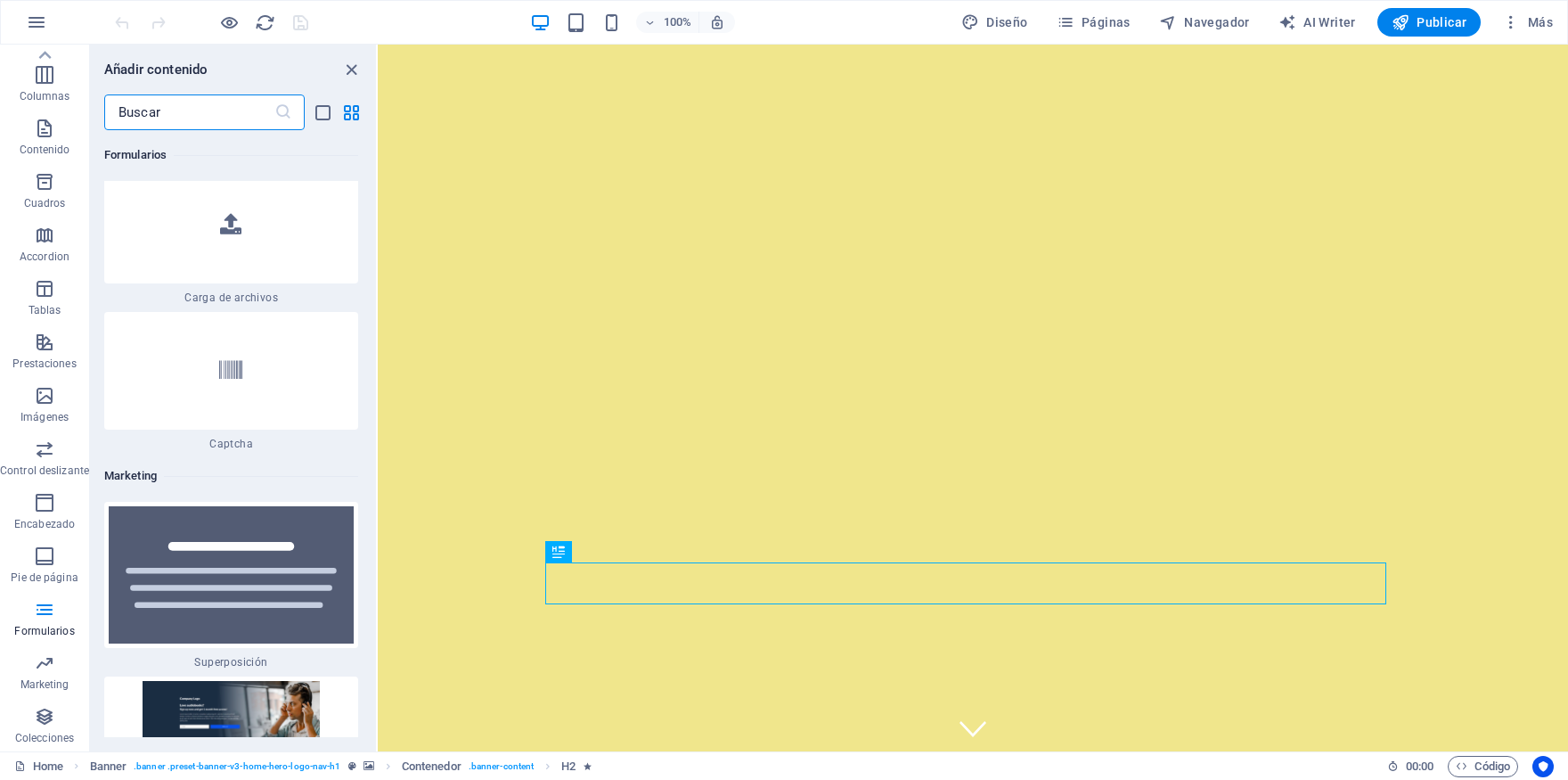
scroll to position [28286, 0]
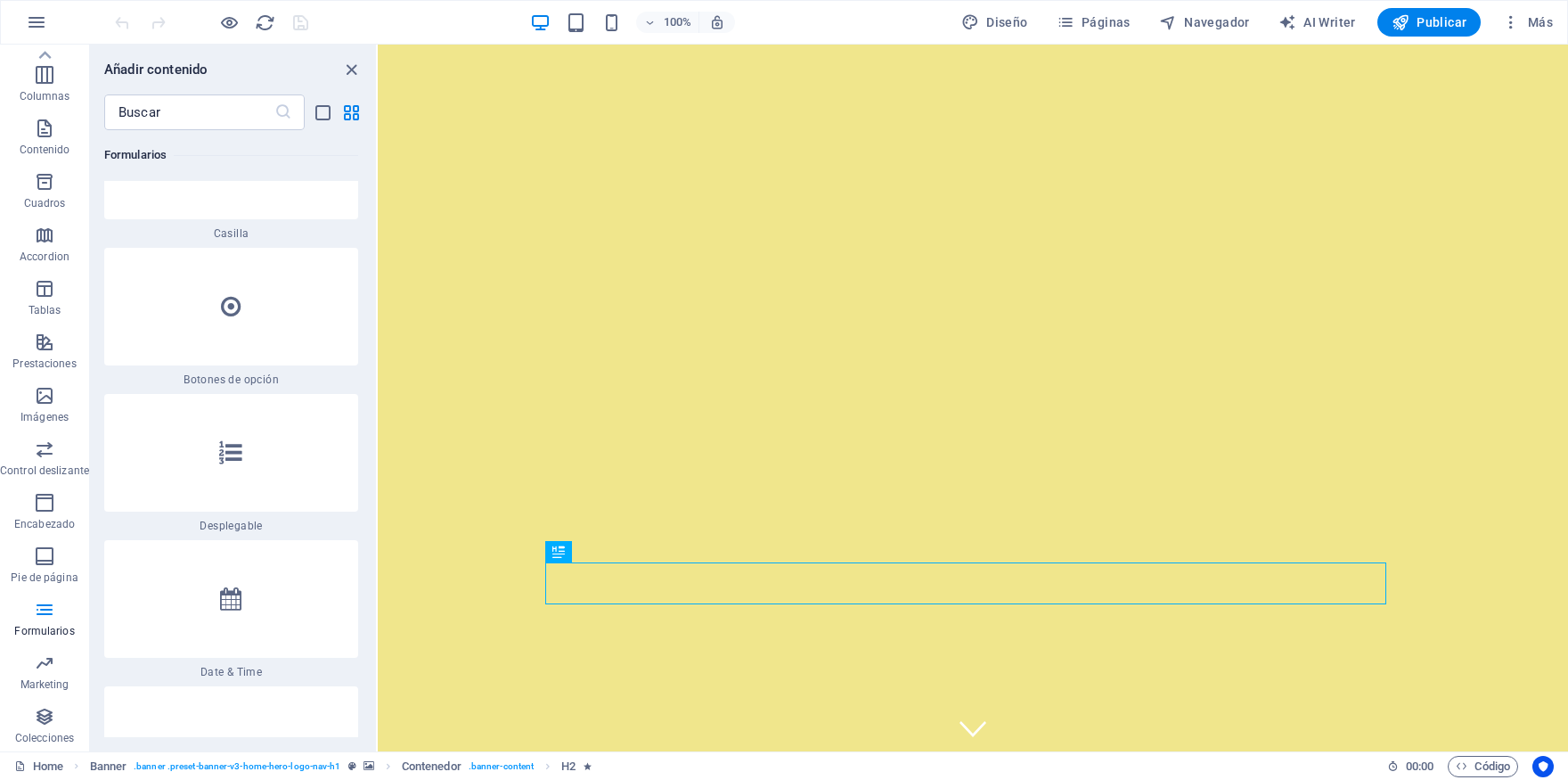
click at [809, 19] on div "100% Diseño Páginas Navegador AI Writer Publicar Más" at bounding box center [835, 23] width 1449 height 28
click at [1113, 29] on span "Páginas" at bounding box center [1094, 22] width 74 height 18
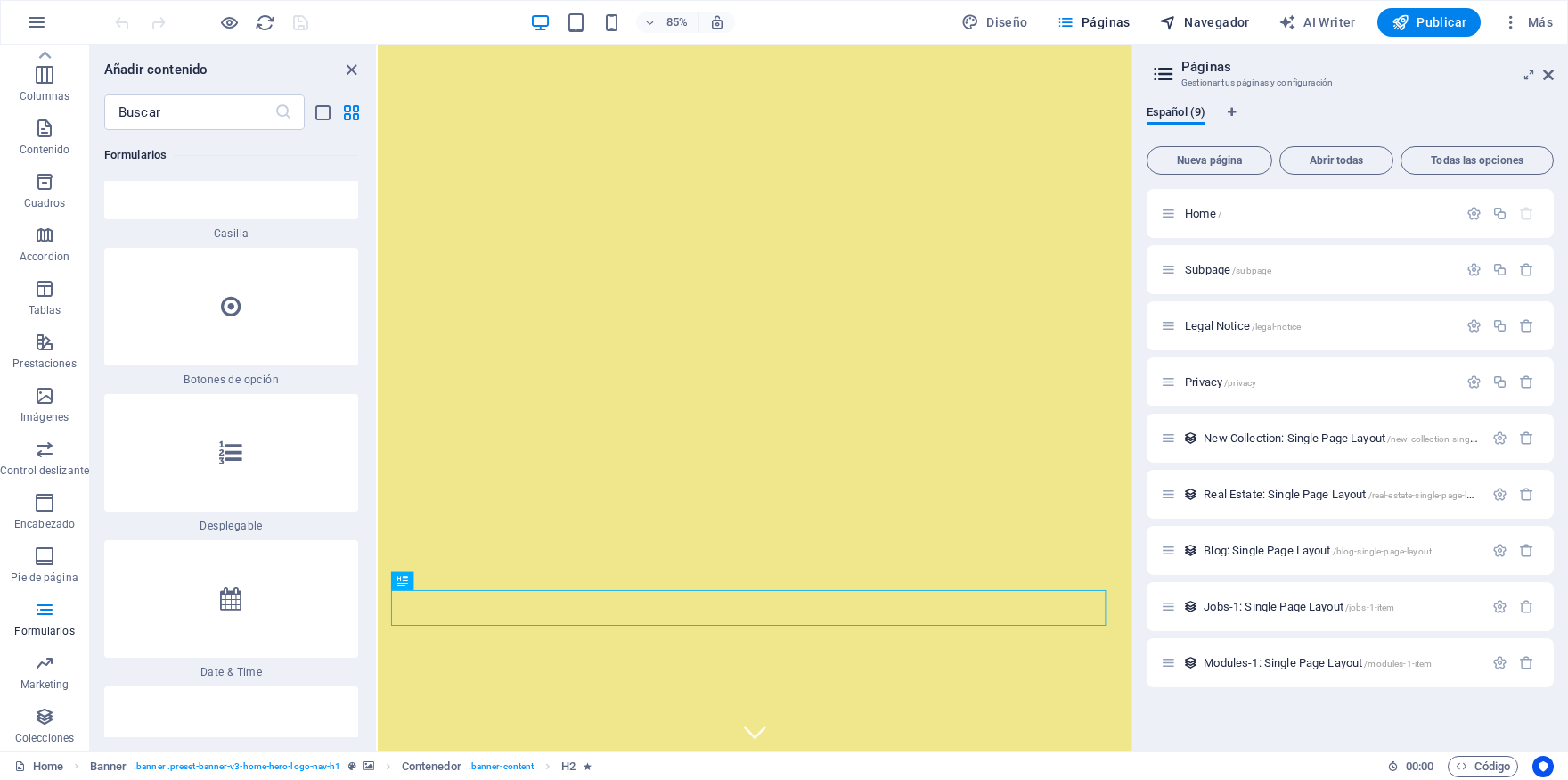
click at [1211, 29] on span "Navegador" at bounding box center [1205, 22] width 91 height 18
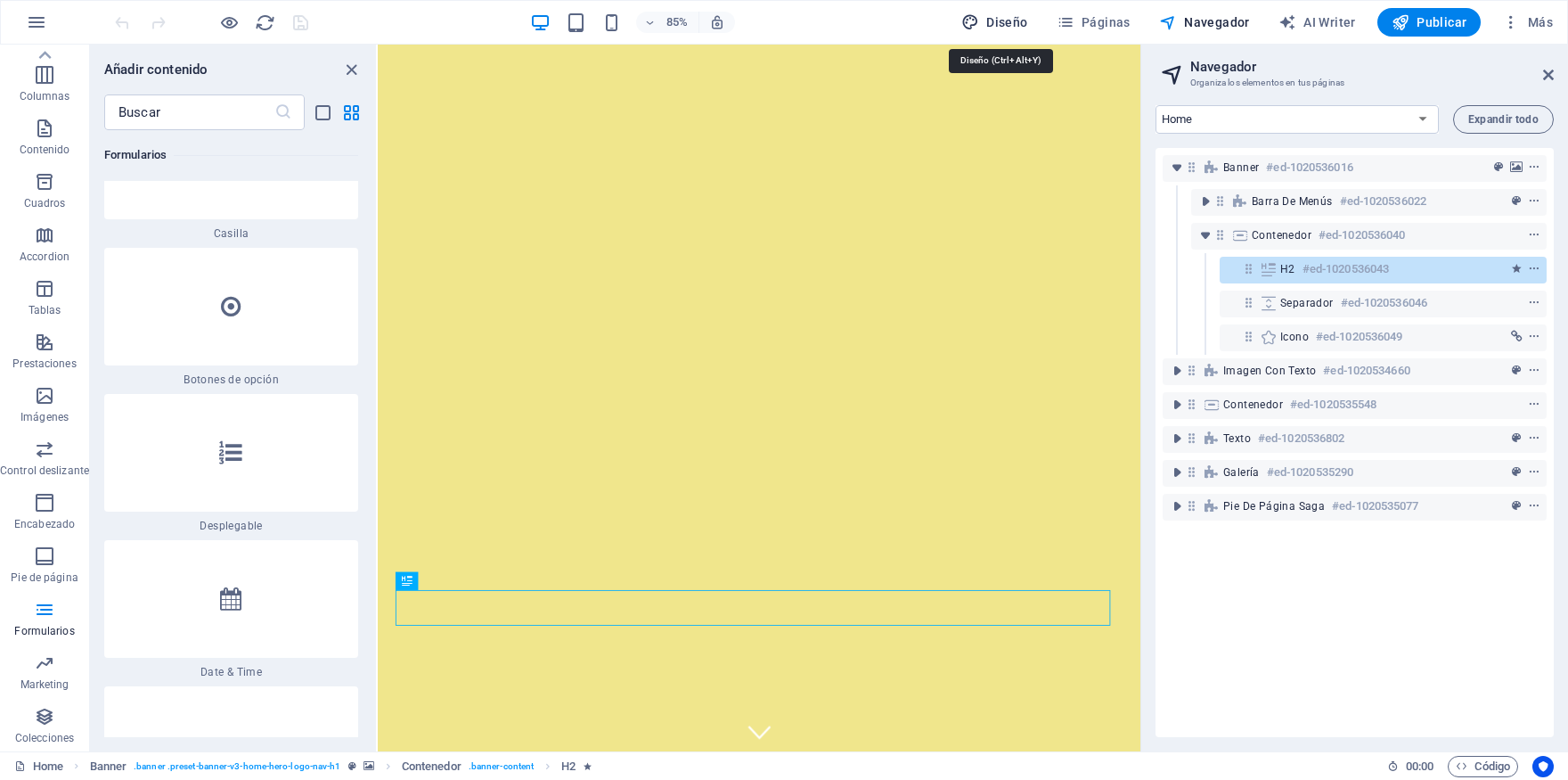
click at [1005, 34] on button "Diseño" at bounding box center [995, 23] width 81 height 28
click at [357, 65] on icon "close panel" at bounding box center [352, 70] width 21 height 21
select select "px"
select select "200"
select select "px"
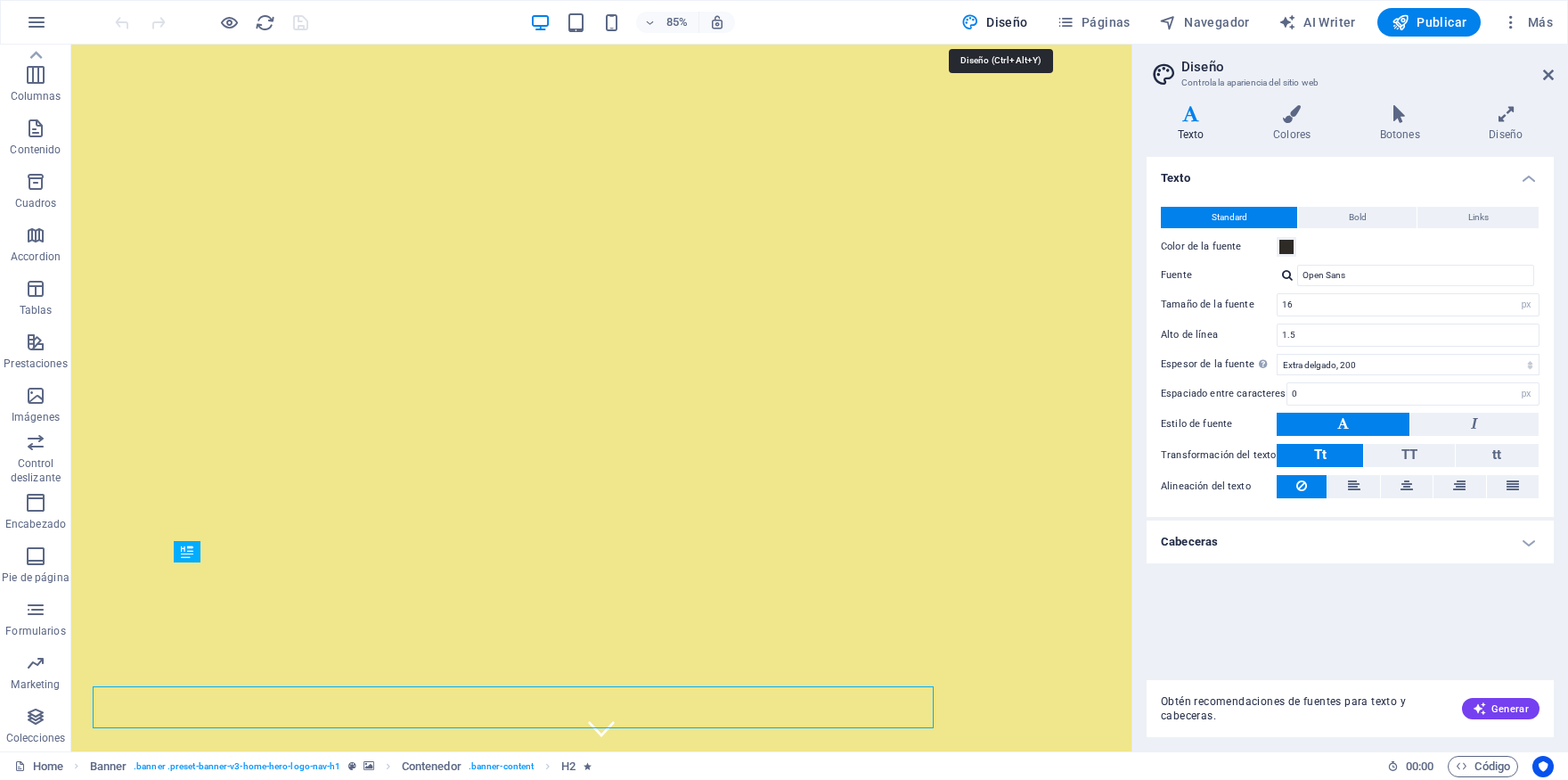
scroll to position [94, 0]
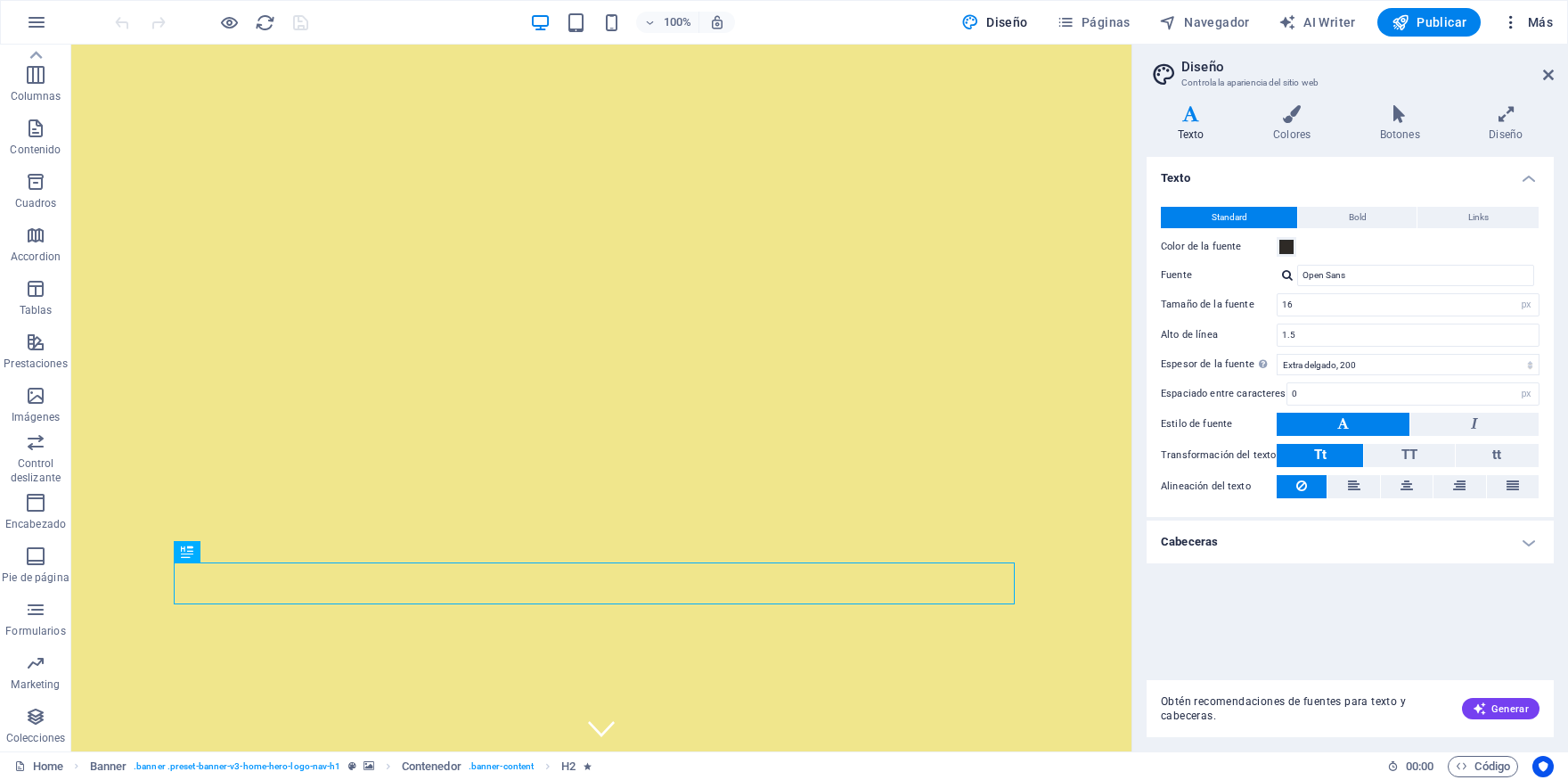
click at [1546, 31] on span "Más" at bounding box center [1527, 22] width 51 height 18
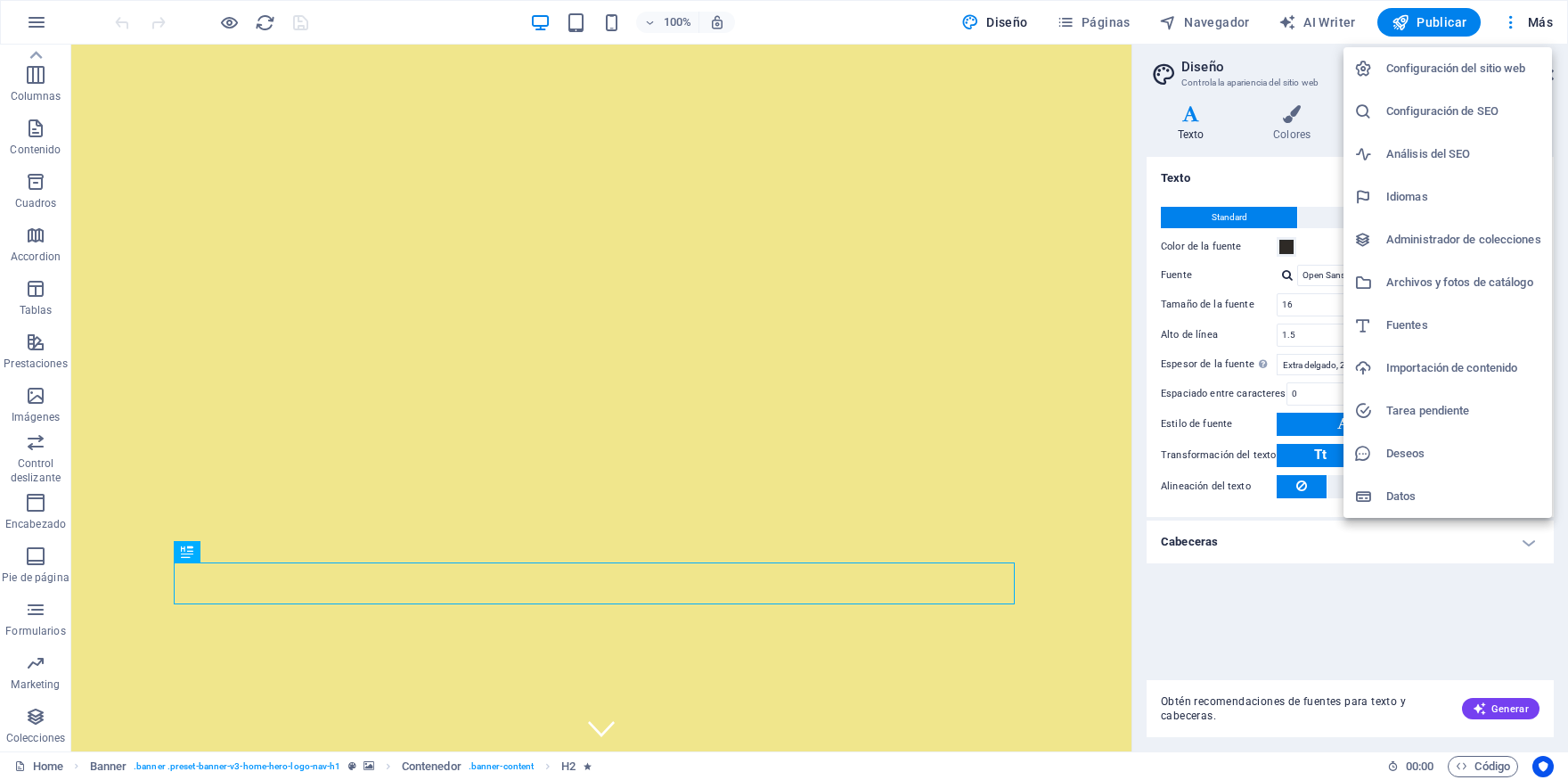
click at [1466, 452] on h6 "Deseos" at bounding box center [1464, 454] width 155 height 22
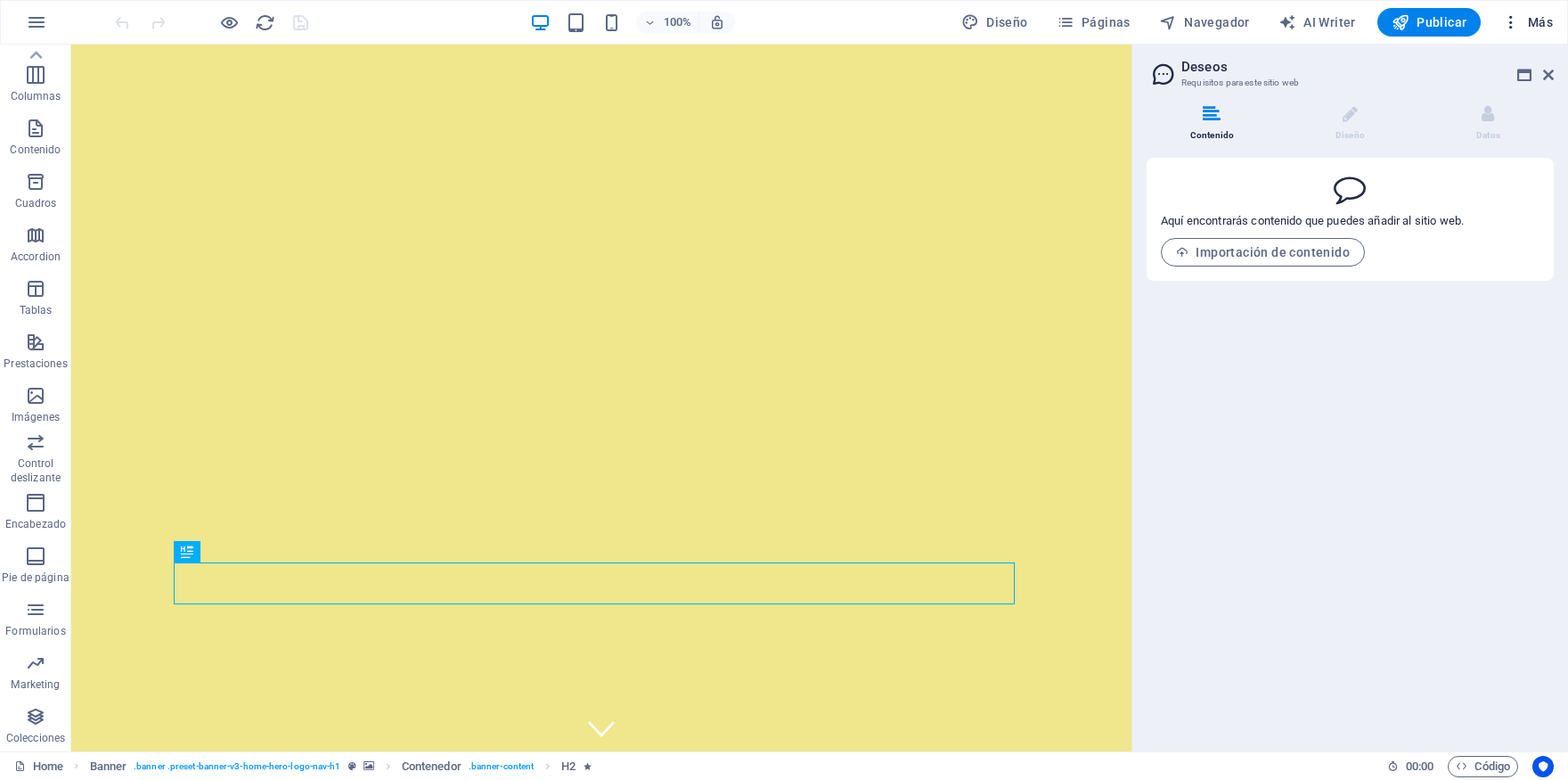
click at [1549, 20] on span "Más" at bounding box center [1527, 22] width 51 height 18
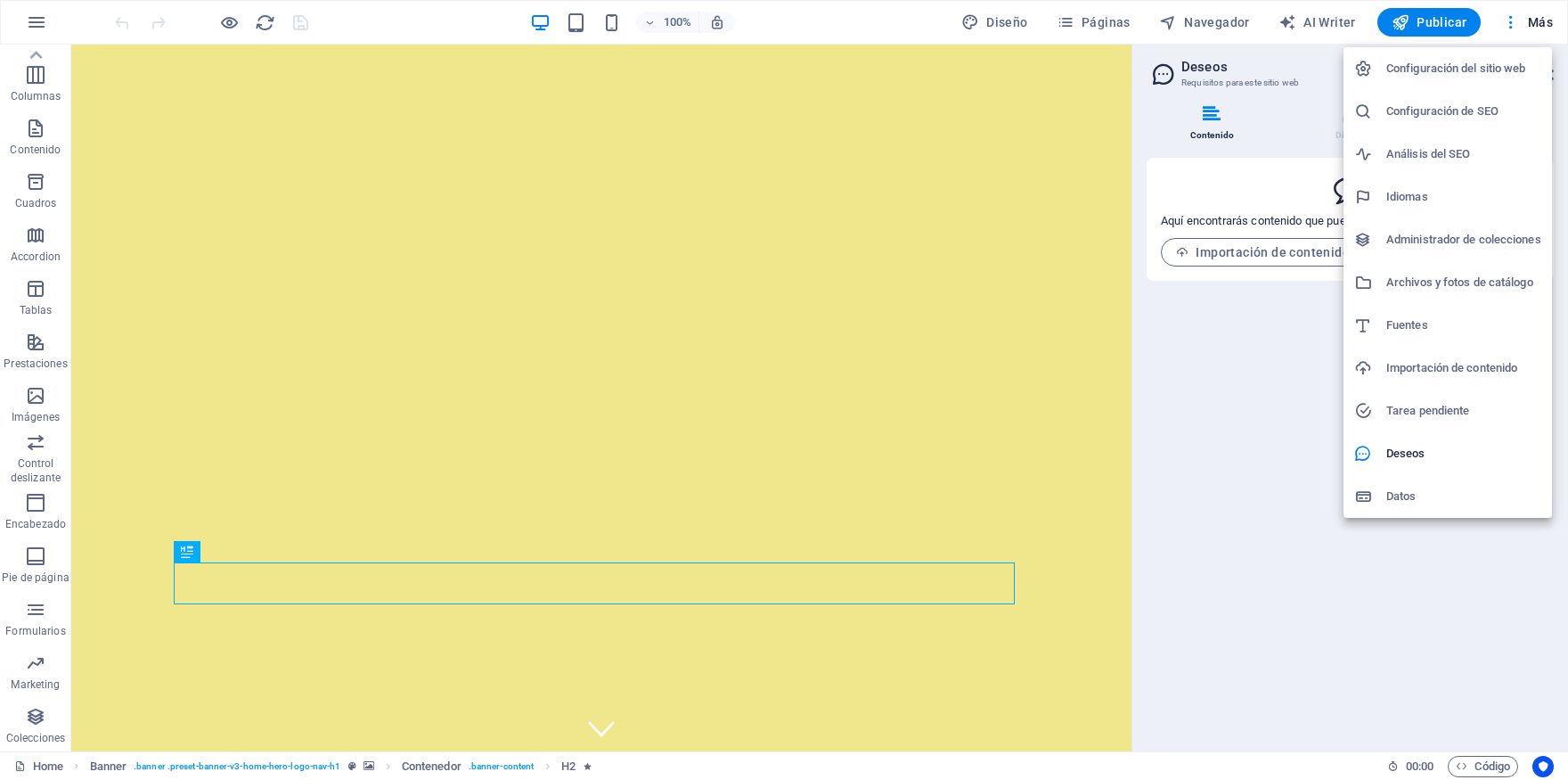
click at [1446, 284] on h6 "Archivos y fotos de catálogo" at bounding box center [1464, 282] width 155 height 22
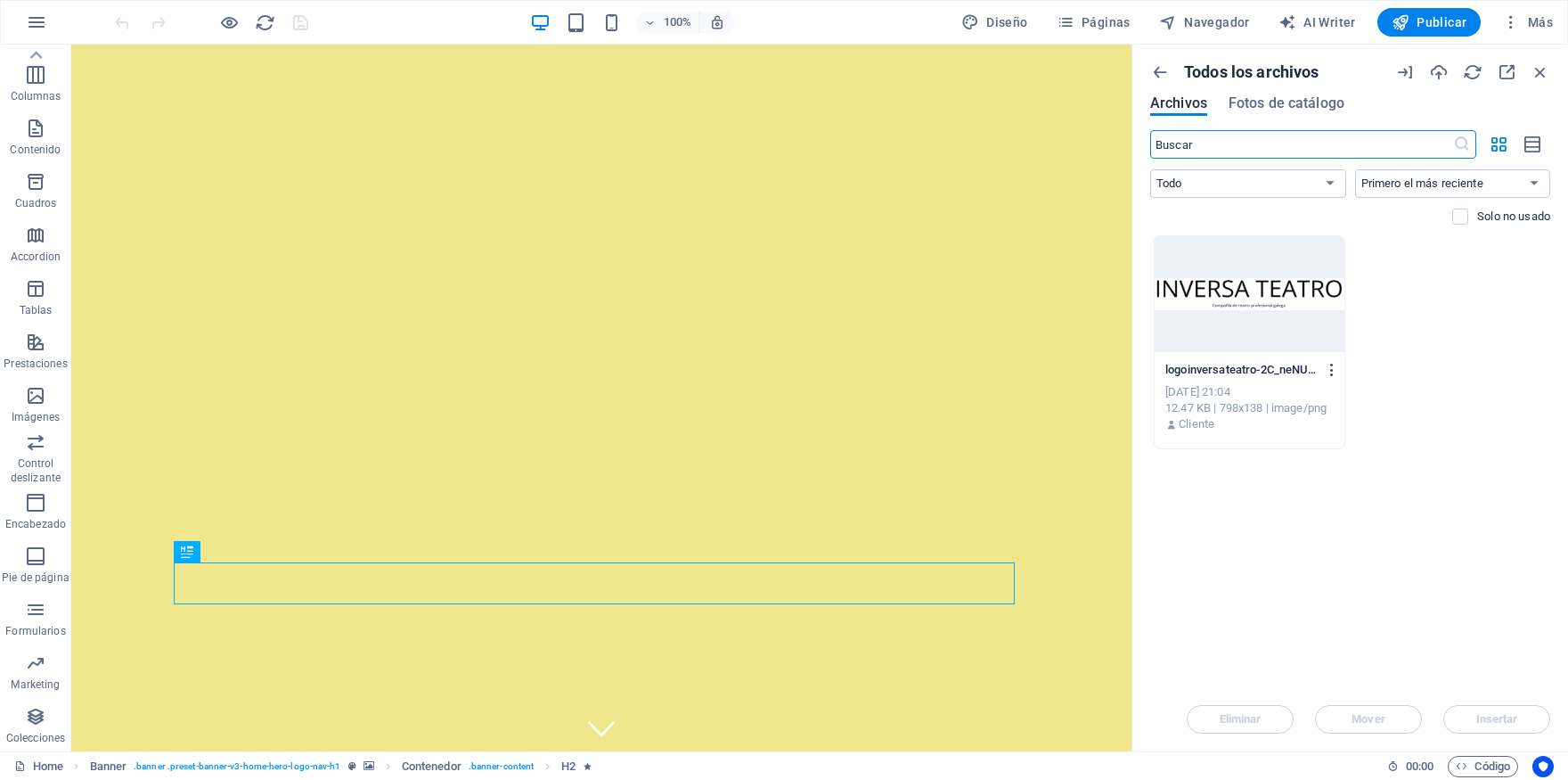
click at [1331, 376] on icon "button" at bounding box center [1332, 370] width 17 height 16
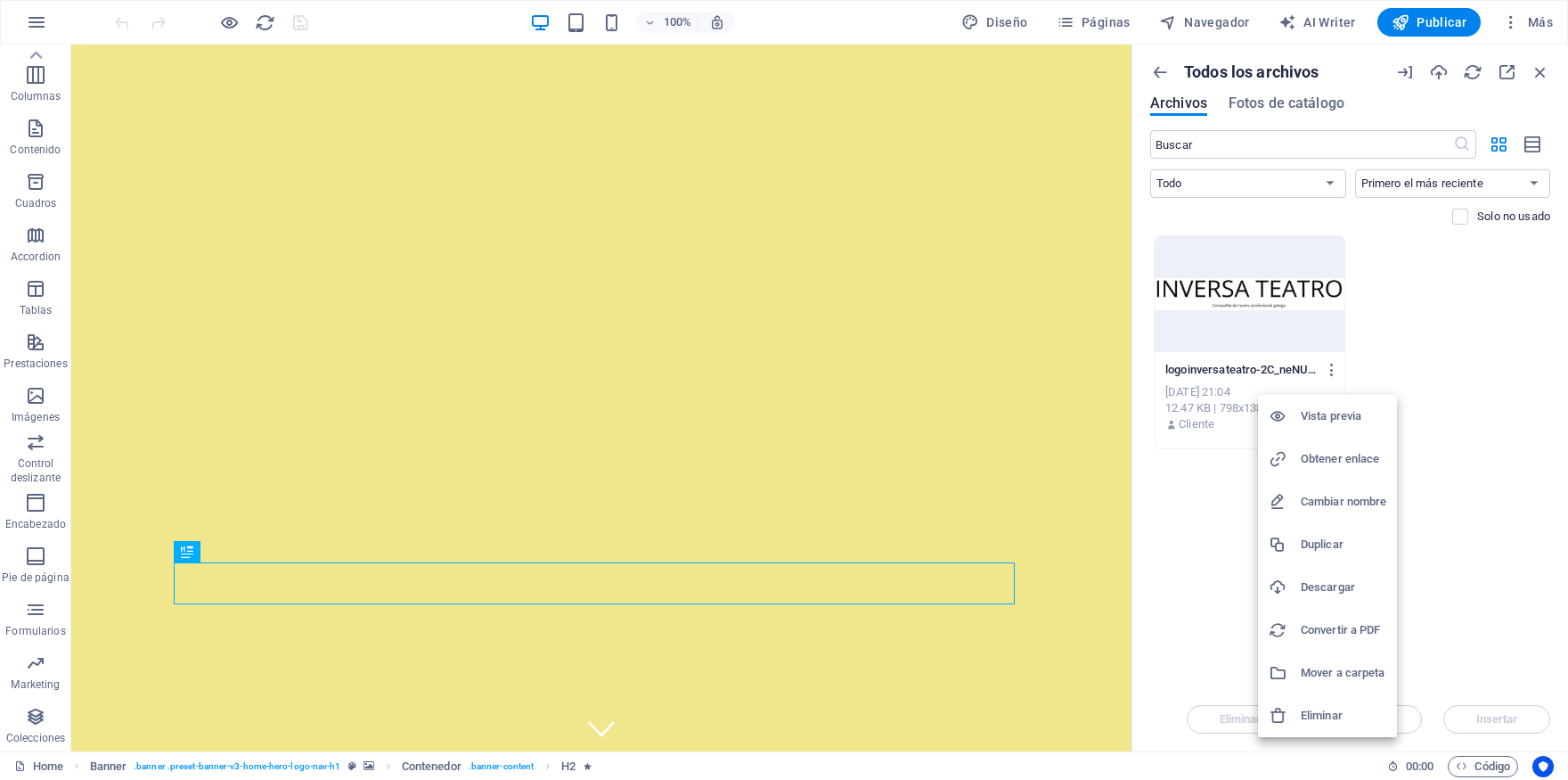
click at [1315, 709] on h6 "Eliminar" at bounding box center [1344, 716] width 86 height 22
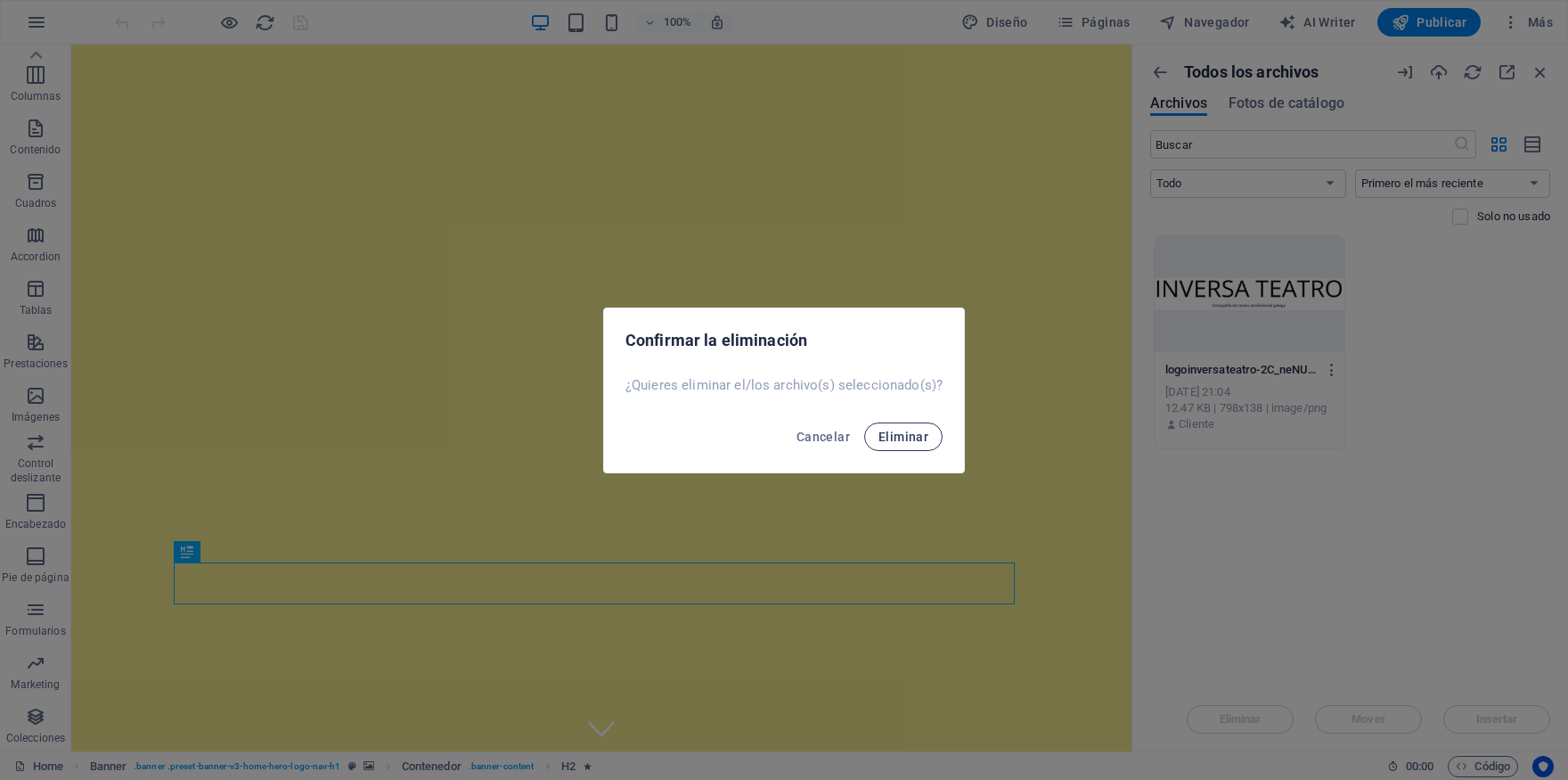
click at [921, 432] on span "Eliminar" at bounding box center [903, 437] width 50 height 14
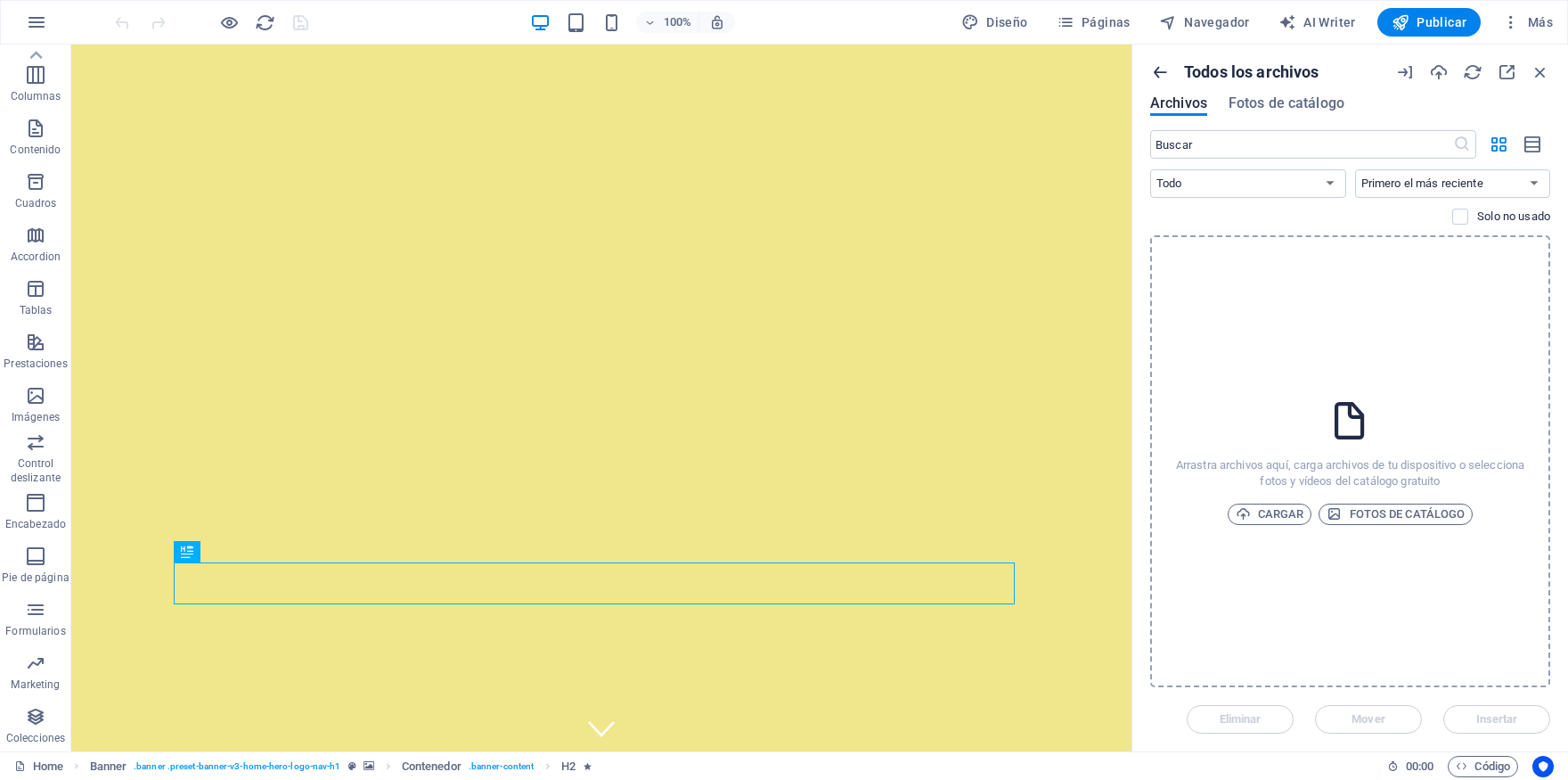
click at [1162, 68] on icon "button" at bounding box center [1160, 72] width 20 height 20
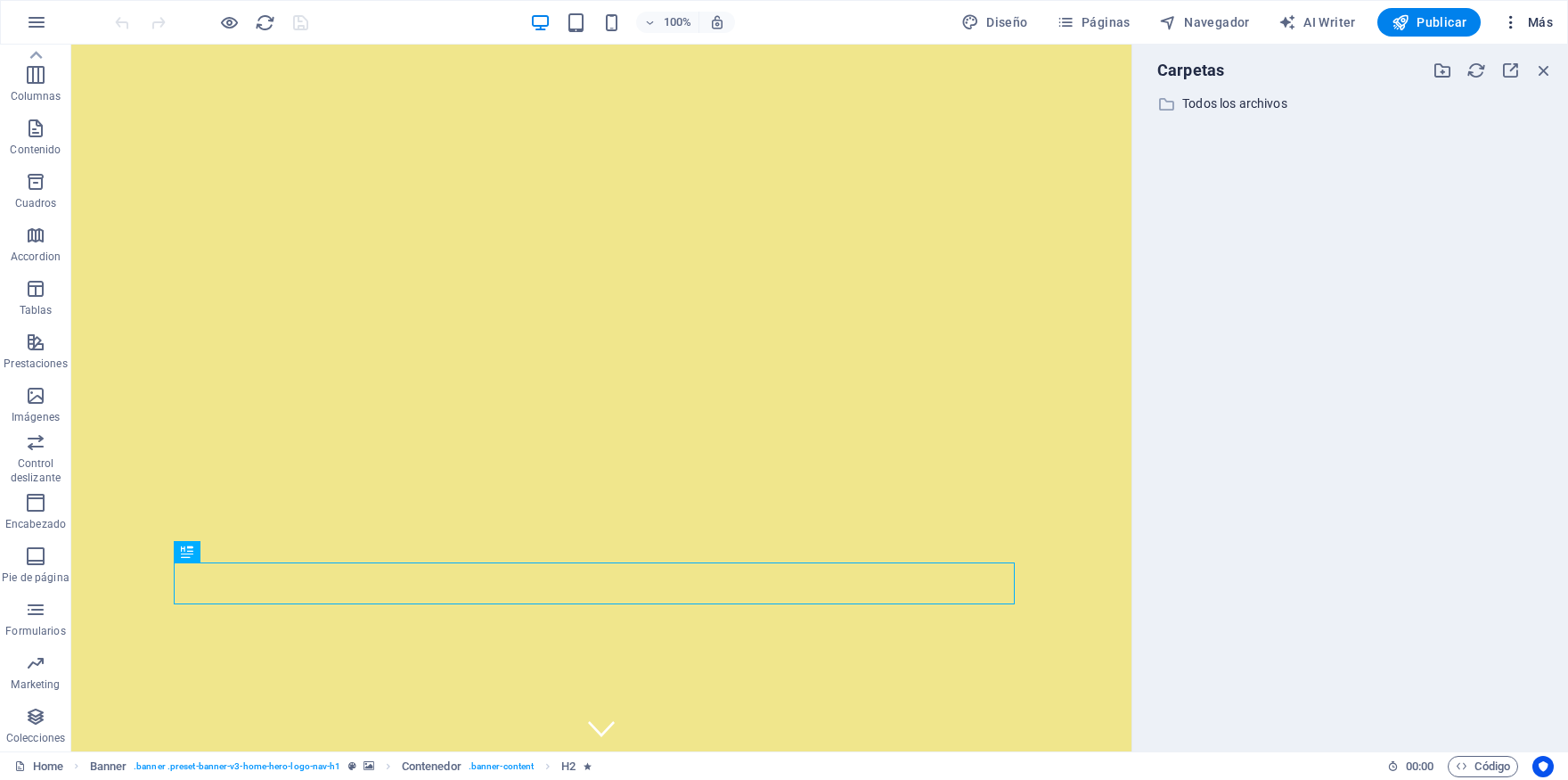
click at [1540, 25] on span "Más" at bounding box center [1527, 22] width 51 height 18
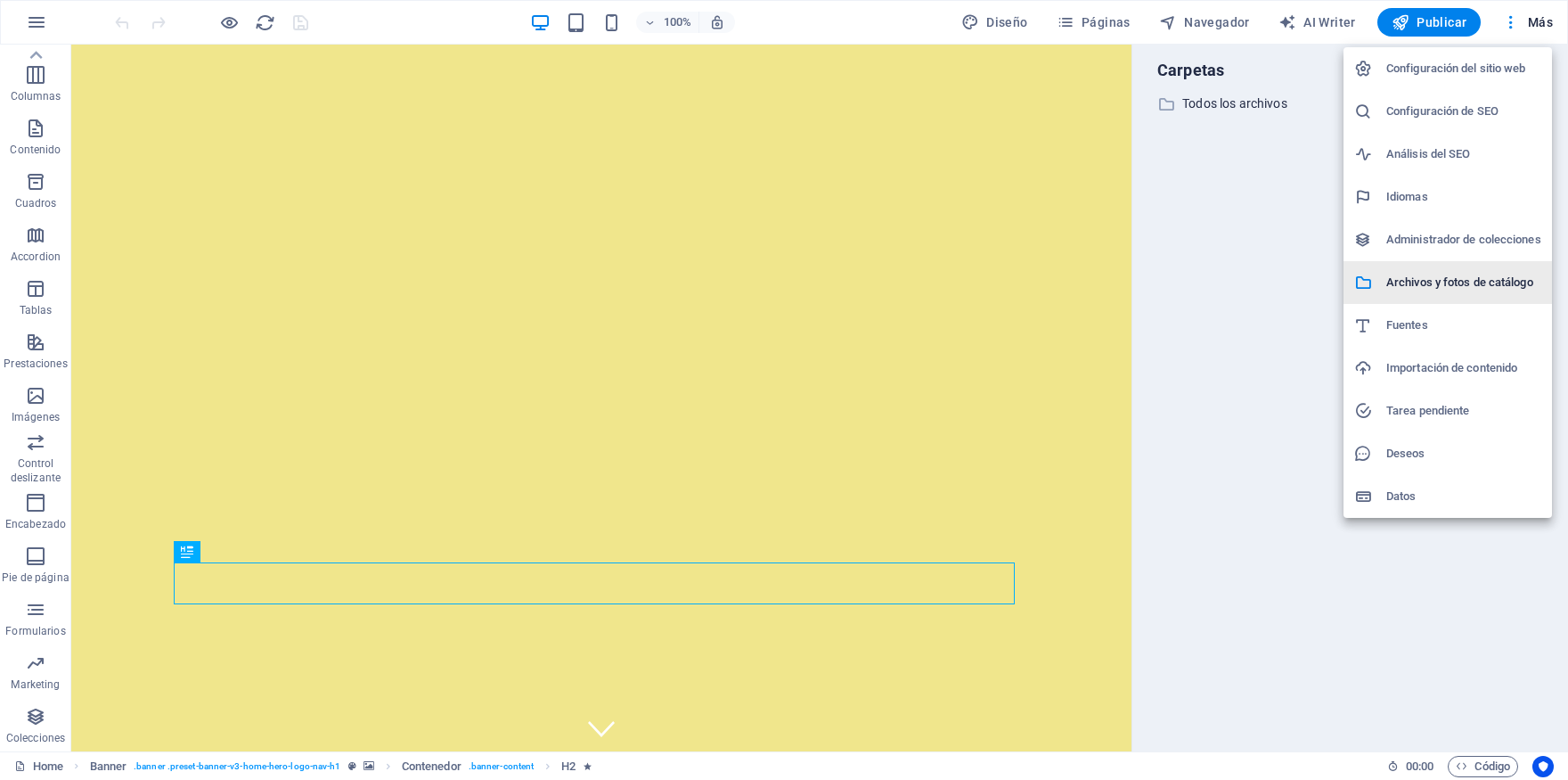
click at [1442, 284] on h6 "Archivos y fotos de catálogo" at bounding box center [1464, 282] width 155 height 22
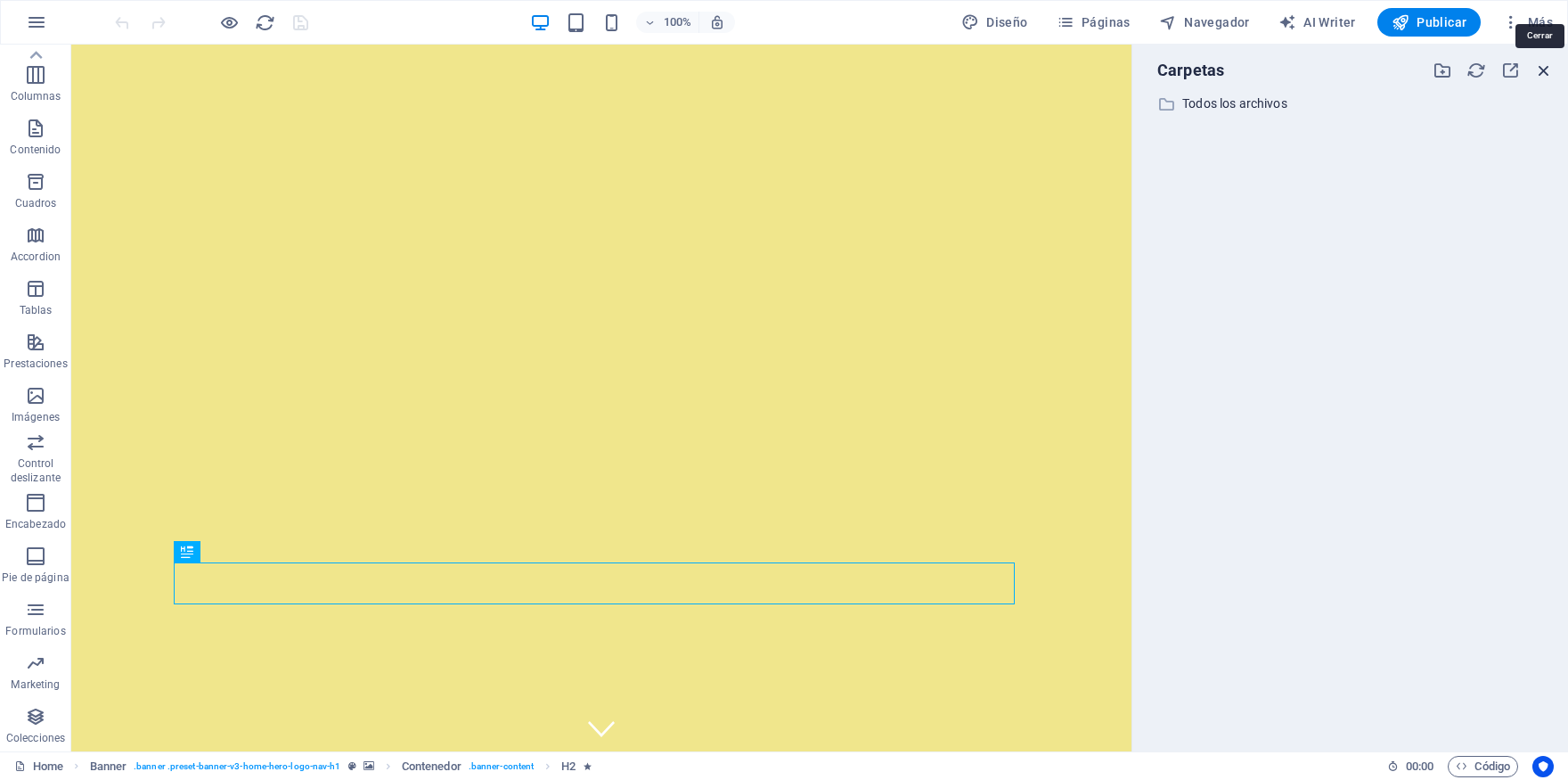
drag, startPoint x: 1551, startPoint y: 72, endPoint x: 1470, endPoint y: 20, distance: 96.3
click at [1551, 72] on icon "button" at bounding box center [1543, 70] width 20 height 20
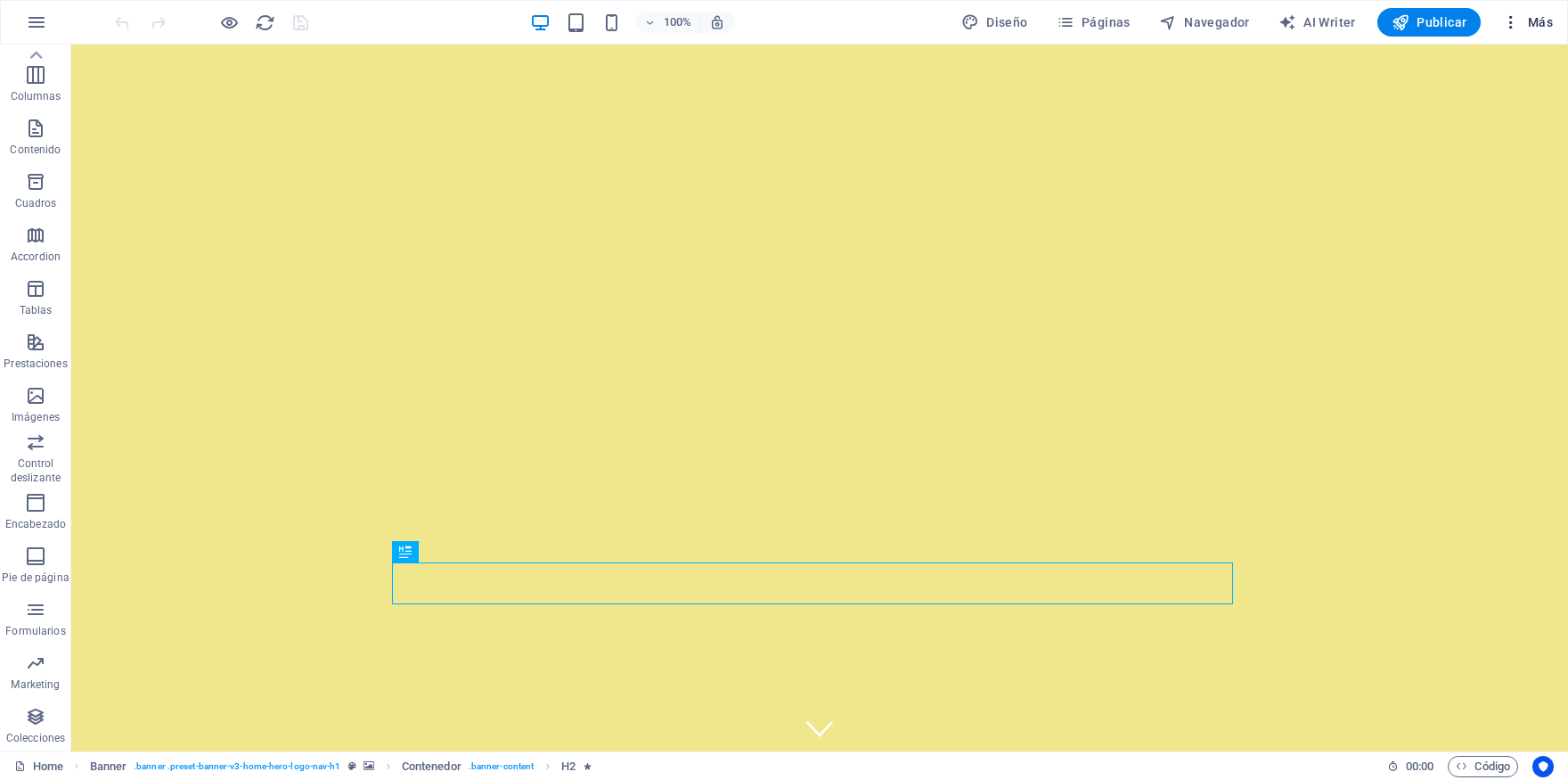
click at [1542, 21] on span "Más" at bounding box center [1527, 22] width 51 height 18
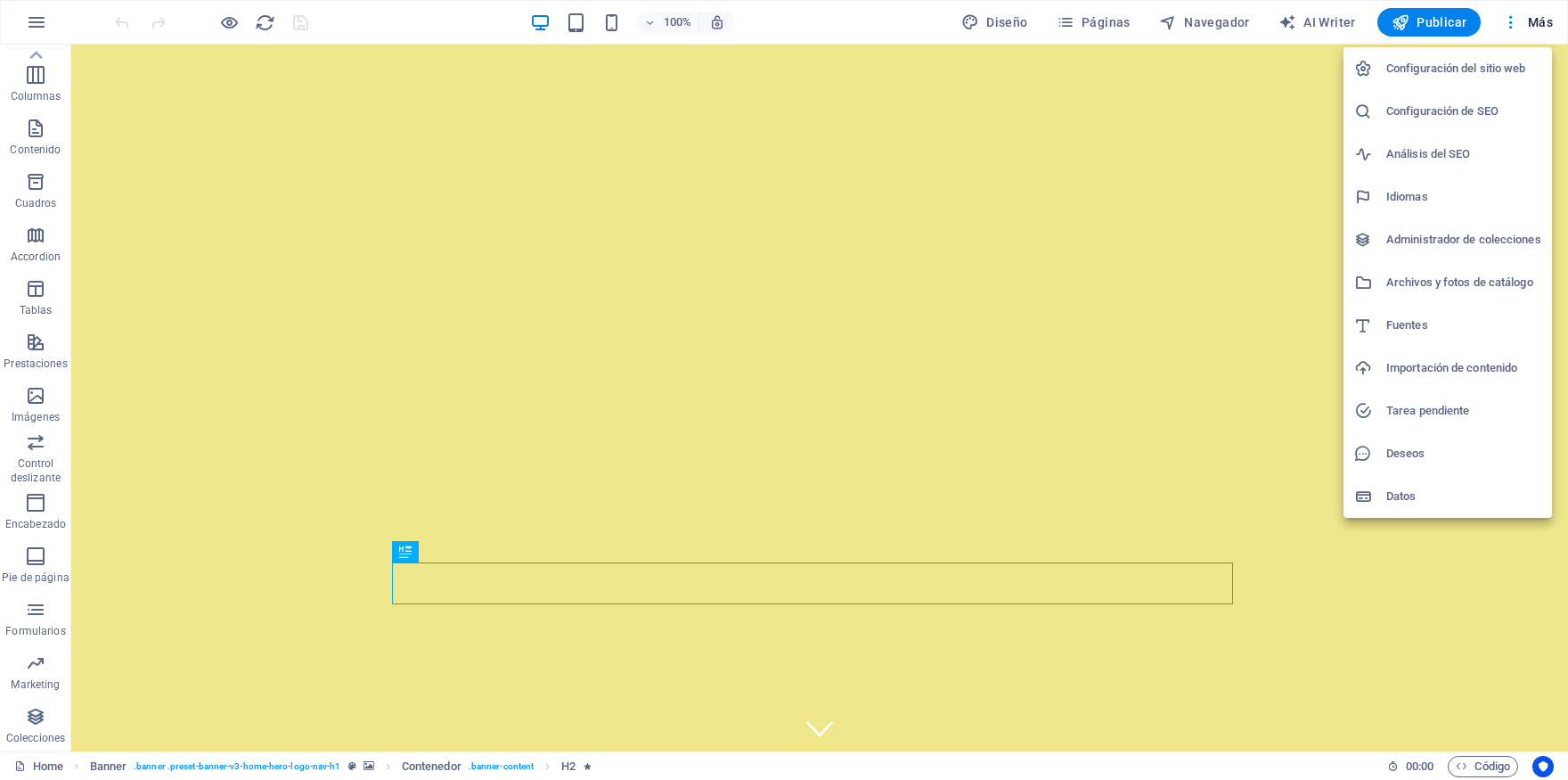
click at [1451, 85] on li "Configuración del sitio web" at bounding box center [1447, 68] width 208 height 42
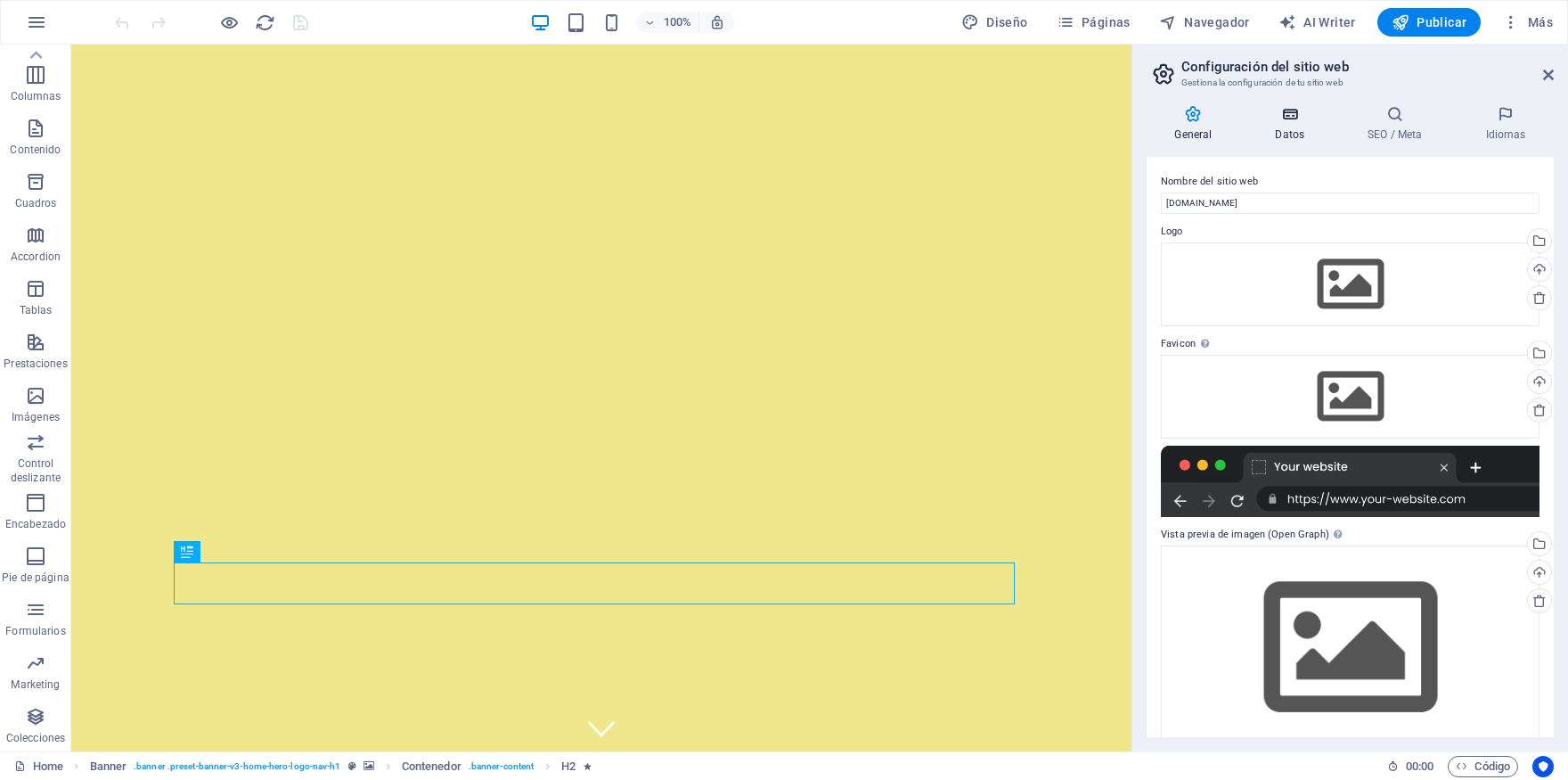
click at [1290, 120] on icon at bounding box center [1290, 114] width 86 height 18
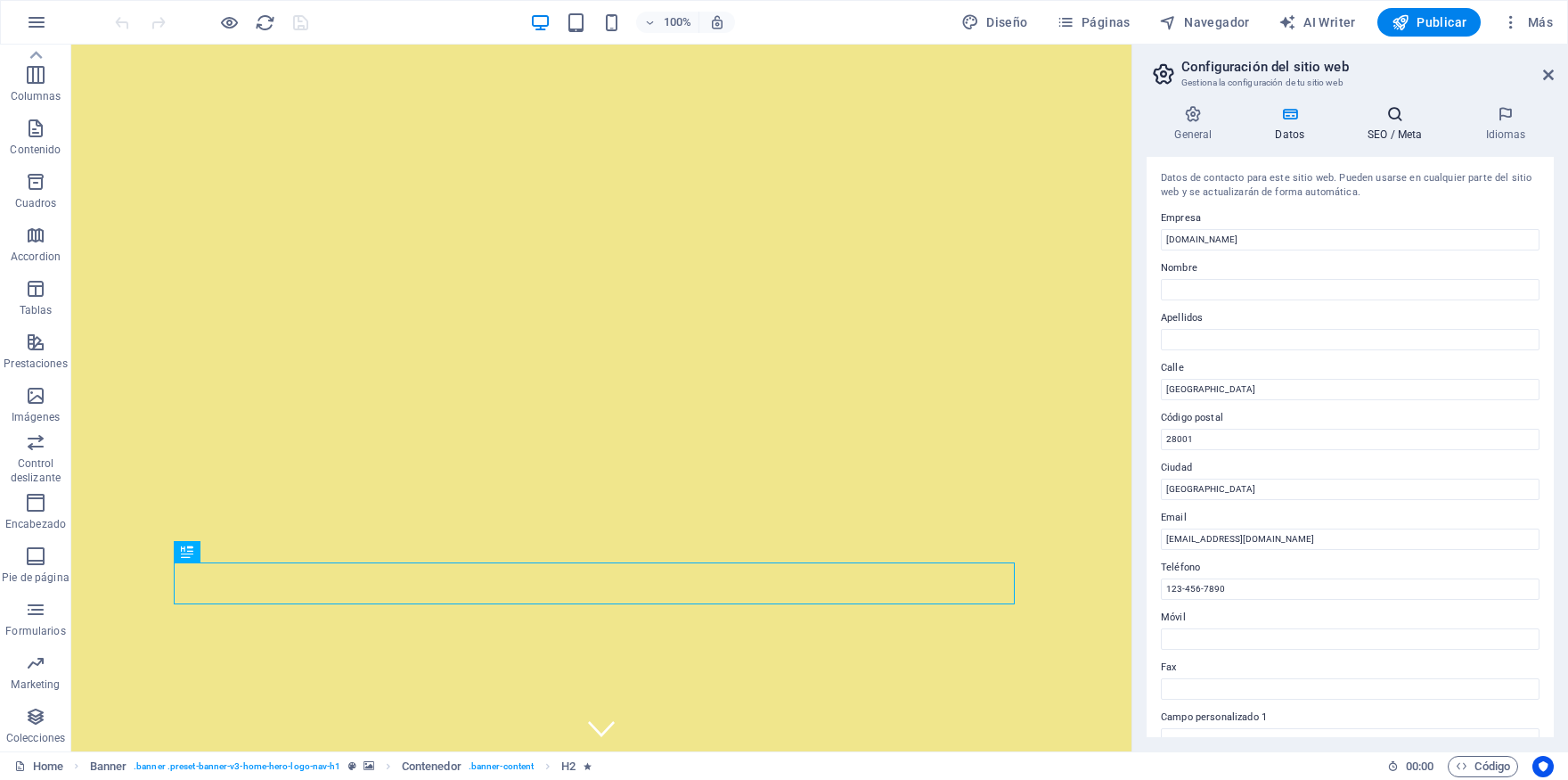
click at [1387, 122] on icon at bounding box center [1395, 114] width 110 height 18
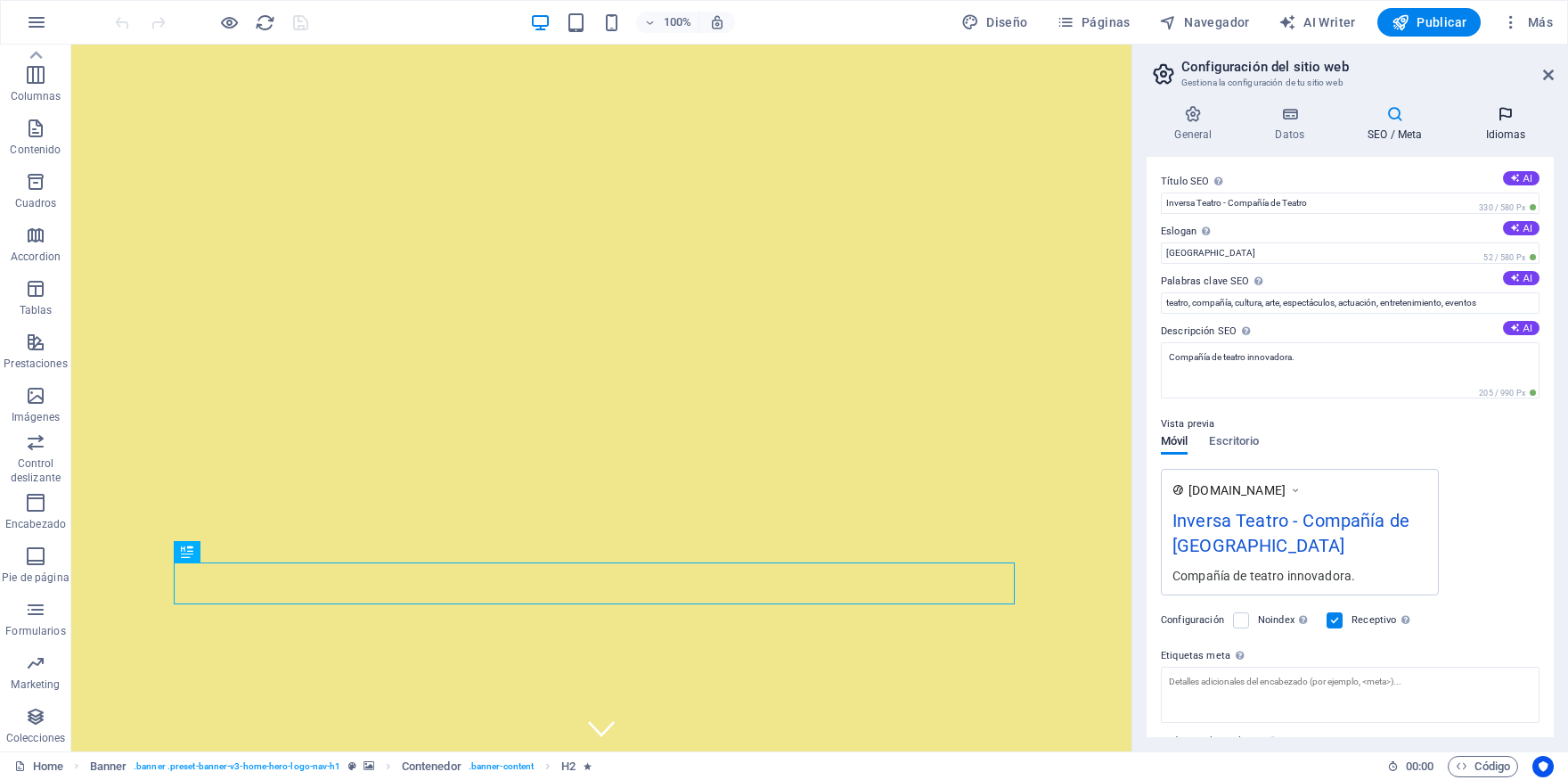
click at [1486, 131] on h4 "Idiomas" at bounding box center [1506, 124] width 96 height 38
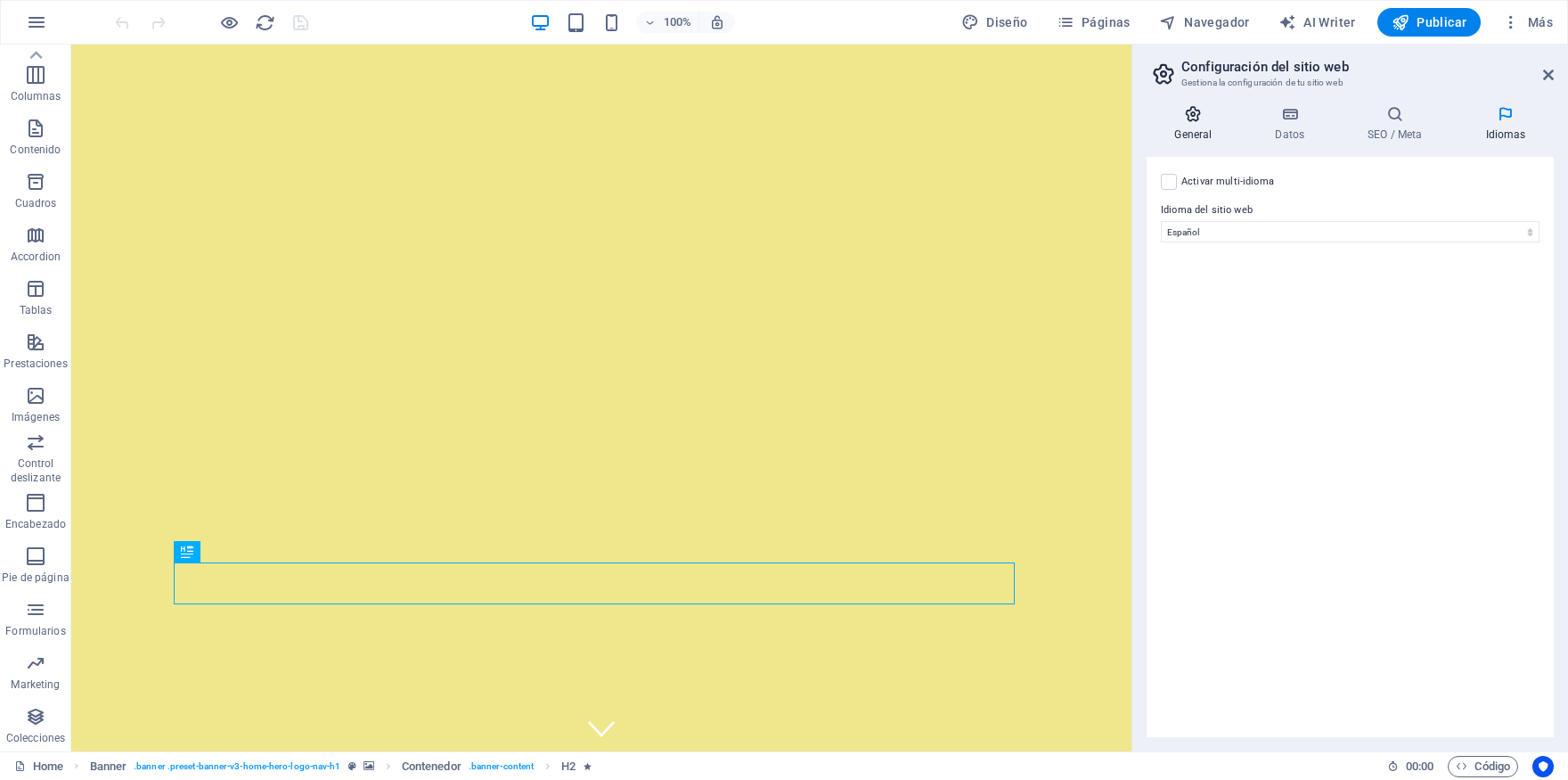
click at [1215, 122] on icon at bounding box center [1193, 114] width 93 height 18
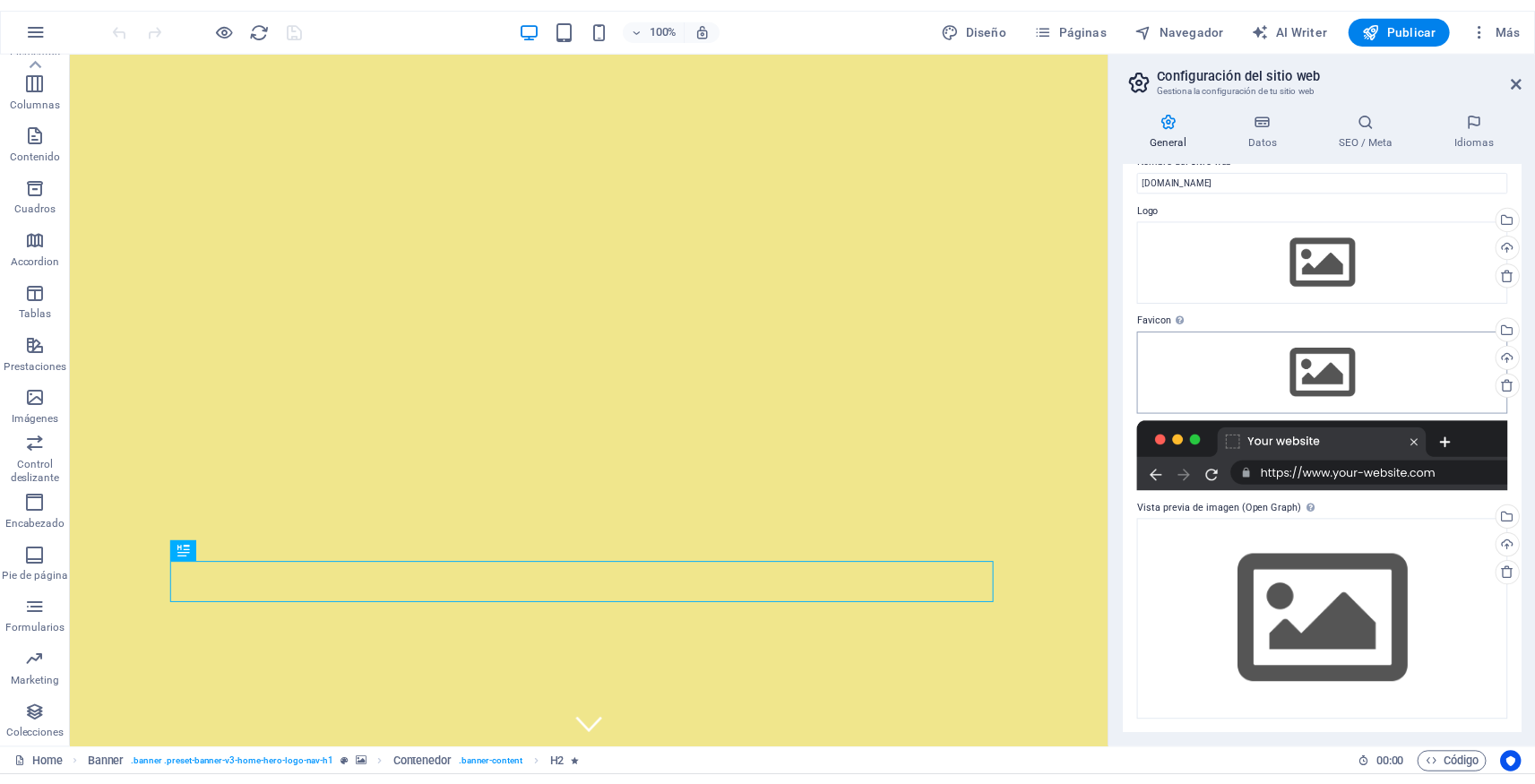
scroll to position [0, 0]
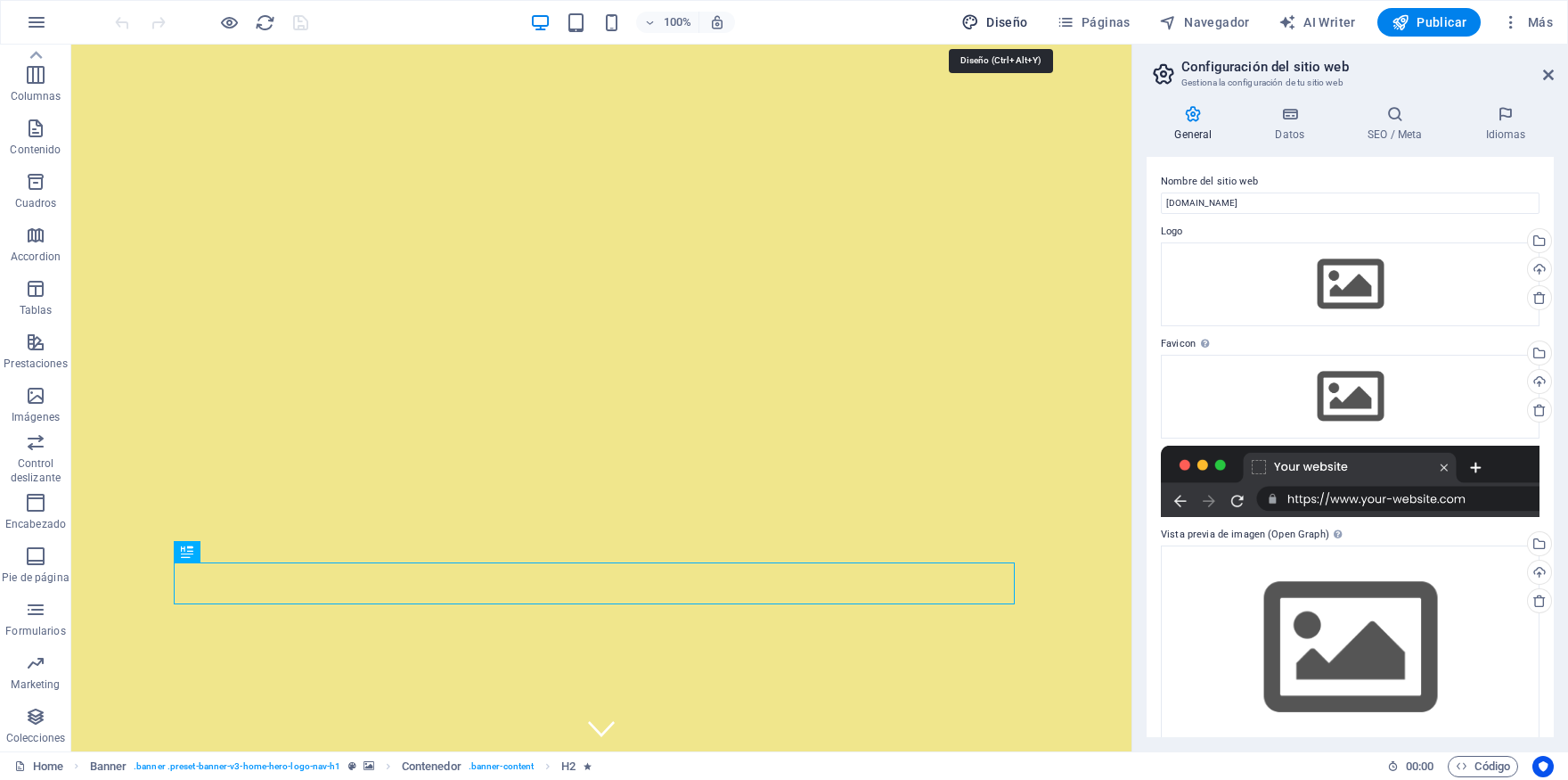
click at [1016, 25] on span "Diseño" at bounding box center [995, 22] width 67 height 18
select select "px"
select select "200"
select select "px"
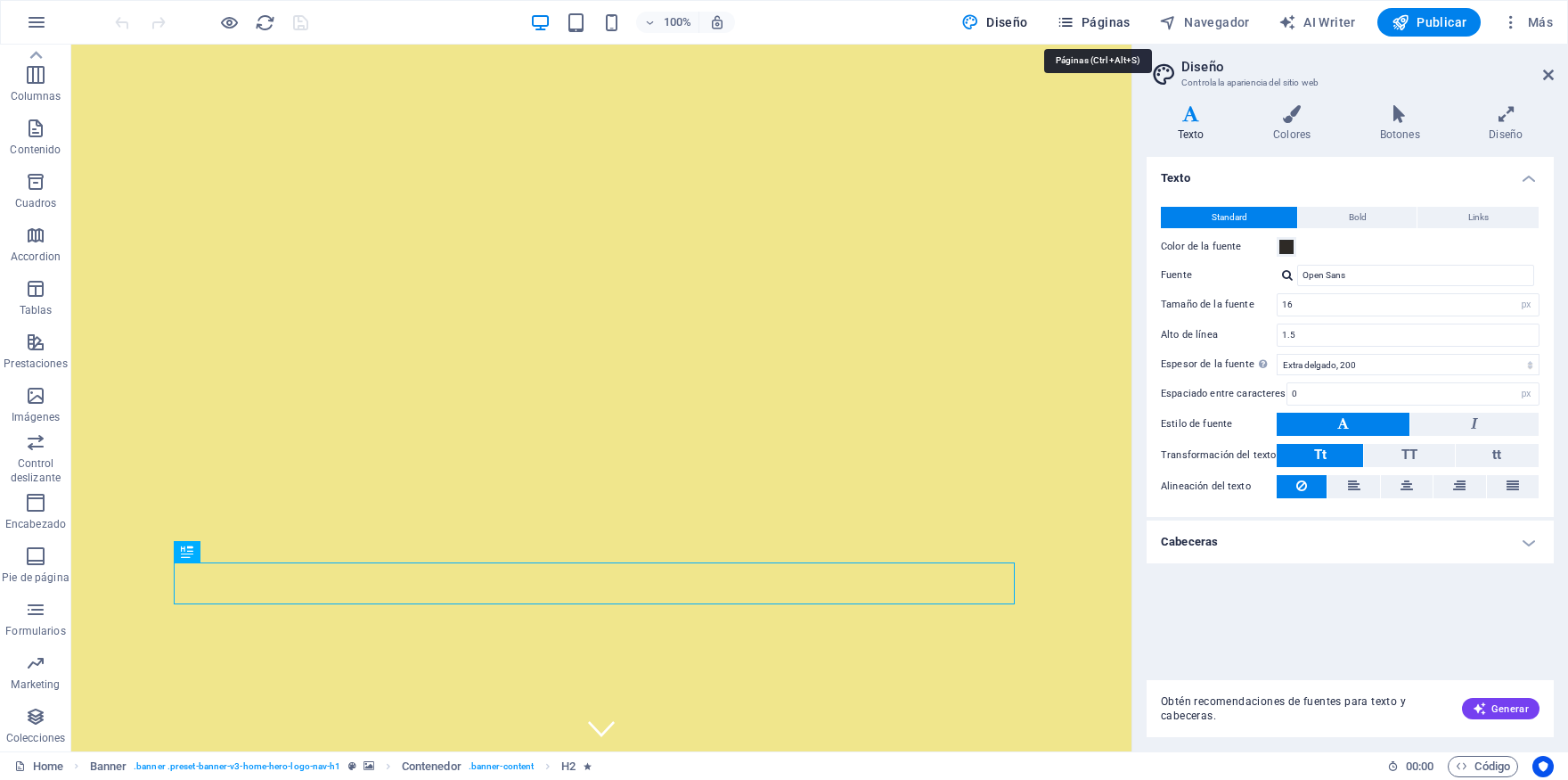
click at [1086, 25] on span "Páginas" at bounding box center [1094, 22] width 74 height 18
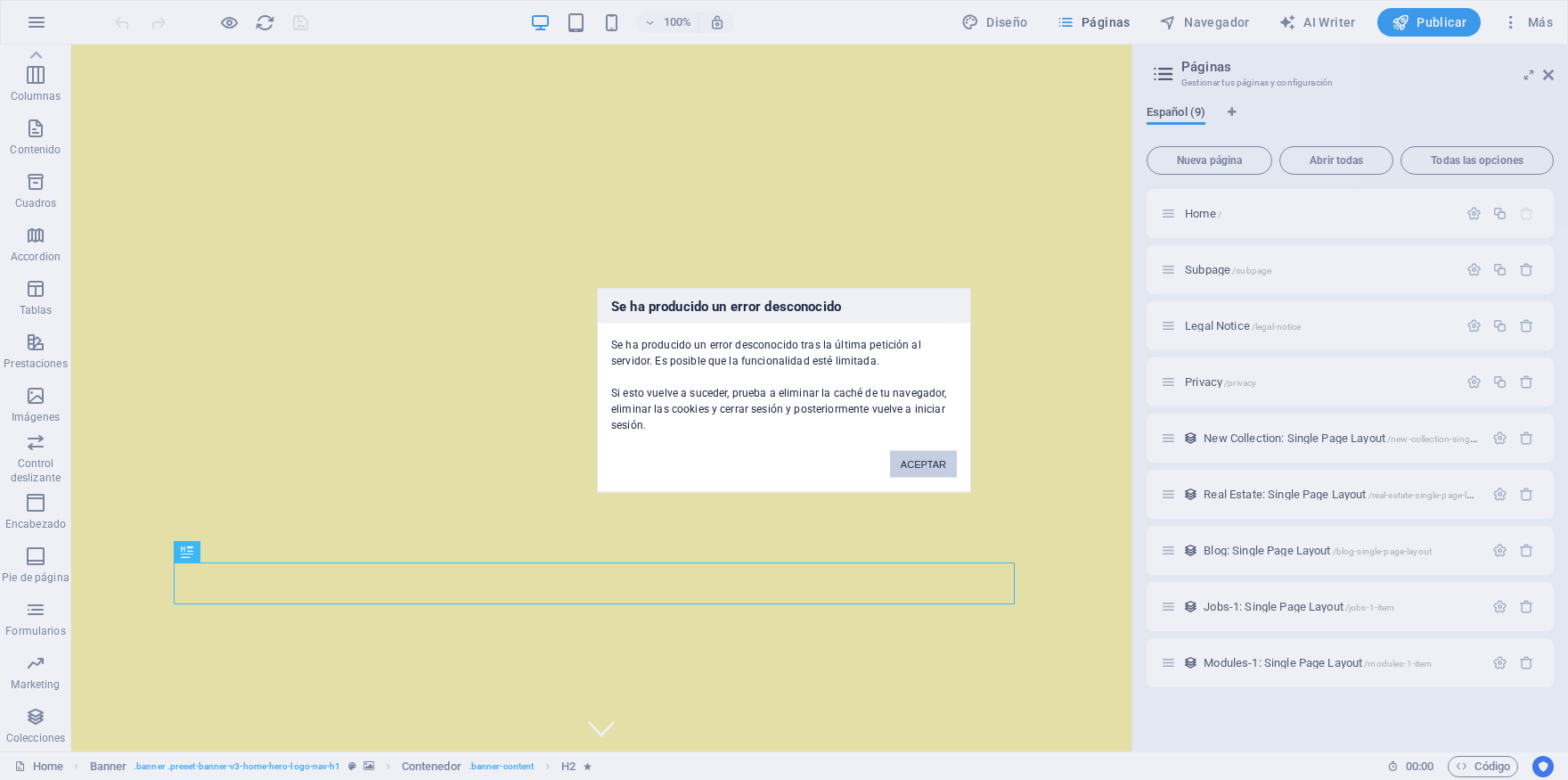
click at [942, 463] on button "ACEPTAR" at bounding box center [923, 463] width 67 height 26
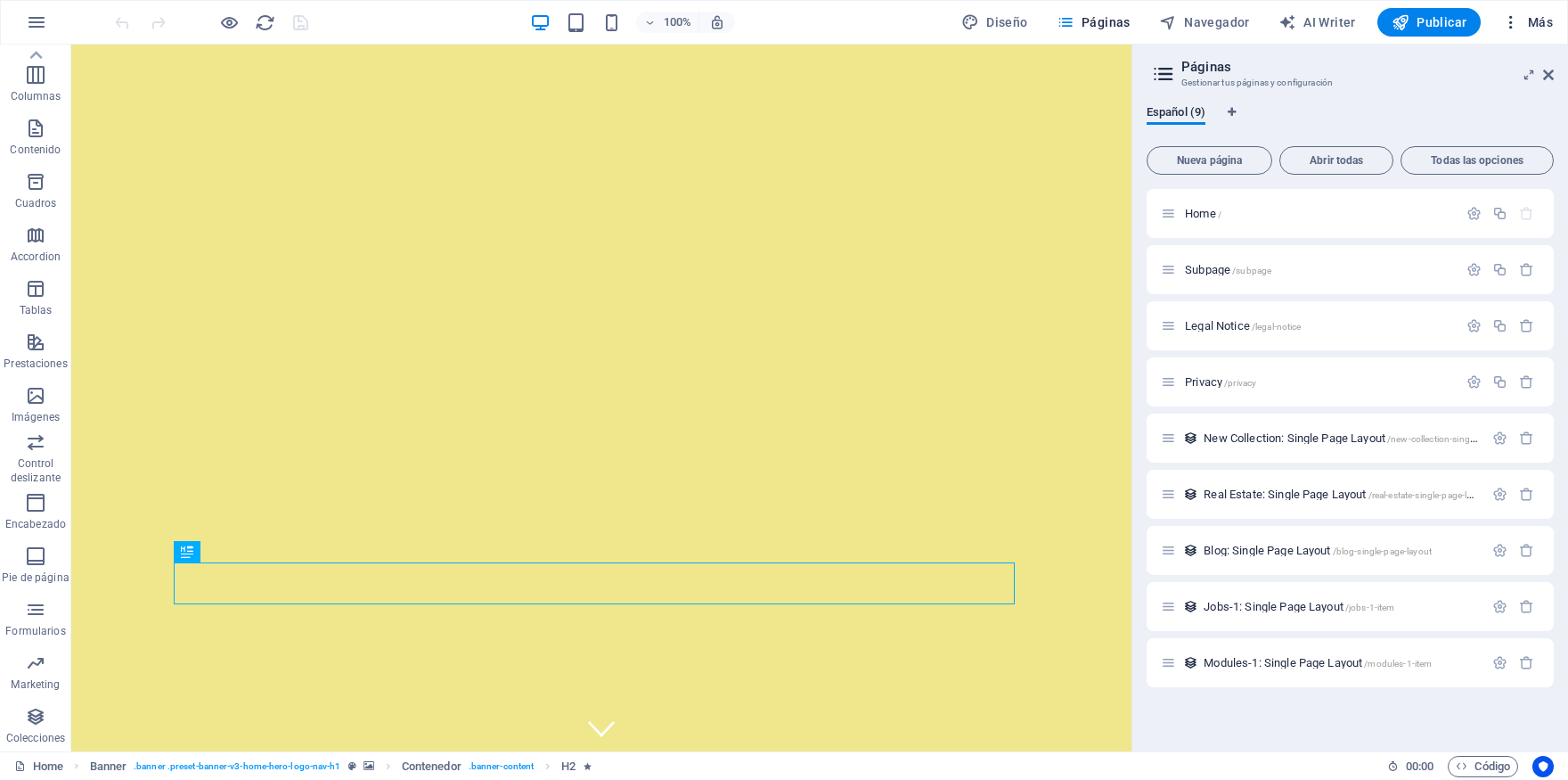
click at [1526, 25] on span "Más" at bounding box center [1527, 22] width 51 height 18
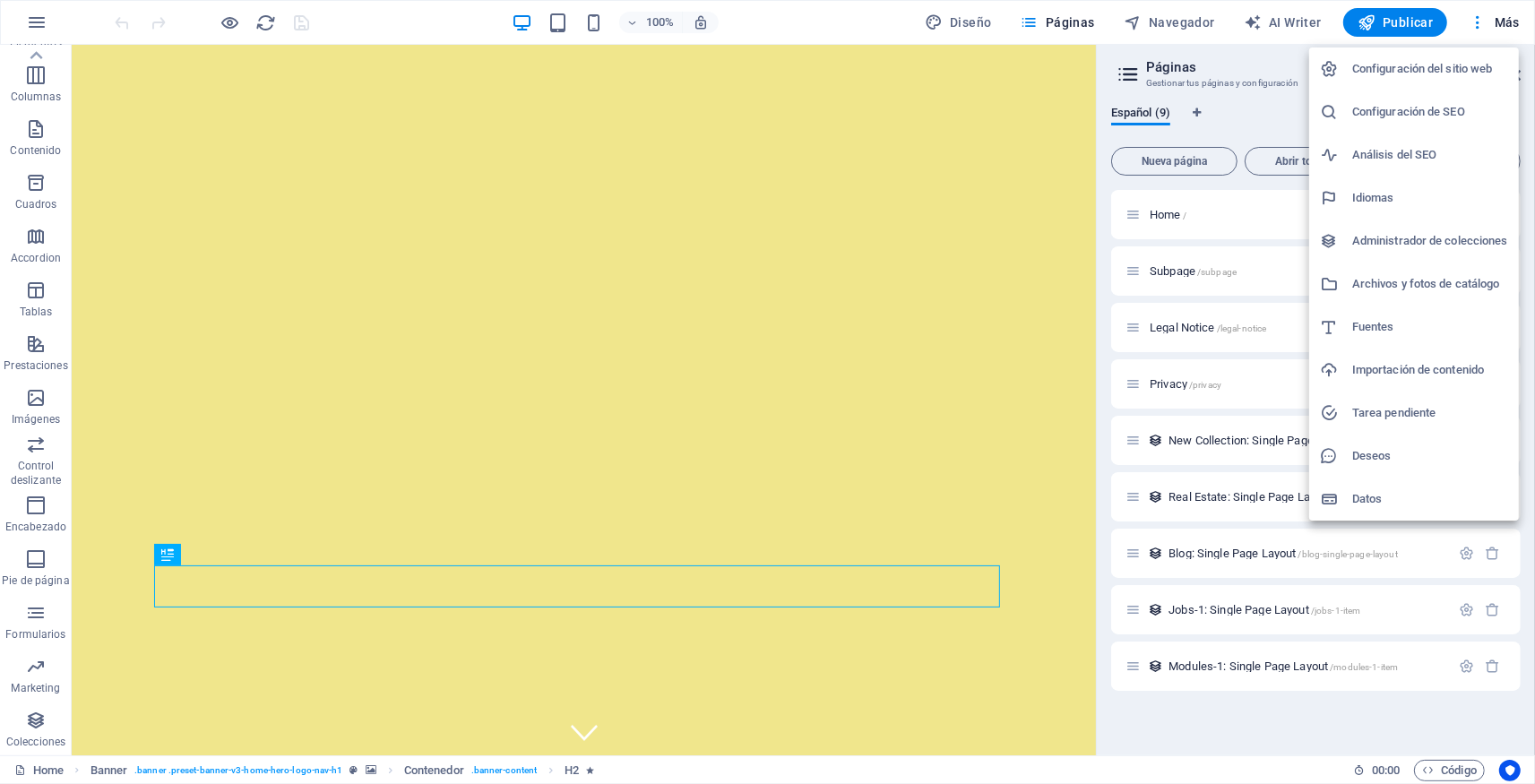
click at [41, 20] on div at bounding box center [767, 392] width 1535 height 784
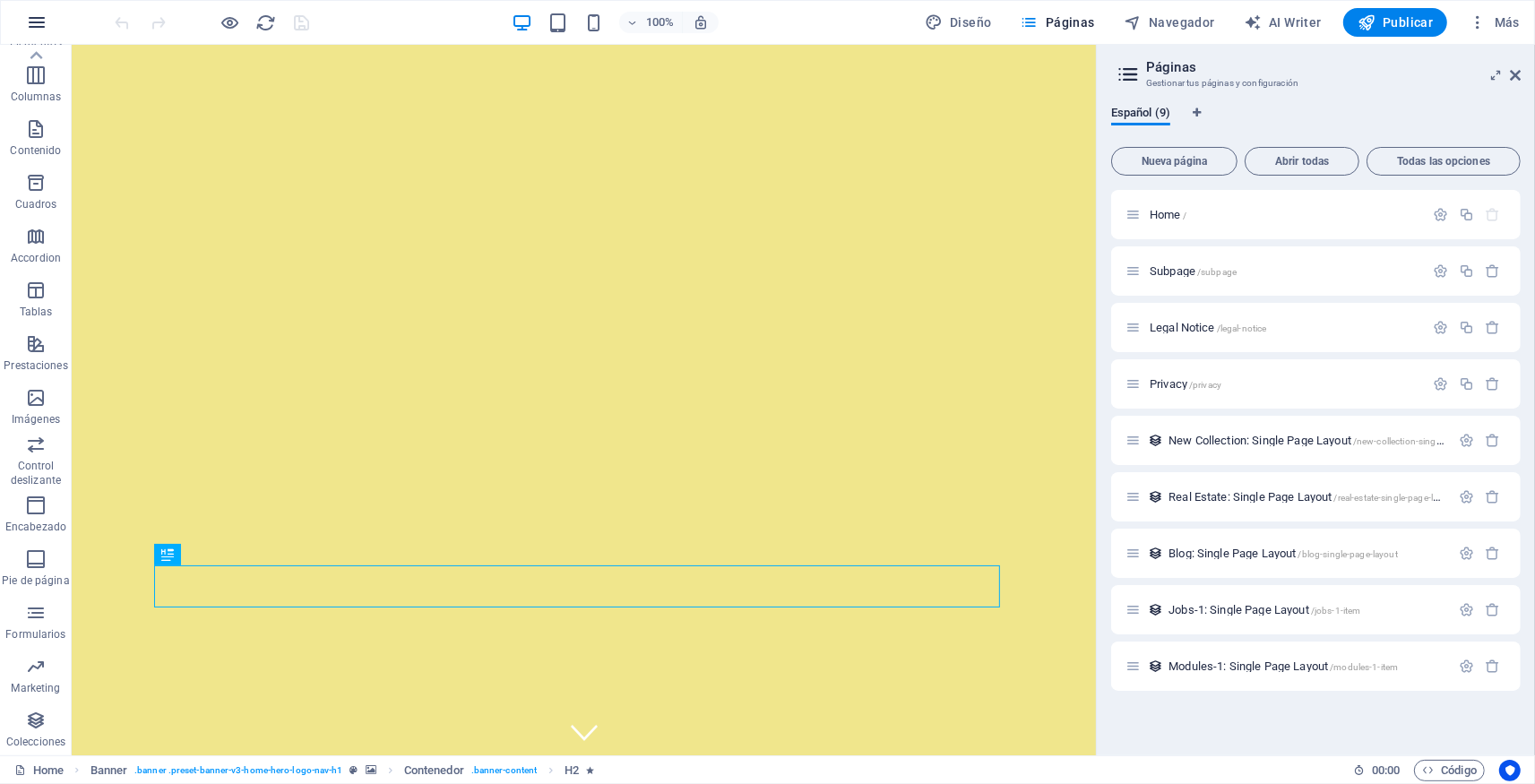
click at [35, 18] on icon "button" at bounding box center [36, 22] width 22 height 22
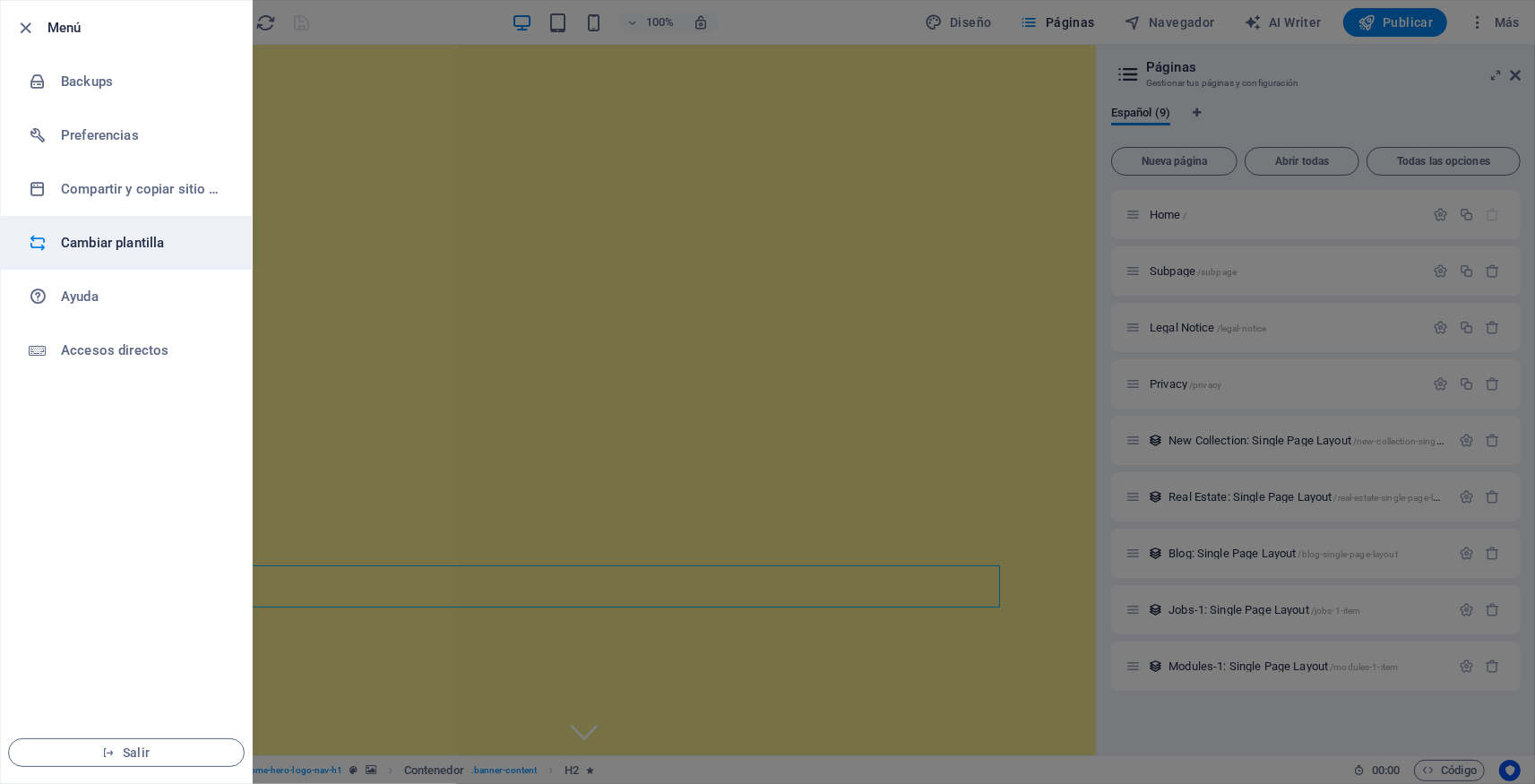
click at [109, 236] on h6 "Cambiar plantilla" at bounding box center [143, 243] width 166 height 22
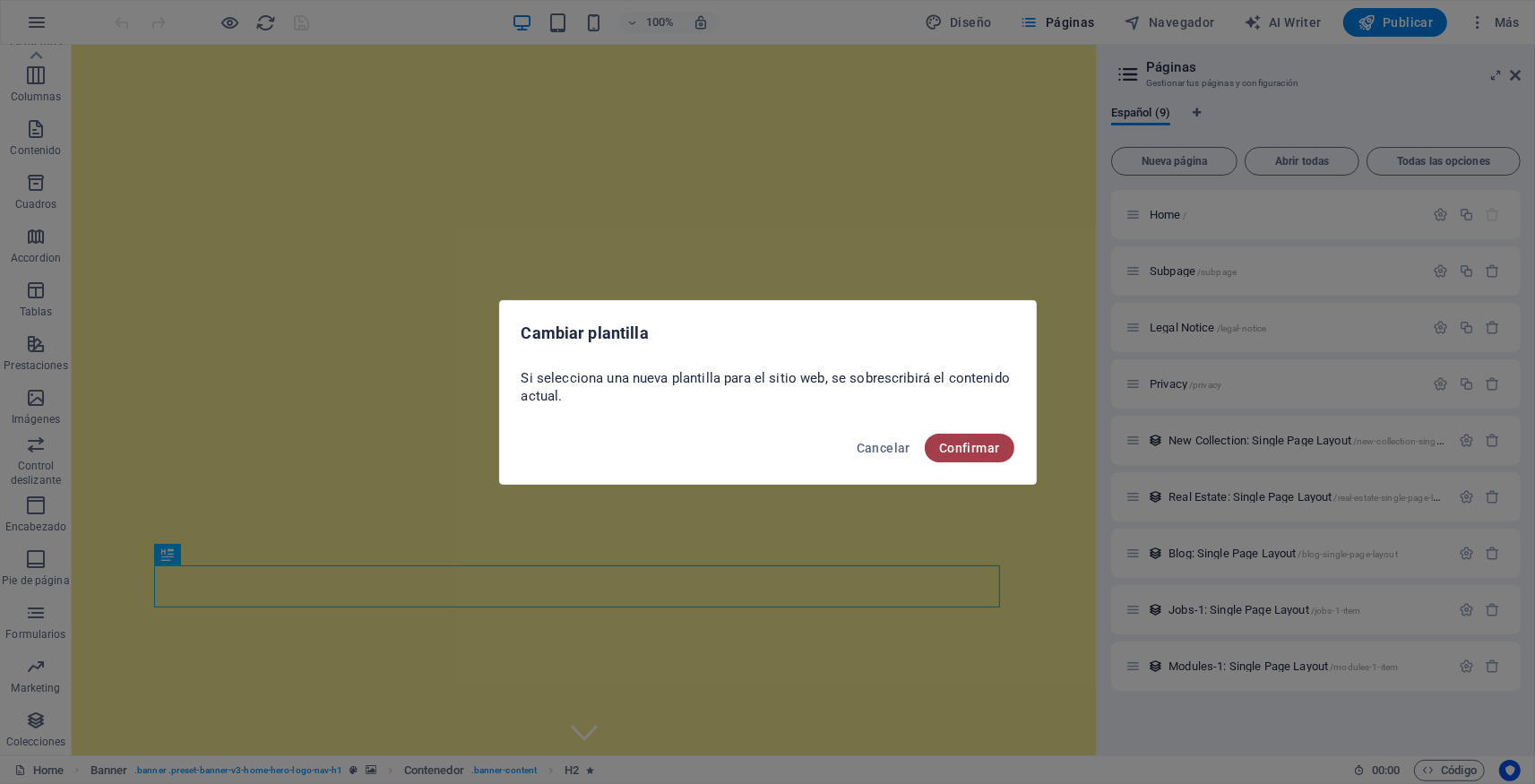
click at [976, 449] on span "Confirmar" at bounding box center [969, 447] width 61 height 14
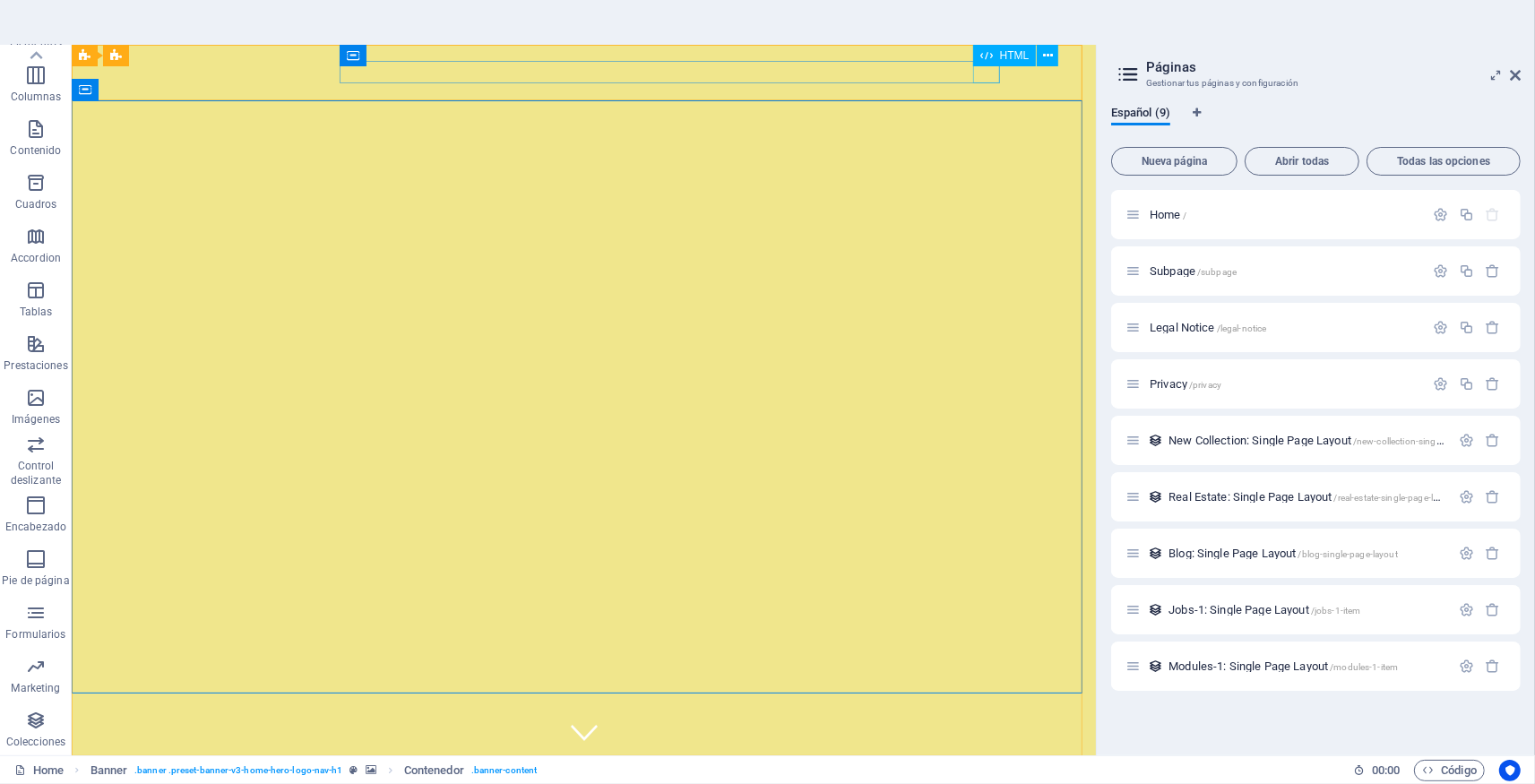
drag, startPoint x: 1000, startPoint y: 65, endPoint x: 911, endPoint y: 38, distance: 93.0
click at [1000, 65] on div "HTML" at bounding box center [1004, 55] width 64 height 22
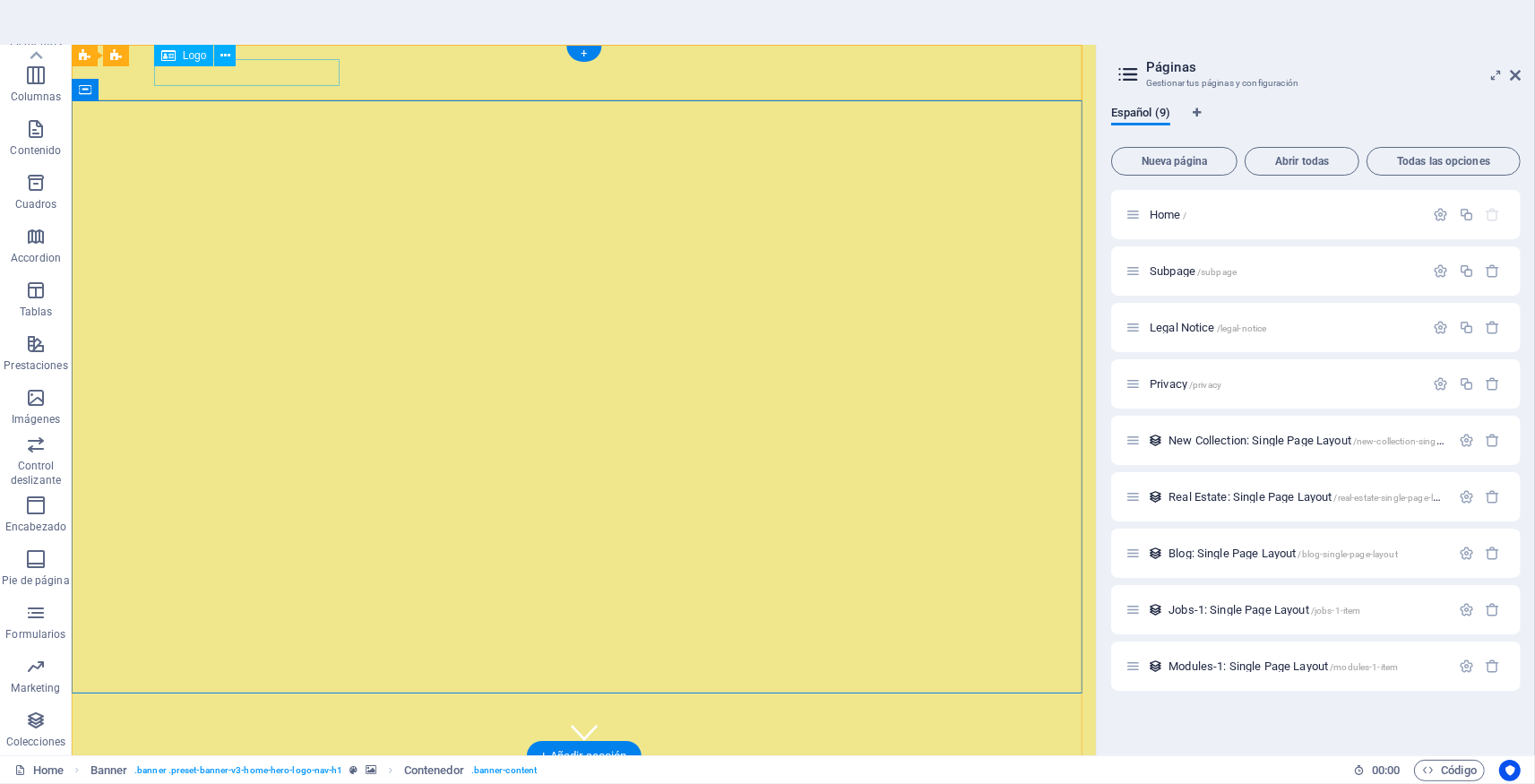
click at [235, 771] on div "[DOMAIN_NAME]" at bounding box center [583, 784] width 846 height 27
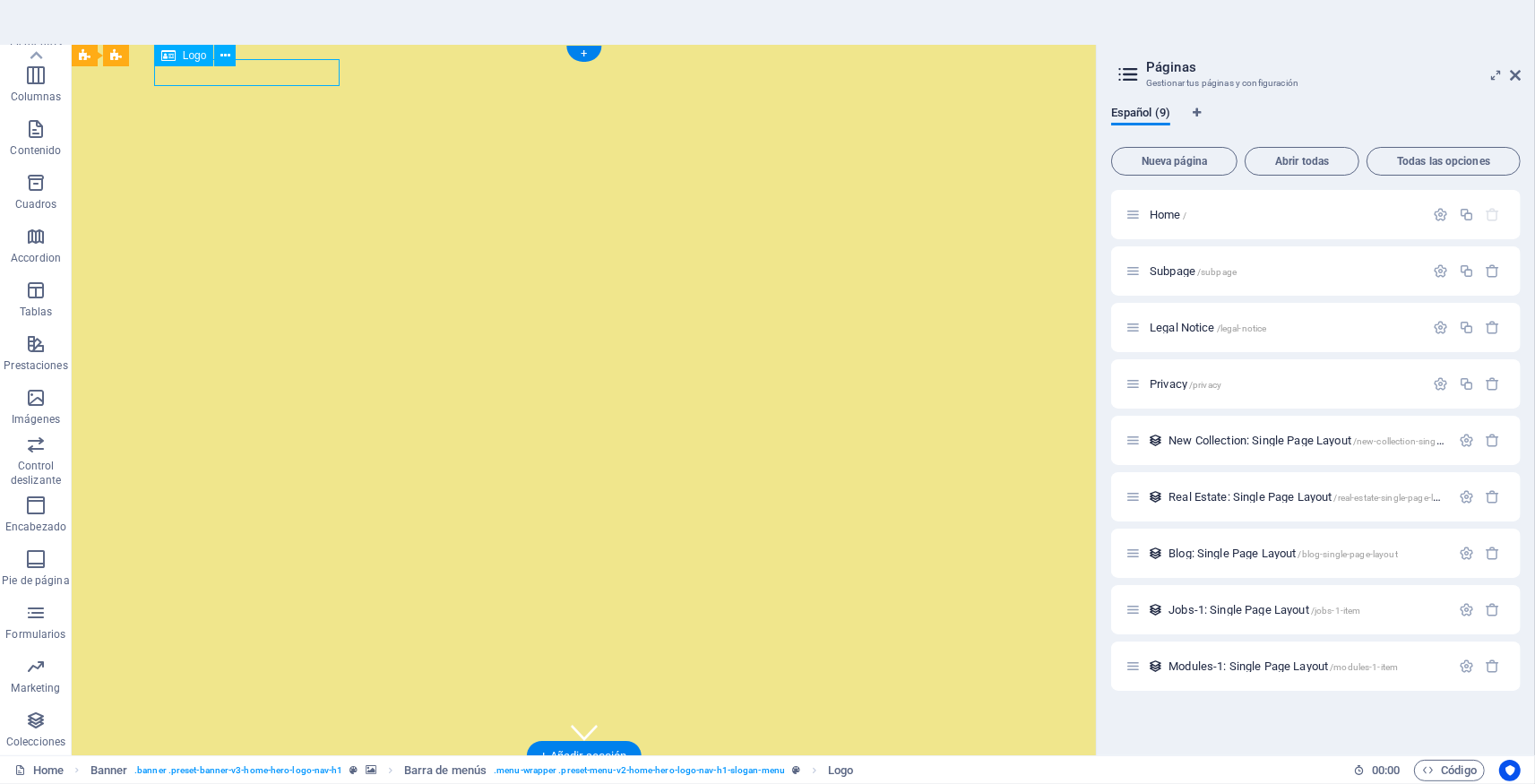
click at [235, 771] on div "[DOMAIN_NAME]" at bounding box center [583, 784] width 846 height 27
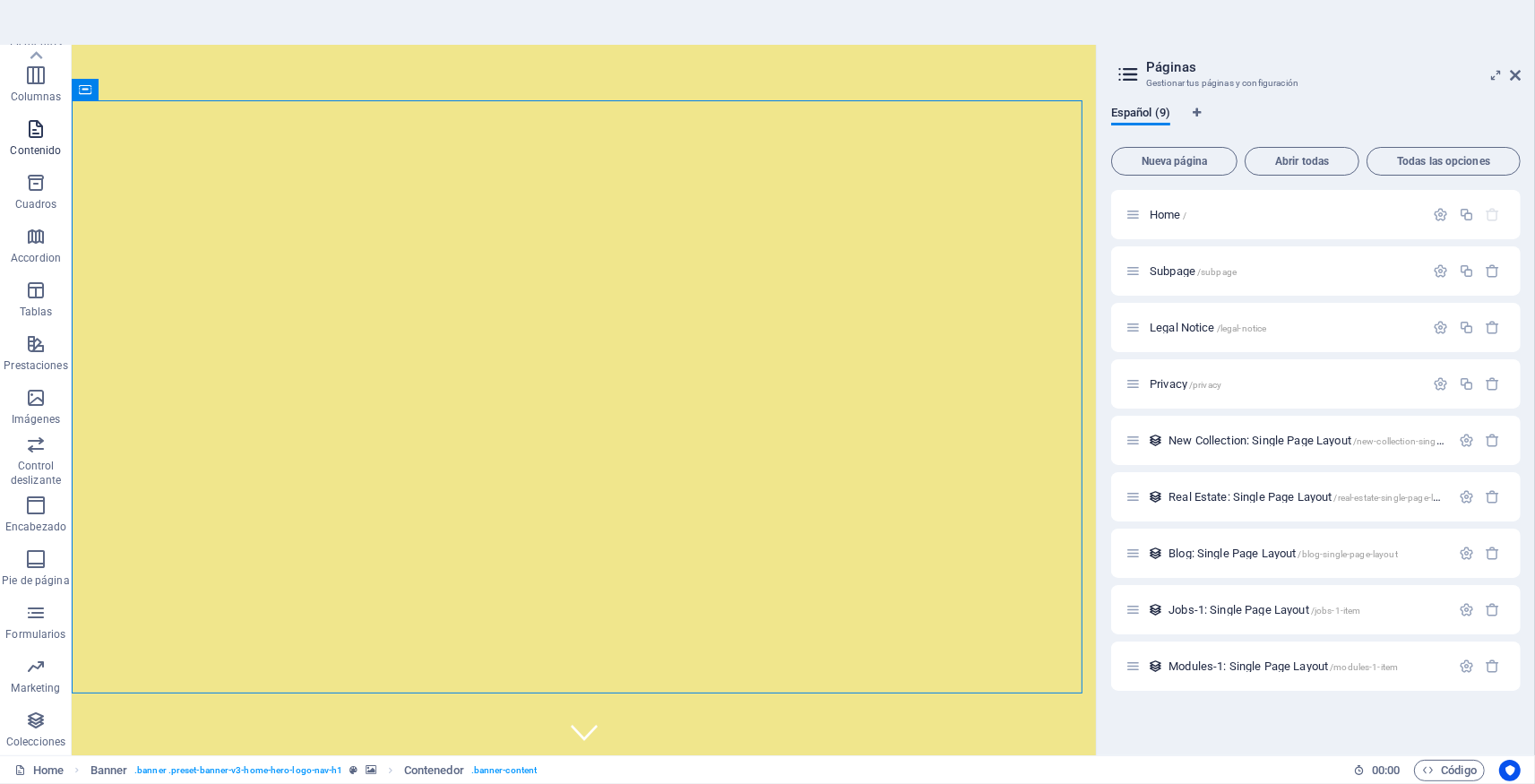
click at [36, 139] on span "Contenido" at bounding box center [36, 139] width 72 height 43
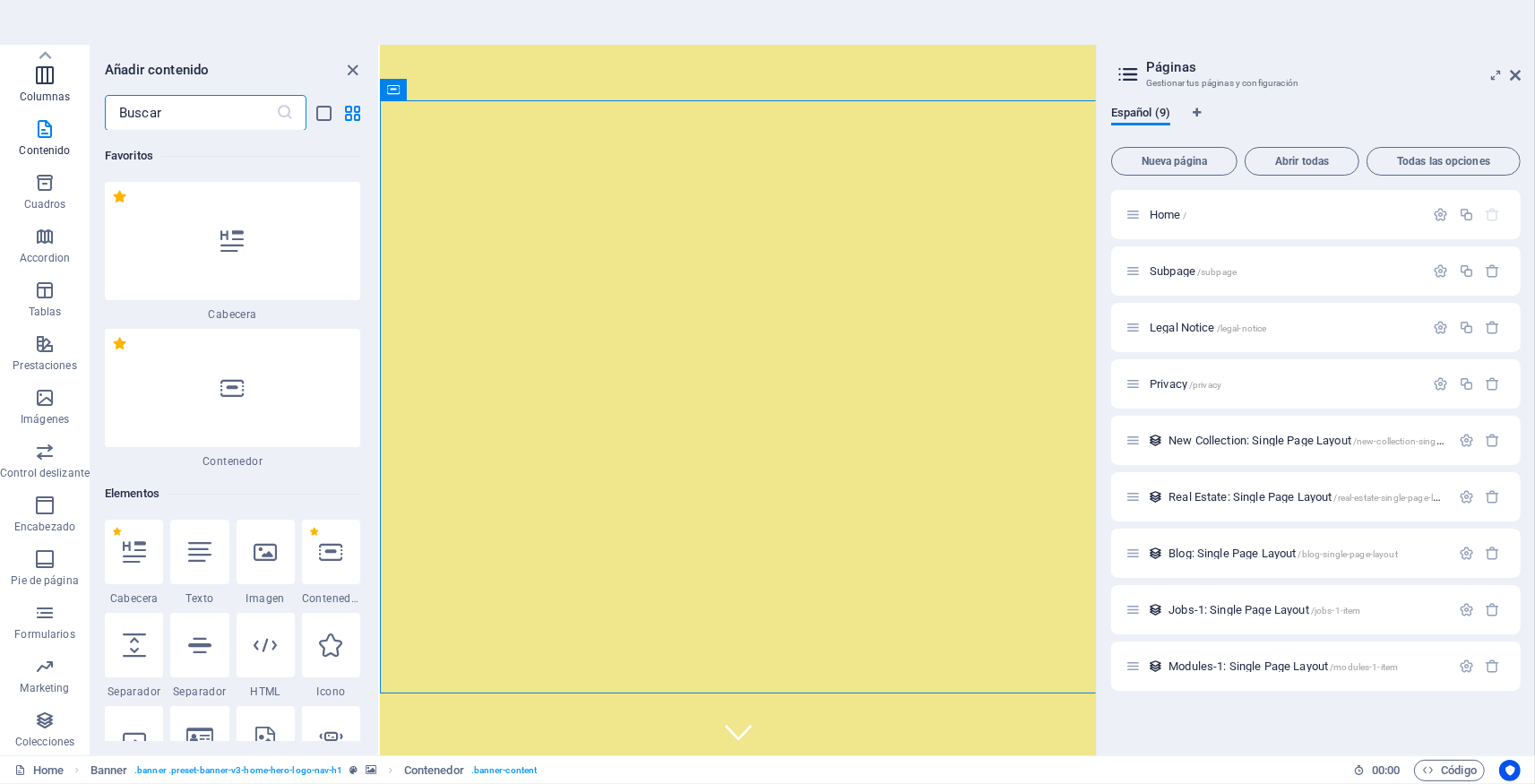
scroll to position [95, 0]
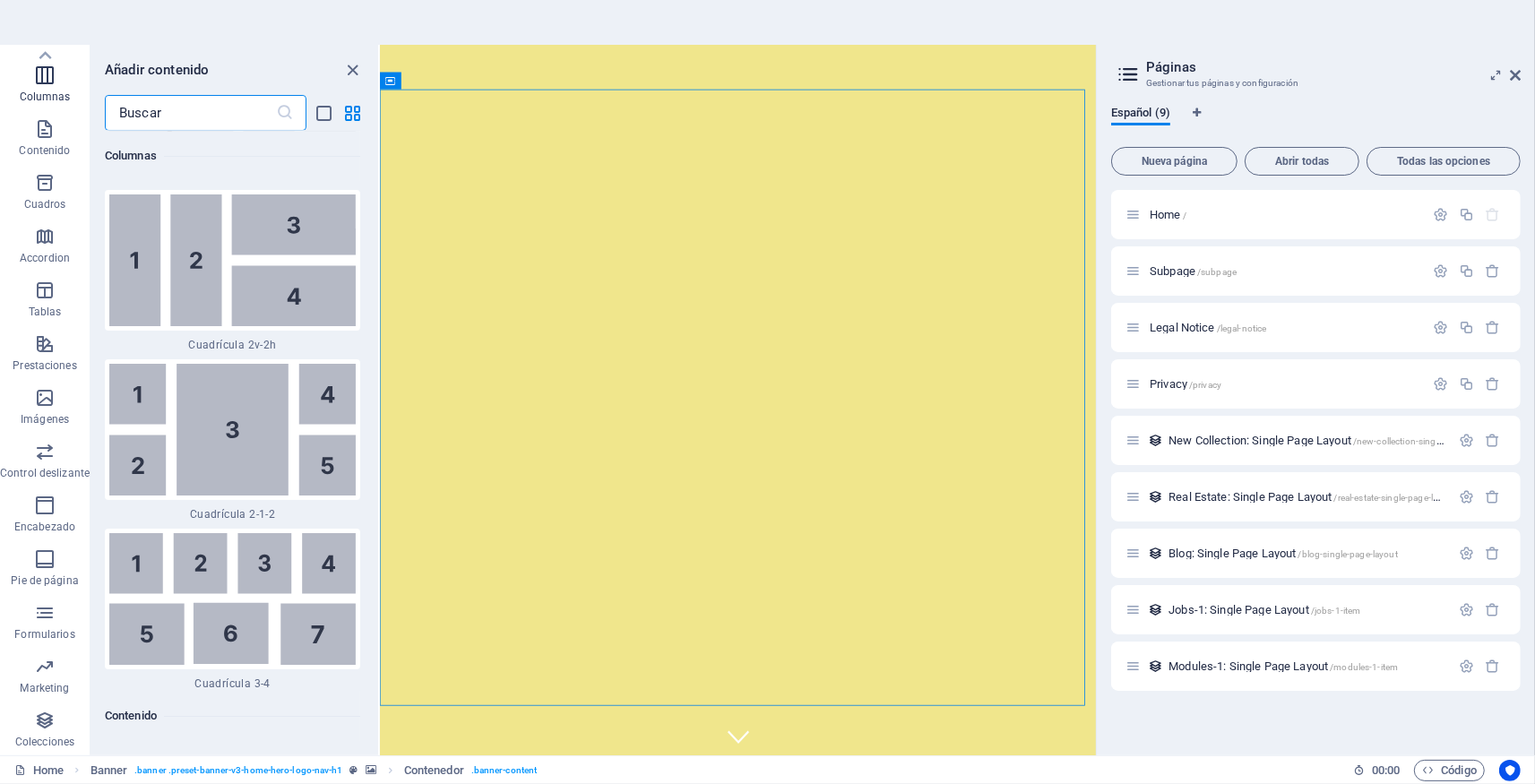
click at [40, 81] on icon "button" at bounding box center [45, 75] width 22 height 22
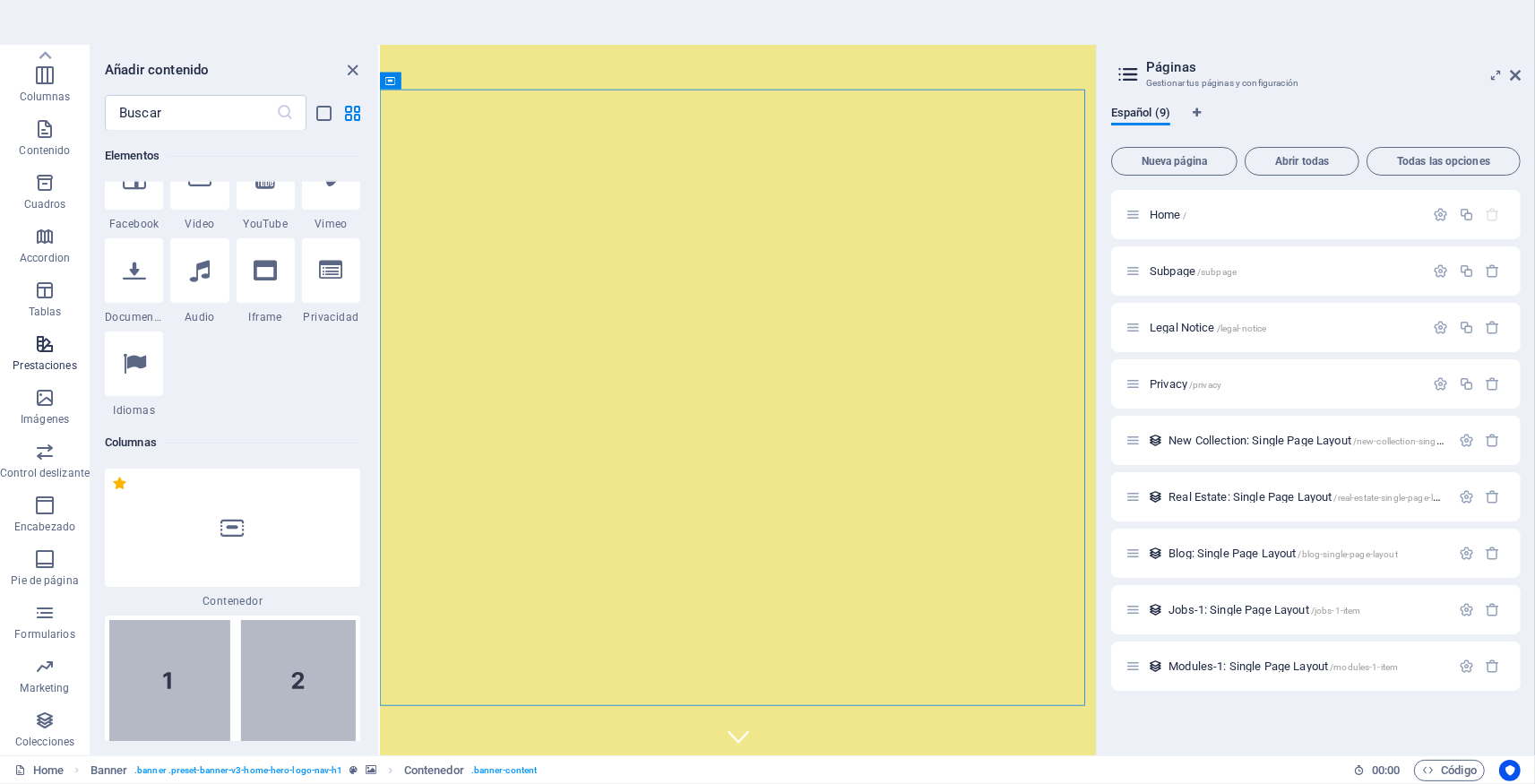
scroll to position [718, 0]
